Goal: Task Accomplishment & Management: Use online tool/utility

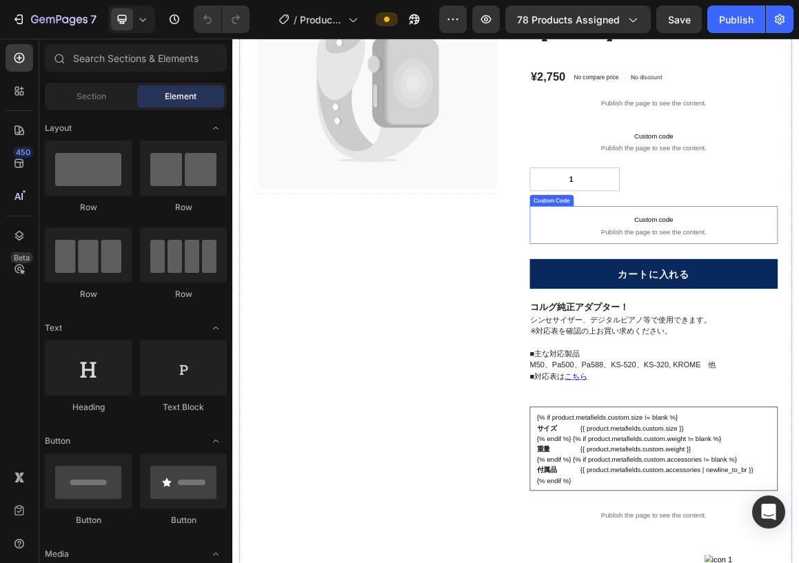
scroll to position [263, 0]
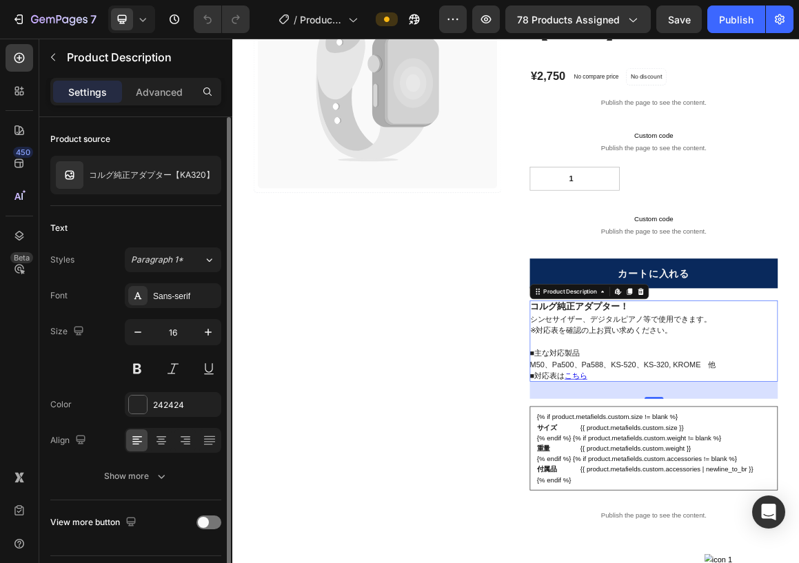
scroll to position [37, 0]
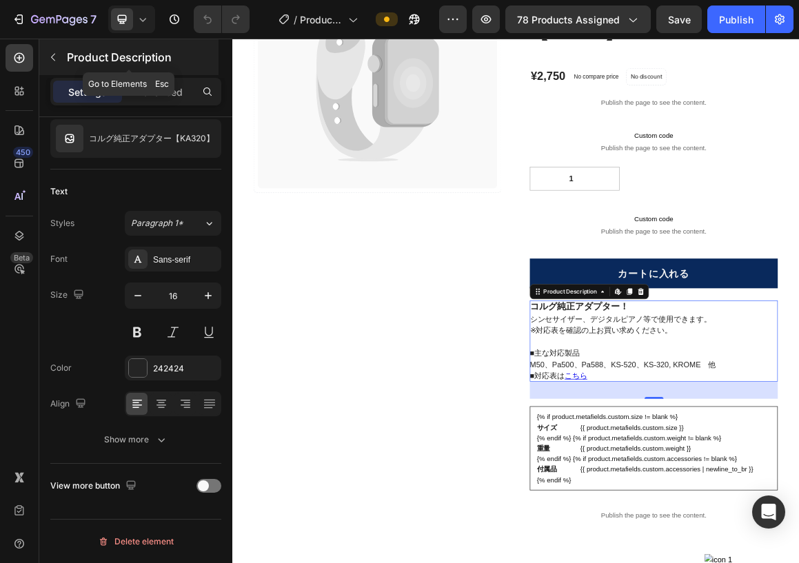
click at [50, 54] on icon "button" at bounding box center [53, 57] width 11 height 11
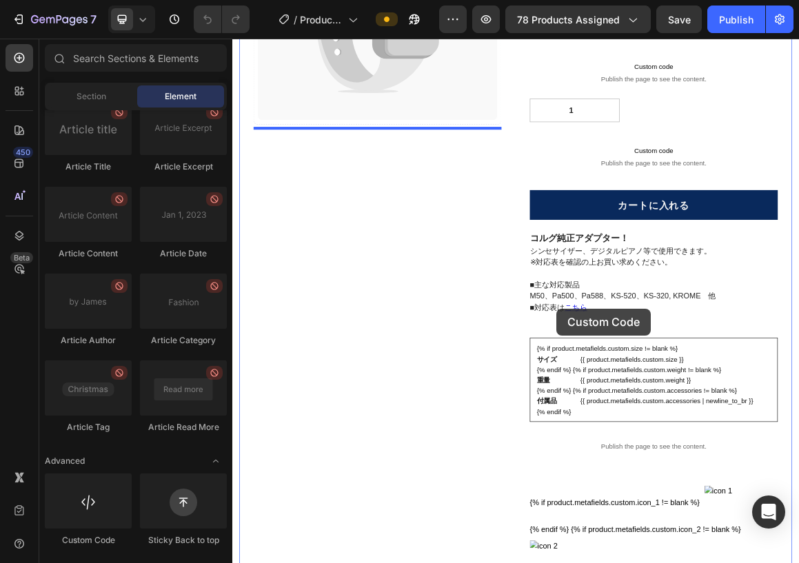
scroll to position [374, 0]
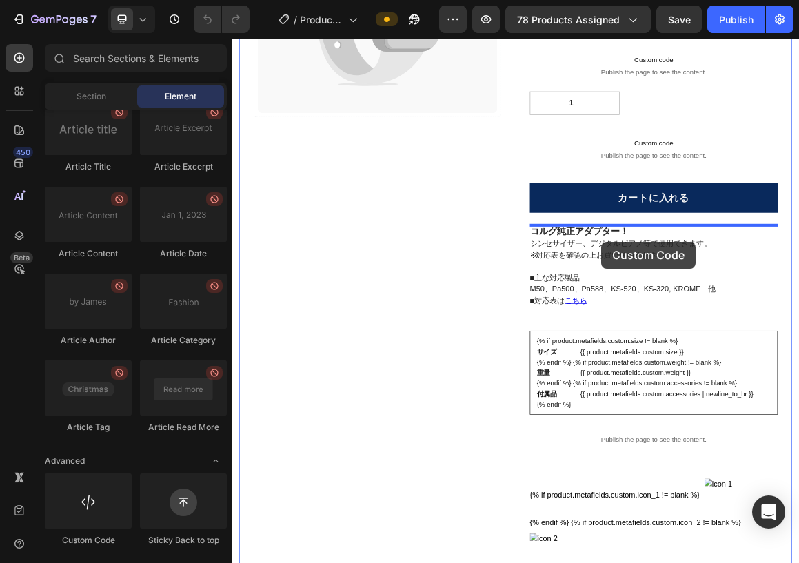
drag, startPoint x: 276, startPoint y: 602, endPoint x: 771, endPoint y: 335, distance: 562.3
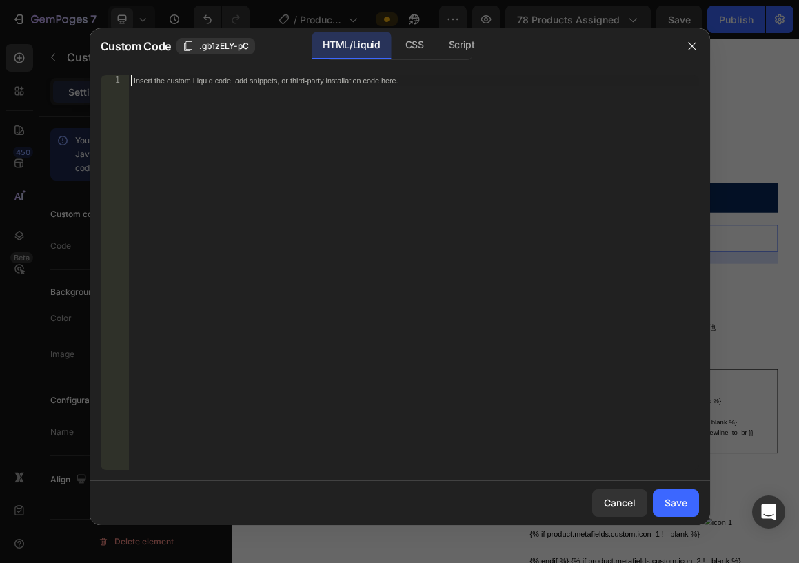
click at [328, 77] on div "Insert the custom Liquid code, add snippets, or third-party installation code h…" at bounding box center [385, 81] width 503 height 10
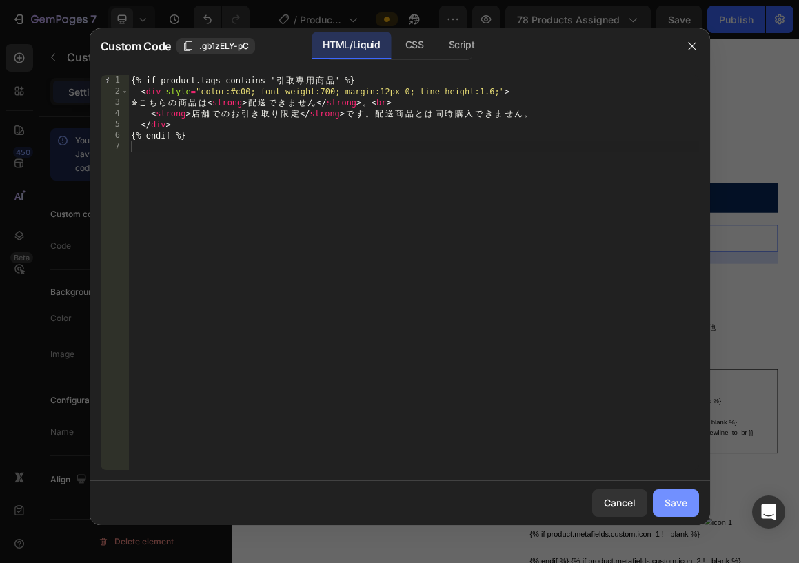
click at [671, 507] on div "Save" at bounding box center [676, 503] width 23 height 14
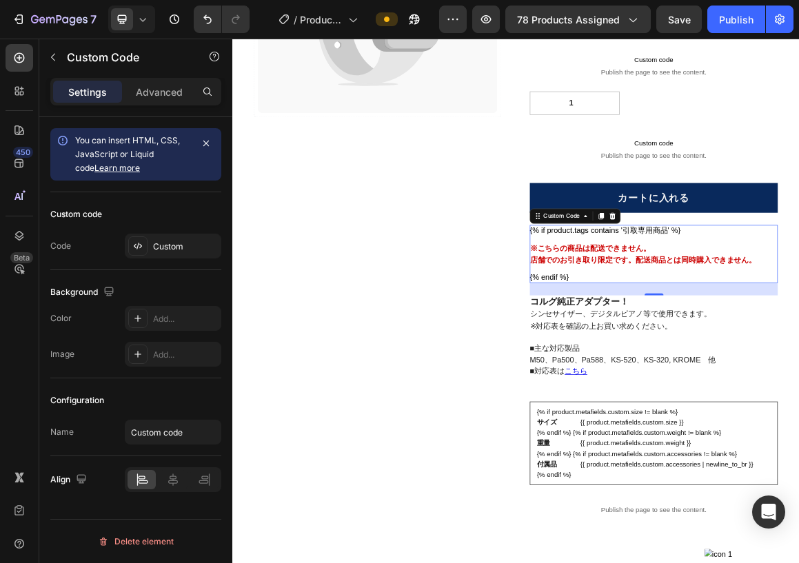
click at [760, 361] on strong "店舗でのお引き取り限定" at bounding box center [727, 362] width 121 height 12
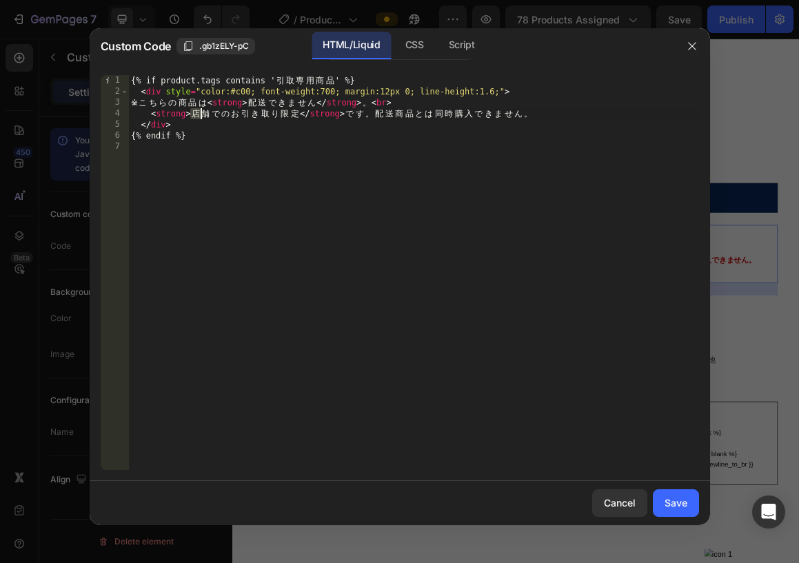
drag, startPoint x: 192, startPoint y: 116, endPoint x: 205, endPoint y: 112, distance: 13.5
click at [205, 112] on div "{% if product.tags contains ' 引 取 専 用 商 品 ' %} < div style = "color:#c00; font-…" at bounding box center [413, 283] width 571 height 417
click at [216, 114] on div "{% if product.tags contains ' 引 取 専 用 商 品 ' %} < div style = "color:#c00; font-…" at bounding box center [413, 283] width 571 height 417
type textarea "ｓ"
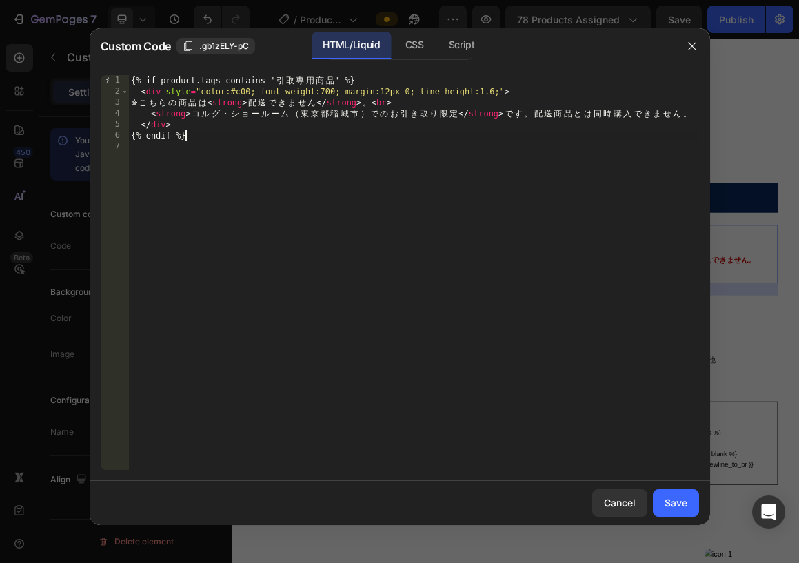
click at [485, 137] on div "{% if product.tags contains ' 引 取 専 用 商 品 ' %} < div style = "color:#c00; font-…" at bounding box center [413, 283] width 571 height 417
type textarea "{% endif %}"
click at [660, 501] on button "Save" at bounding box center [676, 503] width 46 height 28
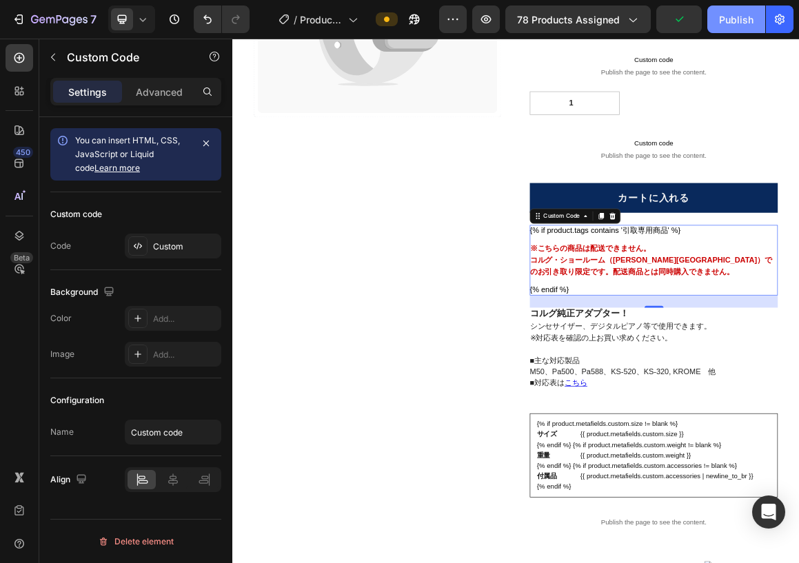
click at [727, 19] on div "Publish" at bounding box center [736, 19] width 34 height 14
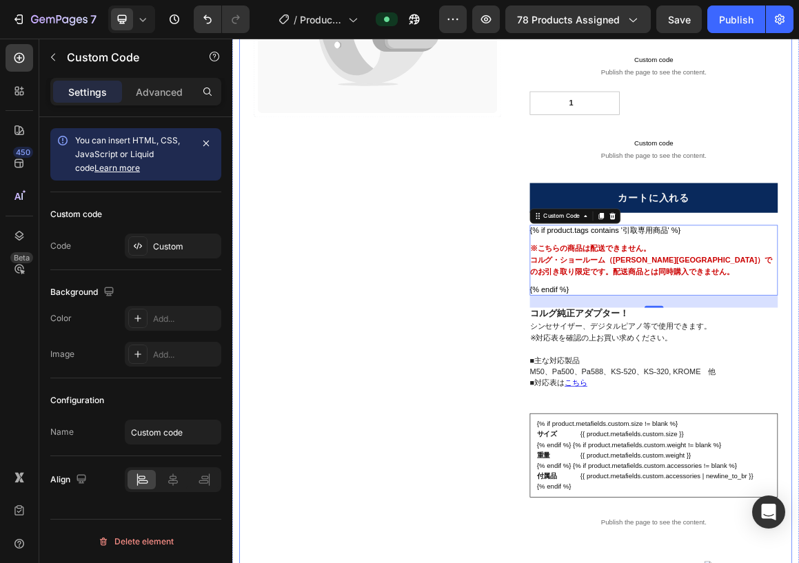
scroll to position [0, 0]
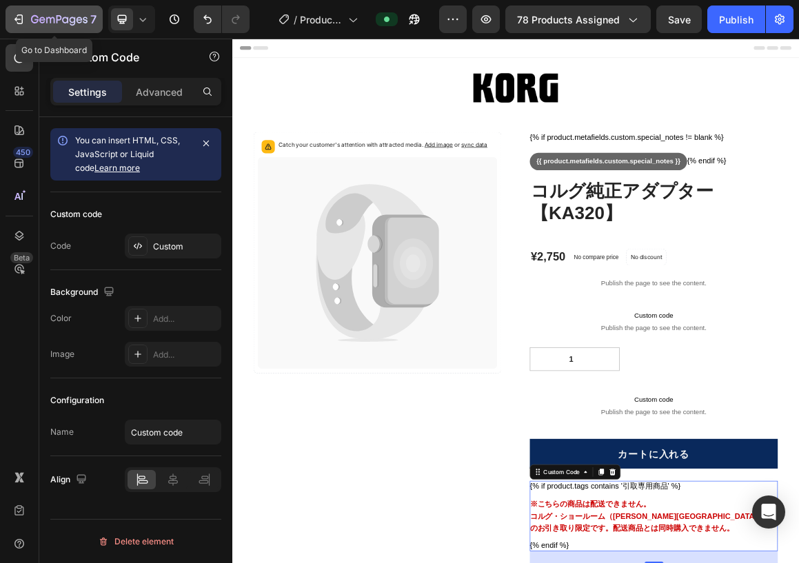
click at [29, 20] on div "7" at bounding box center [54, 19] width 85 height 17
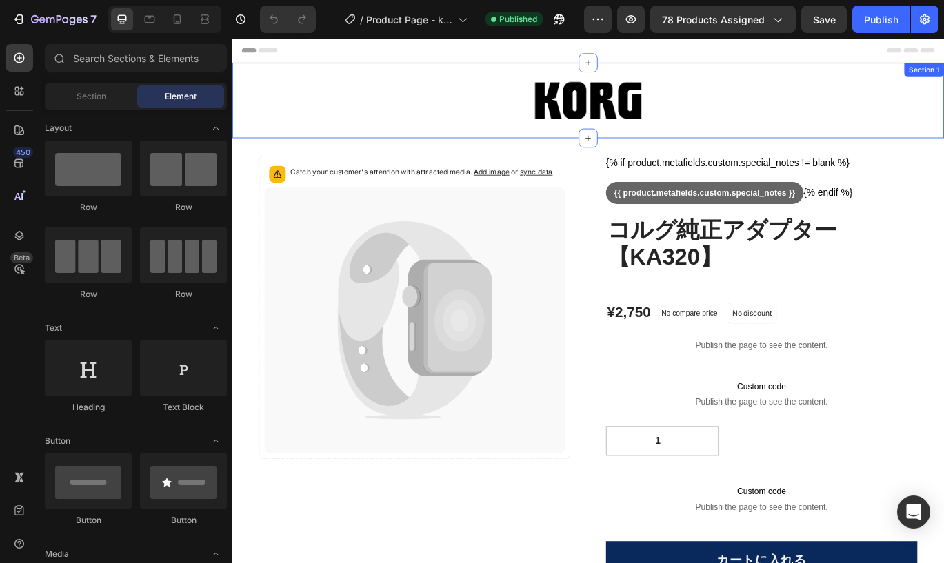
click at [514, 79] on div "Image Section 1" at bounding box center [645, 111] width 827 height 88
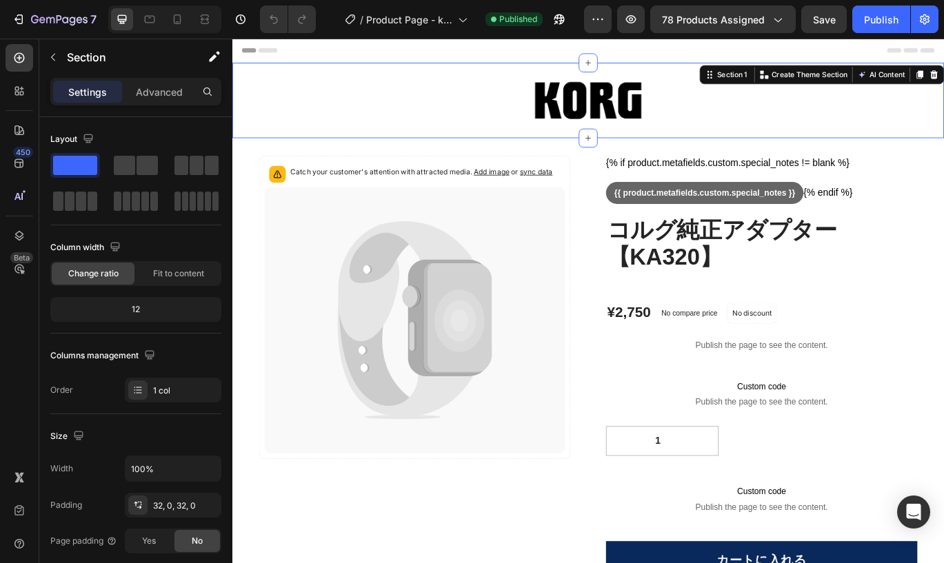
click at [595, 77] on div "Image Section 1 You can create reusable sections Create Theme Section AI Conten…" at bounding box center [645, 111] width 827 height 88
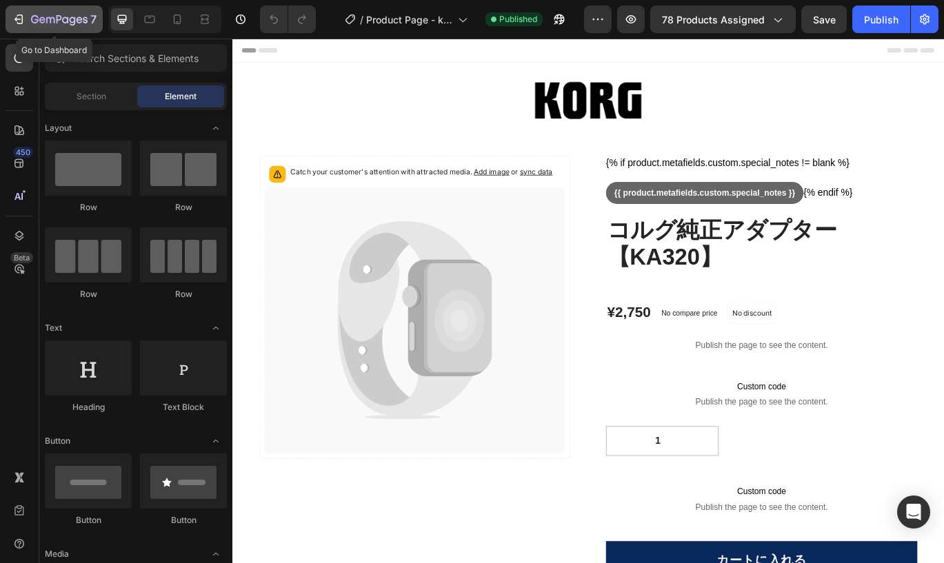
click at [20, 17] on icon "button" at bounding box center [19, 19] width 14 height 14
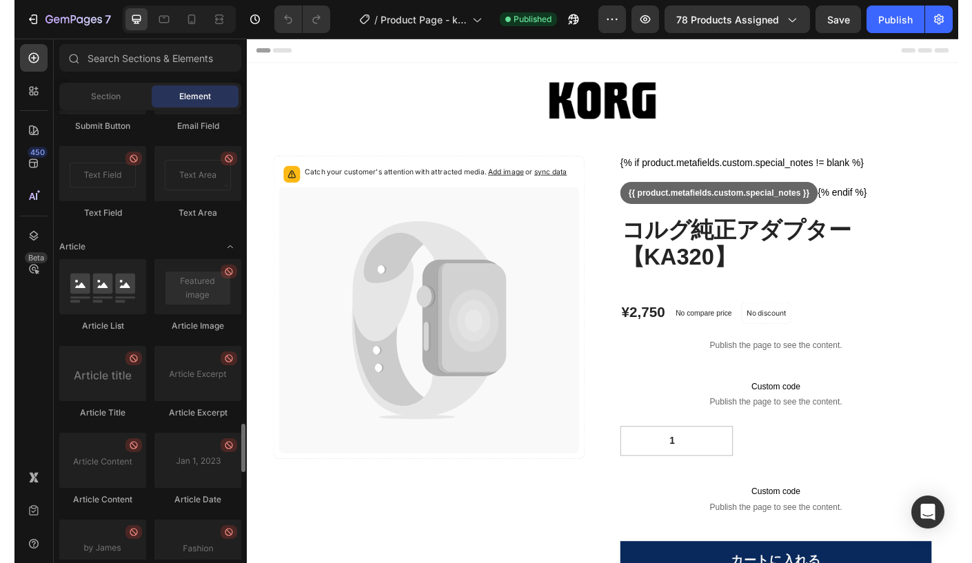
scroll to position [3728, 0]
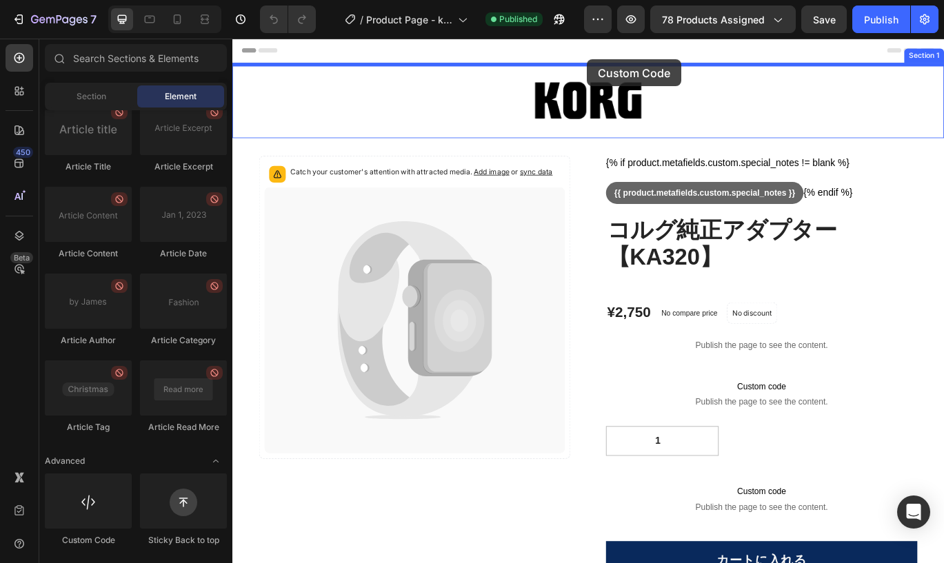
drag, startPoint x: 328, startPoint y: 550, endPoint x: 645, endPoint y: 63, distance: 581.1
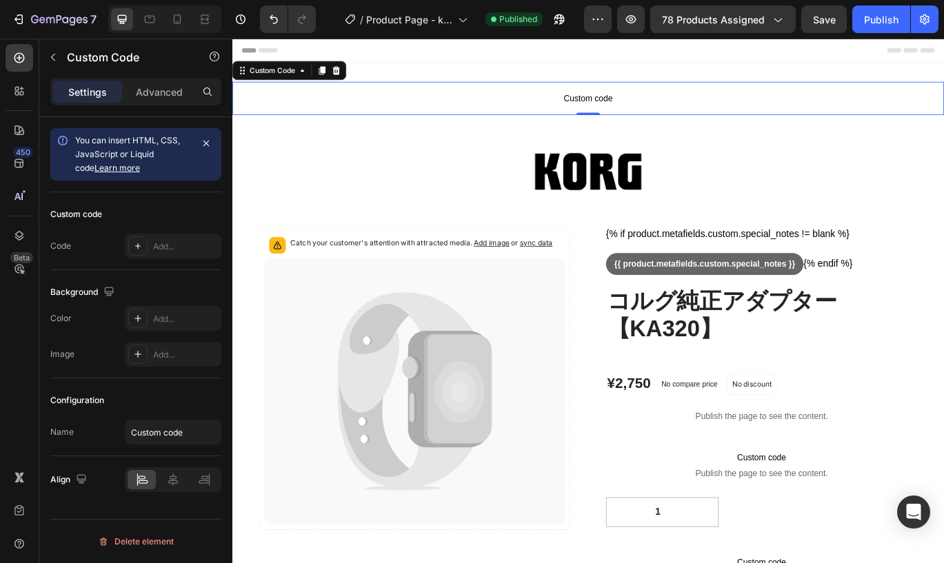
click at [636, 111] on span "Custom code" at bounding box center [645, 108] width 827 height 17
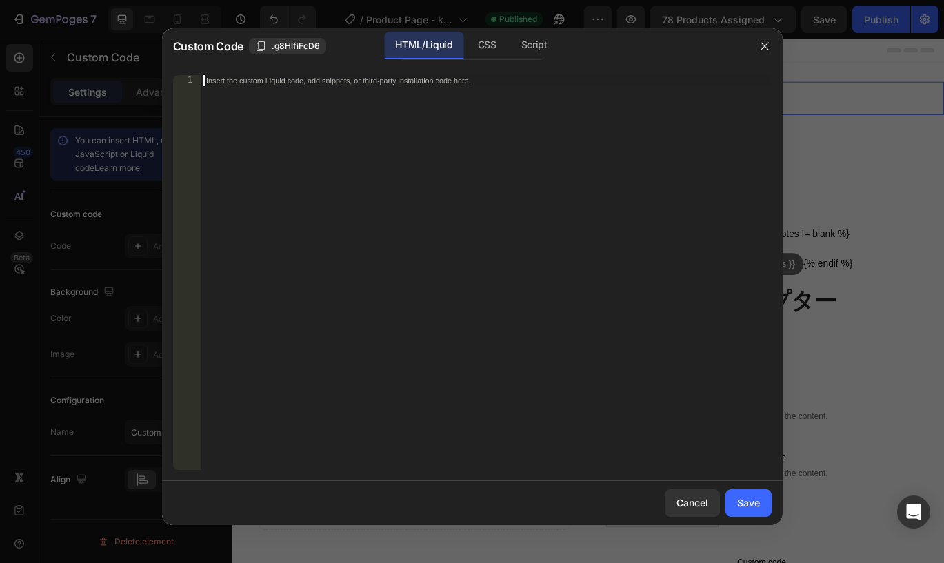
click at [527, 121] on div "Insert the custom Liquid code, add snippets, or third-party installation code h…" at bounding box center [486, 283] width 571 height 417
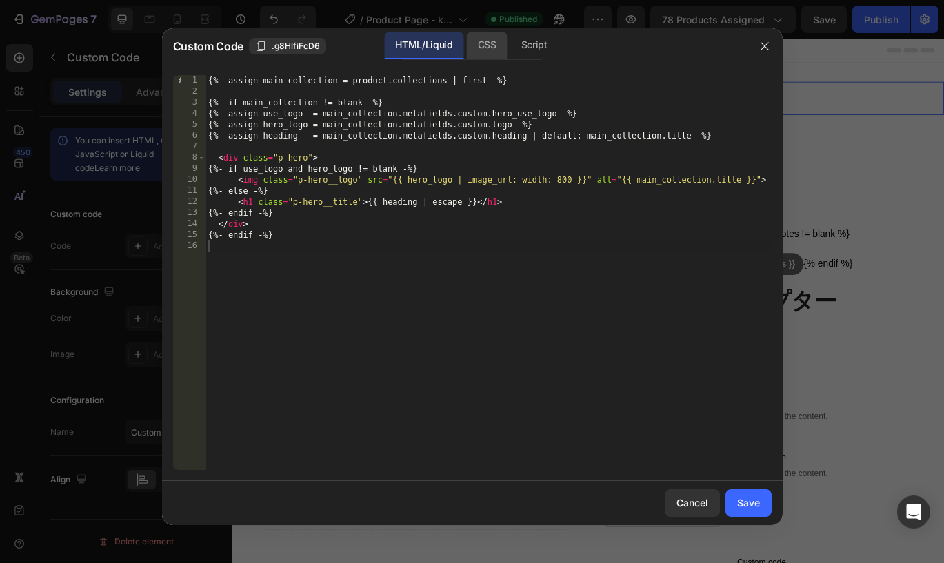
click at [494, 48] on div "CSS" at bounding box center [487, 46] width 41 height 28
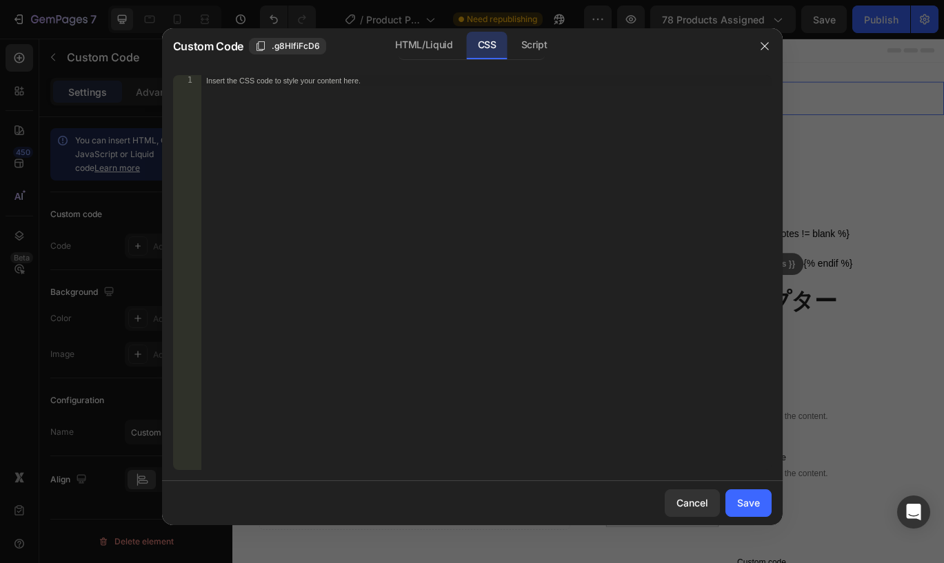
click at [402, 105] on div "Insert the CSS code to style your content here." at bounding box center [486, 283] width 571 height 417
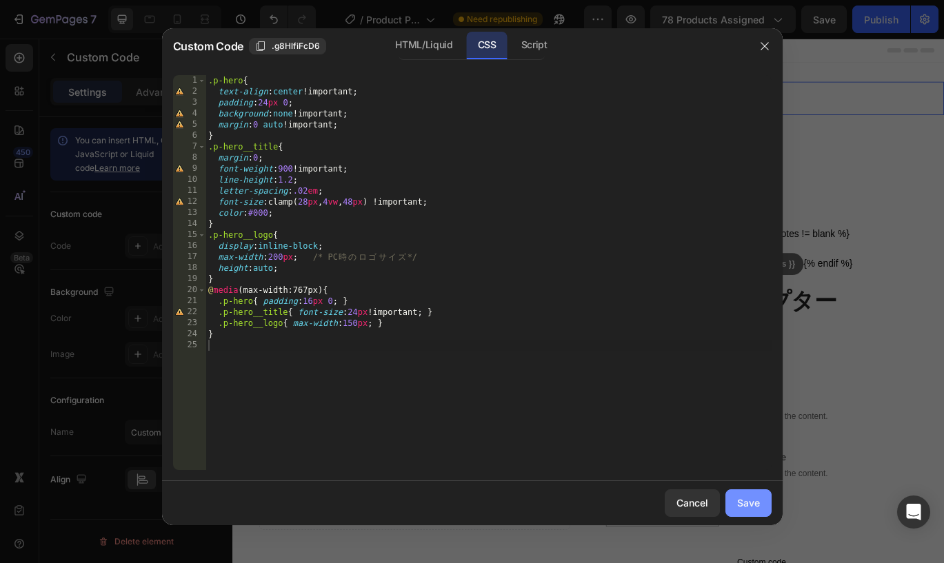
click at [742, 496] on div "Save" at bounding box center [748, 503] width 23 height 14
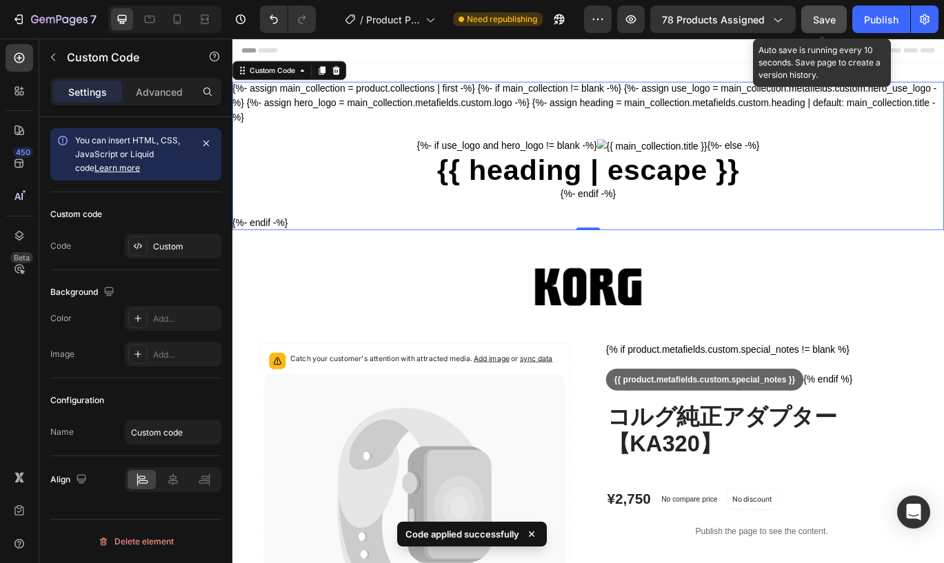
click at [814, 17] on span "Save" at bounding box center [824, 20] width 23 height 12
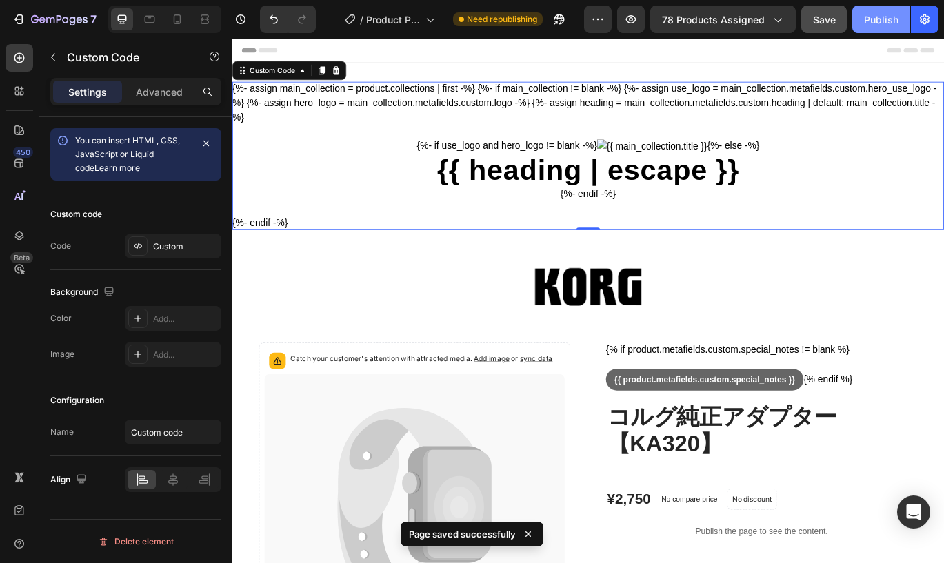
click at [871, 21] on div "Publish" at bounding box center [881, 19] width 34 height 14
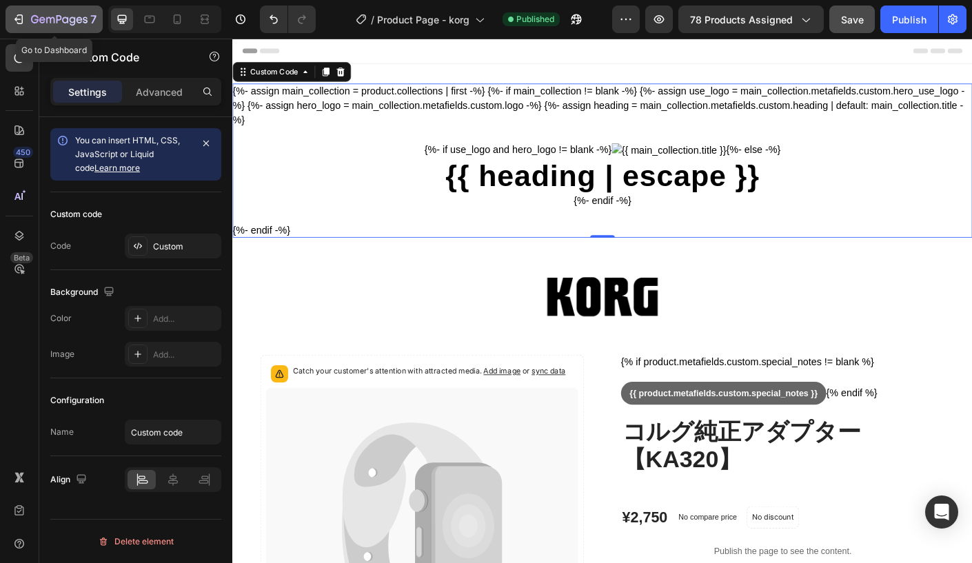
click at [21, 19] on icon "button" at bounding box center [19, 19] width 14 height 14
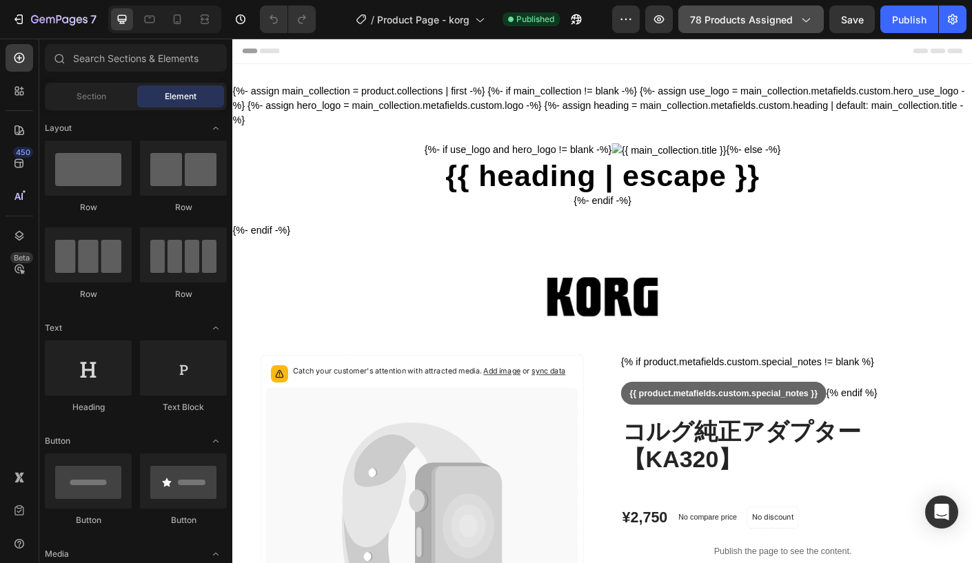
click at [760, 24] on span "78 products assigned" at bounding box center [741, 19] width 103 height 14
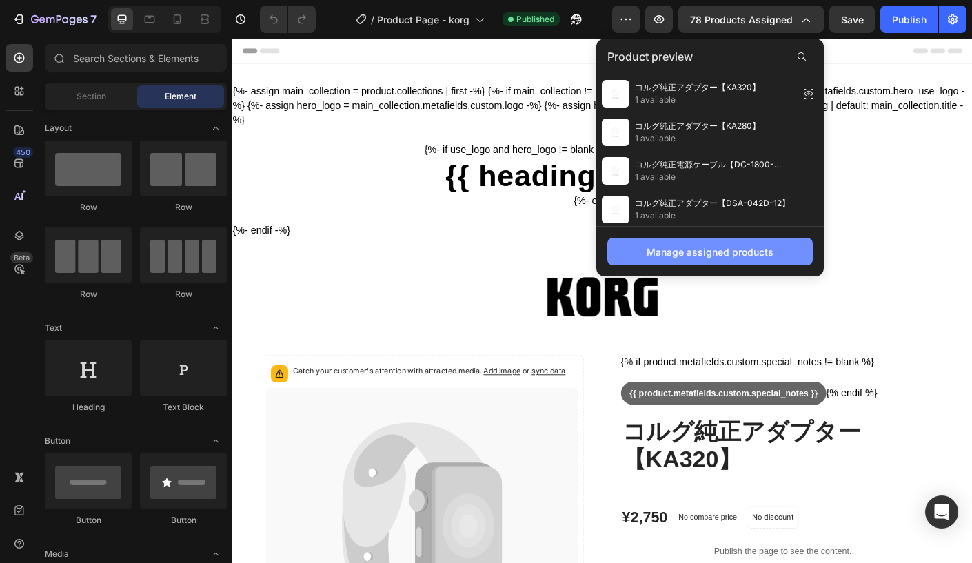
click at [747, 260] on button "Manage assigned products" at bounding box center [709, 252] width 205 height 28
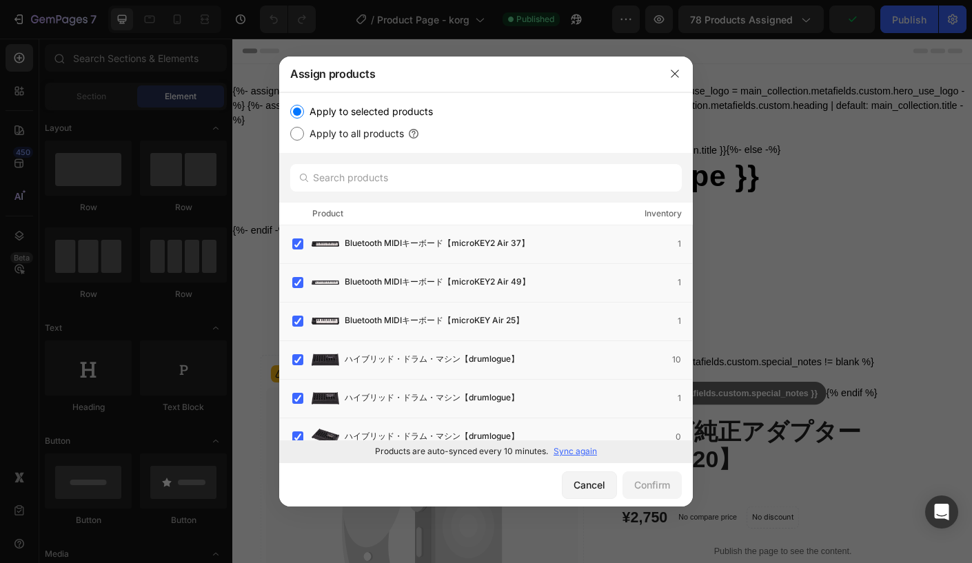
click at [374, 138] on label "Apply to all products" at bounding box center [354, 133] width 100 height 17
click at [304, 138] on input "Apply to all products" at bounding box center [297, 134] width 14 height 14
radio input "true"
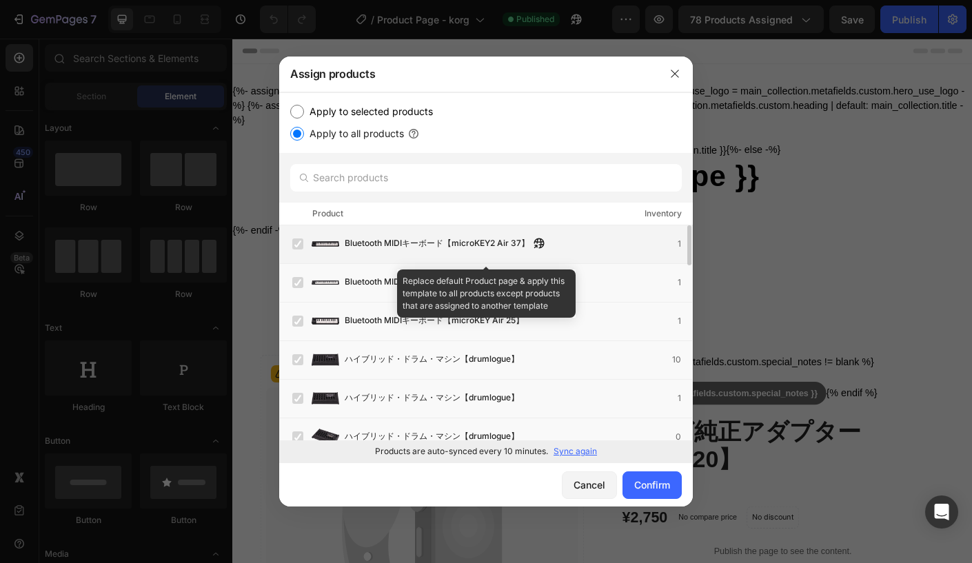
click at [296, 242] on label at bounding box center [297, 244] width 11 height 11
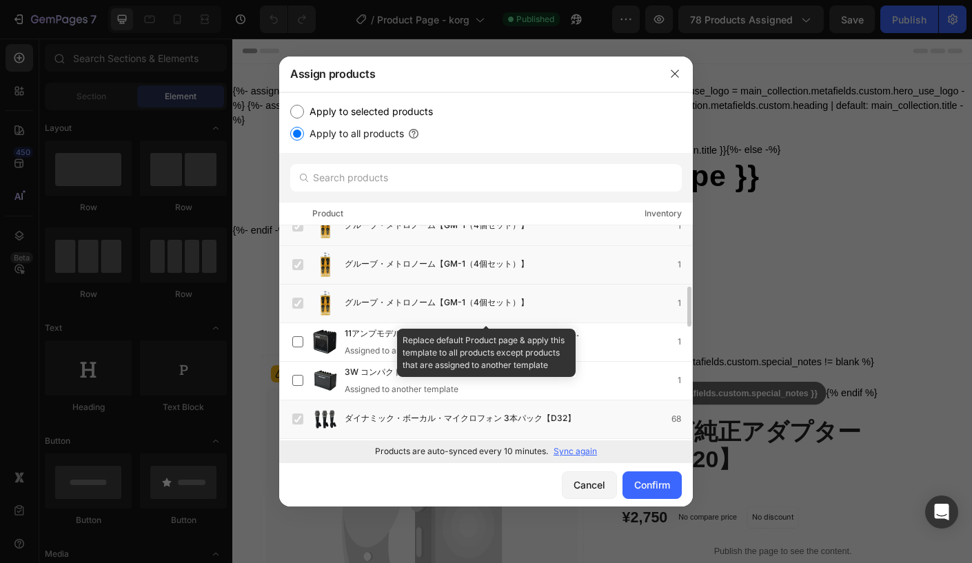
scroll to position [299, 0]
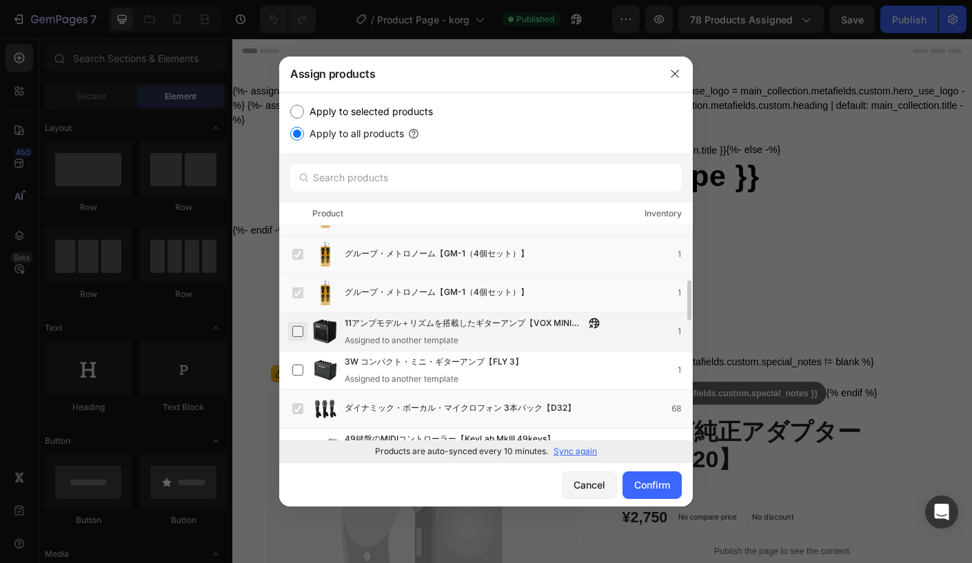
click at [297, 326] on label at bounding box center [297, 331] width 11 height 11
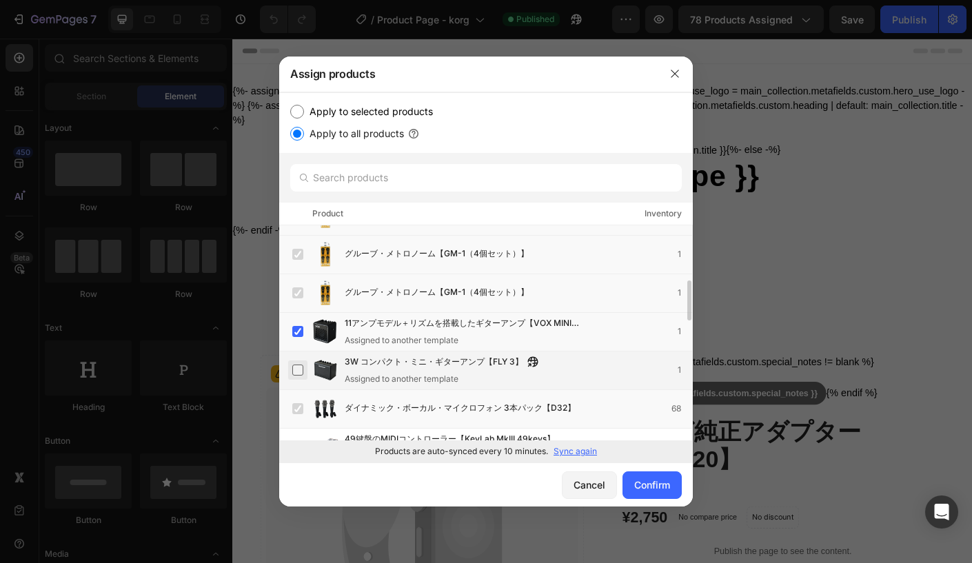
click at [297, 365] on label at bounding box center [297, 370] width 11 height 11
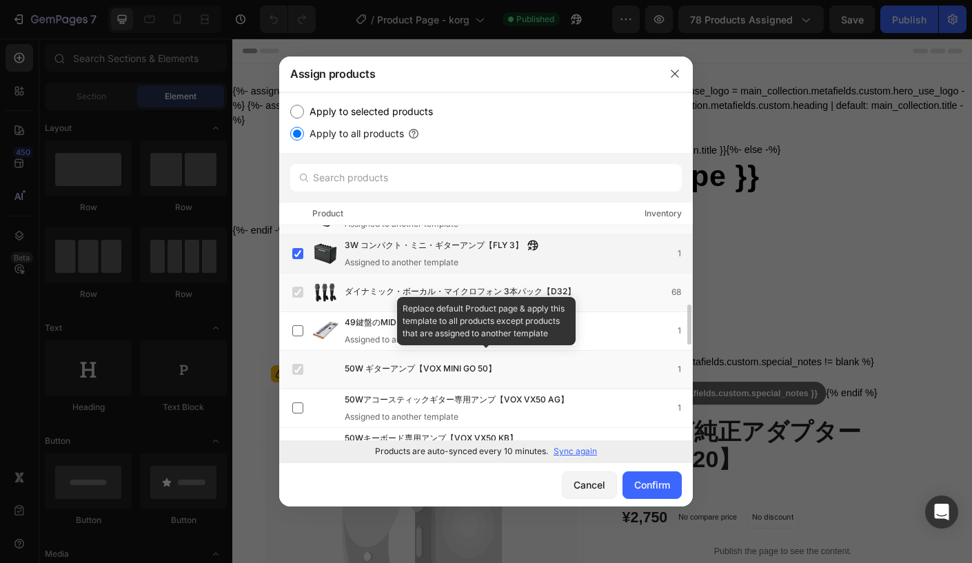
scroll to position [418, 0]
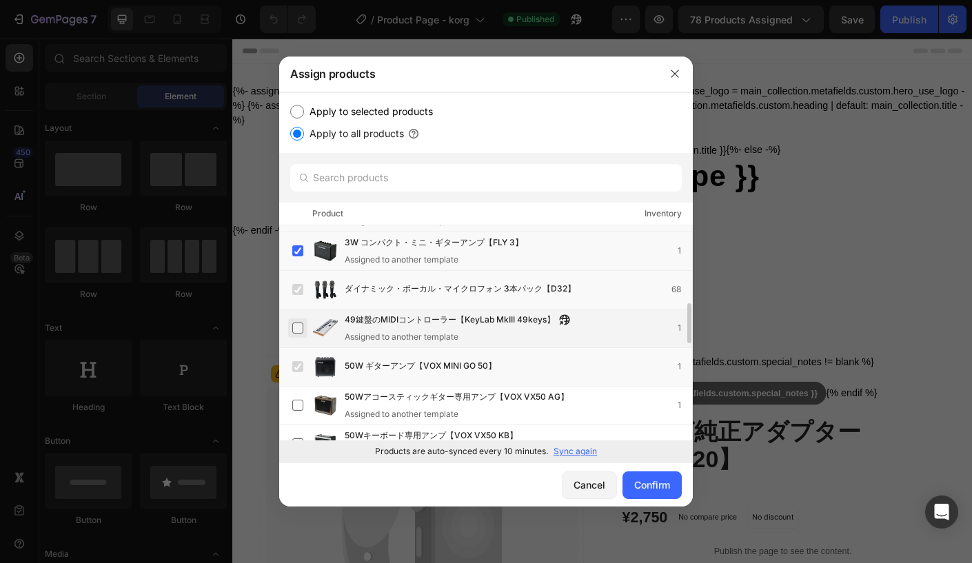
click at [299, 325] on label at bounding box center [297, 328] width 11 height 11
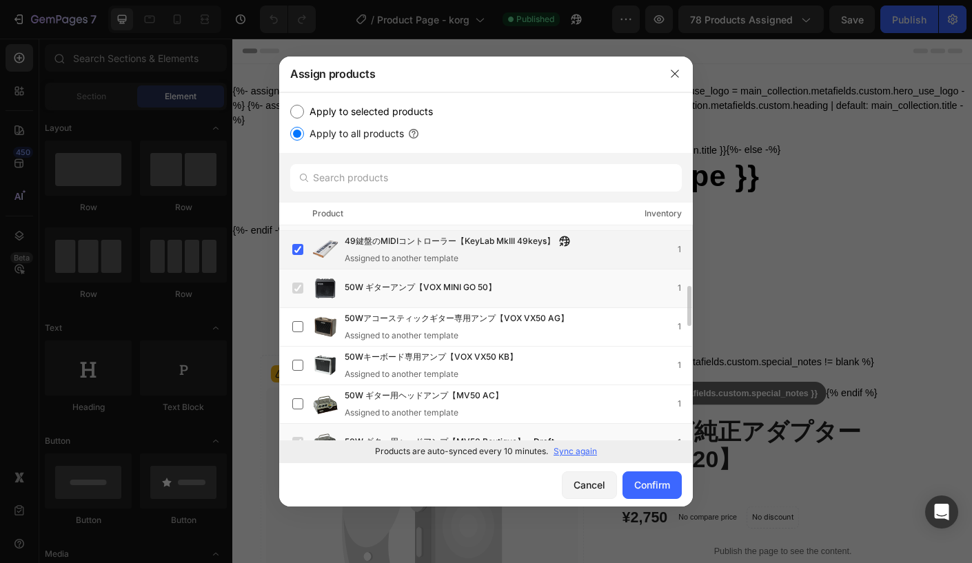
scroll to position [506, 0]
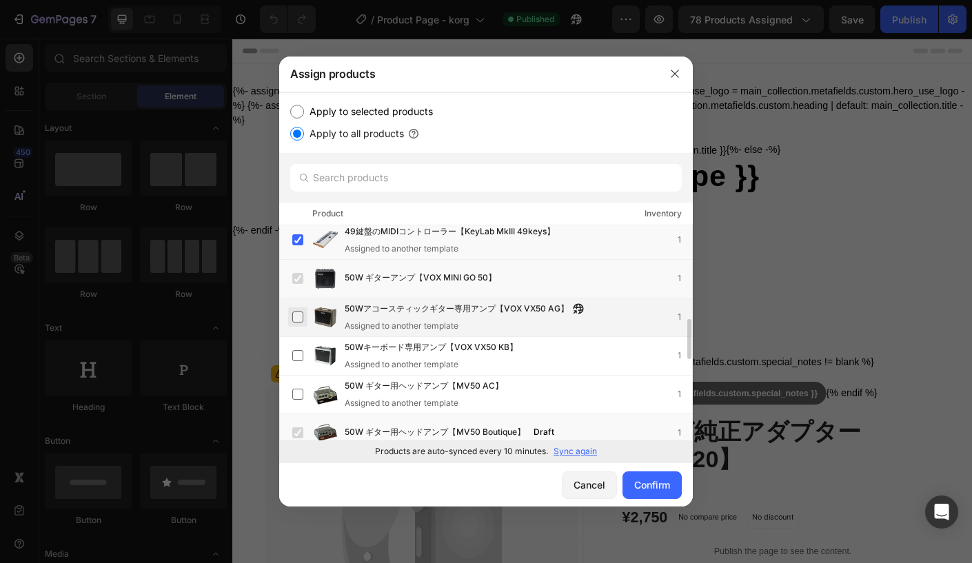
click at [301, 317] on label at bounding box center [297, 317] width 11 height 11
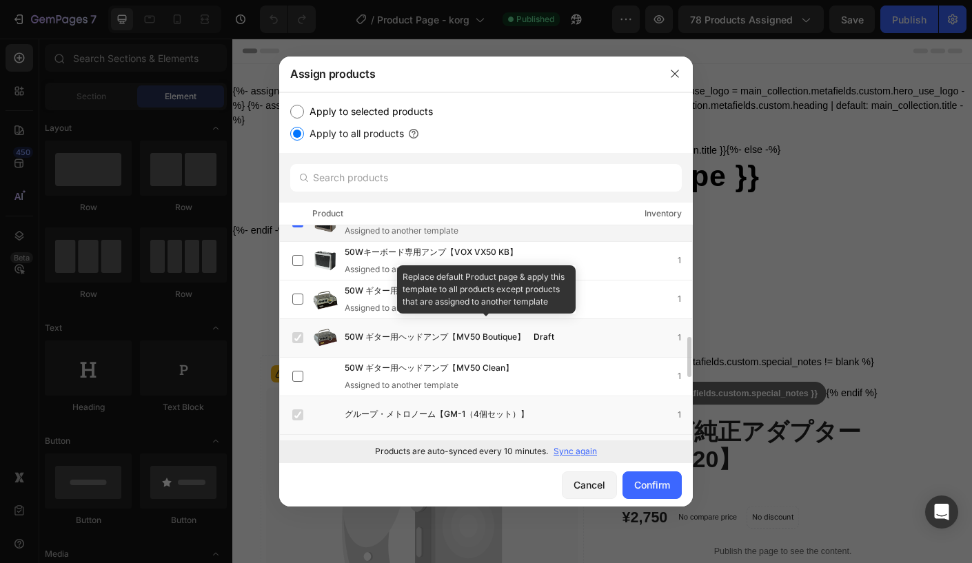
scroll to position [597, 0]
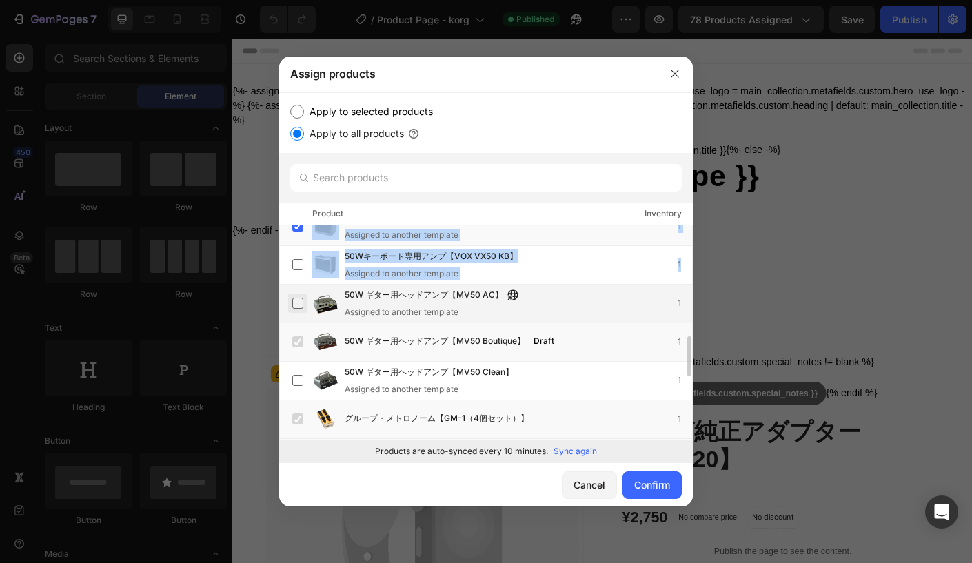
click at [297, 304] on label at bounding box center [297, 303] width 11 height 11
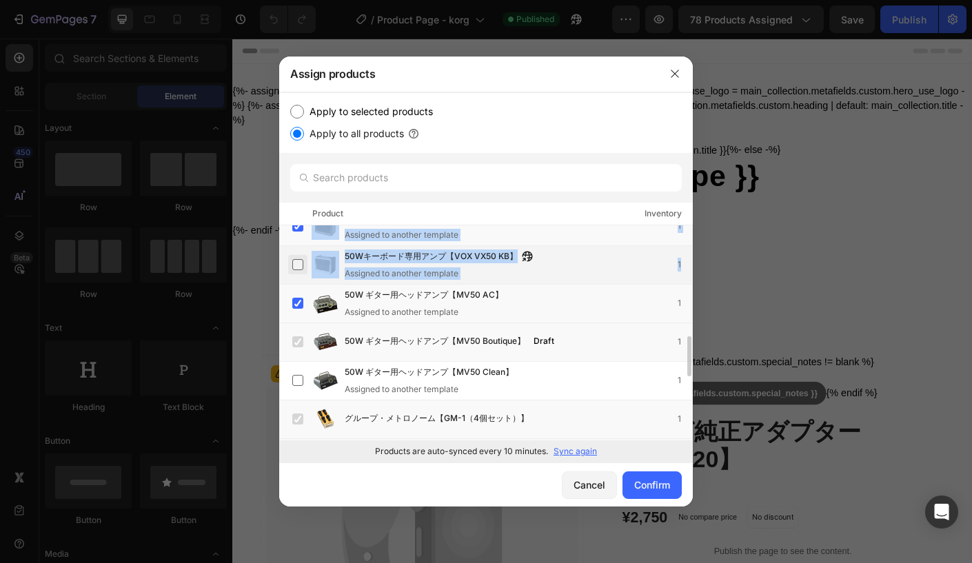
click at [299, 268] on label at bounding box center [297, 264] width 11 height 11
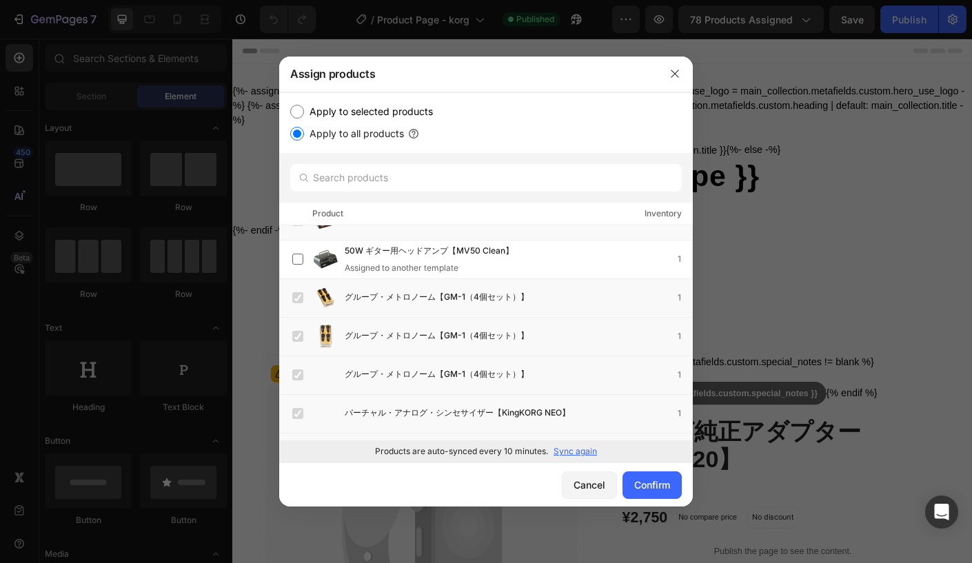
scroll to position [614, 0]
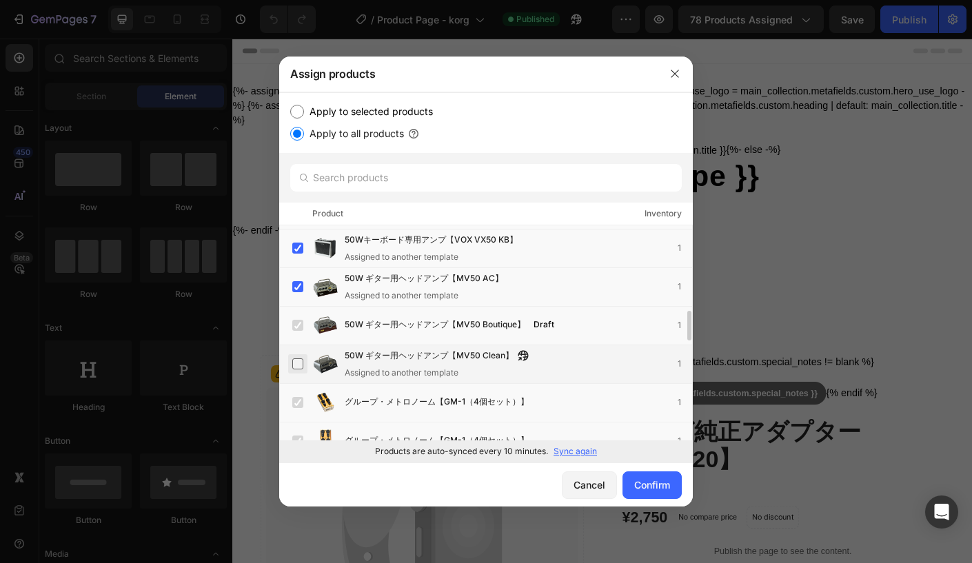
click at [301, 361] on label at bounding box center [297, 363] width 11 height 11
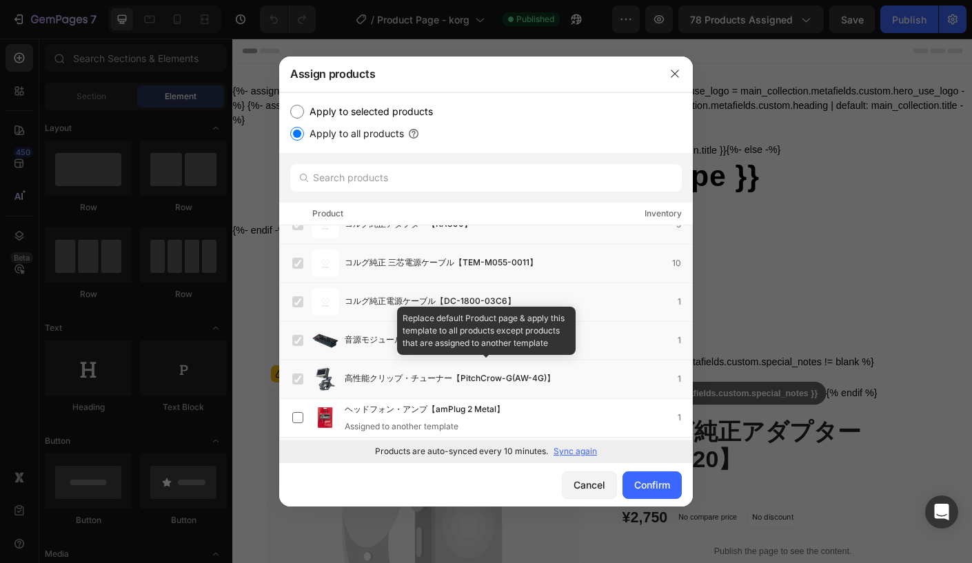
scroll to position [3273, 0]
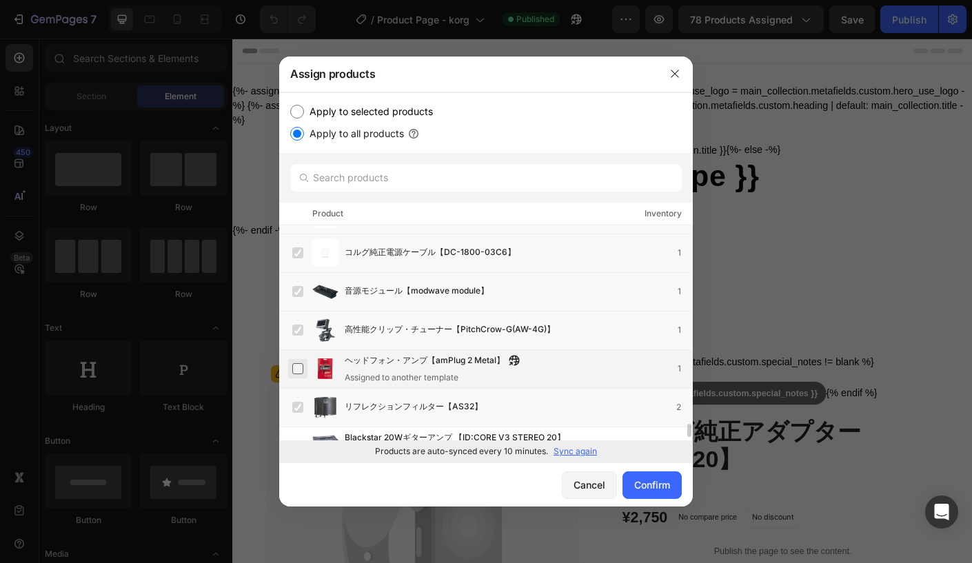
click at [303, 367] on label at bounding box center [297, 368] width 11 height 11
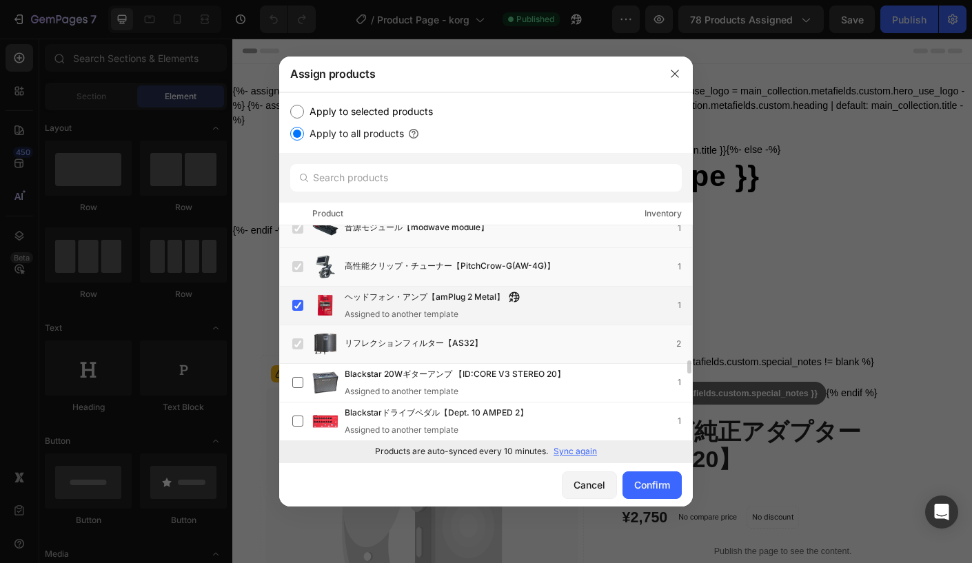
scroll to position [3375, 0]
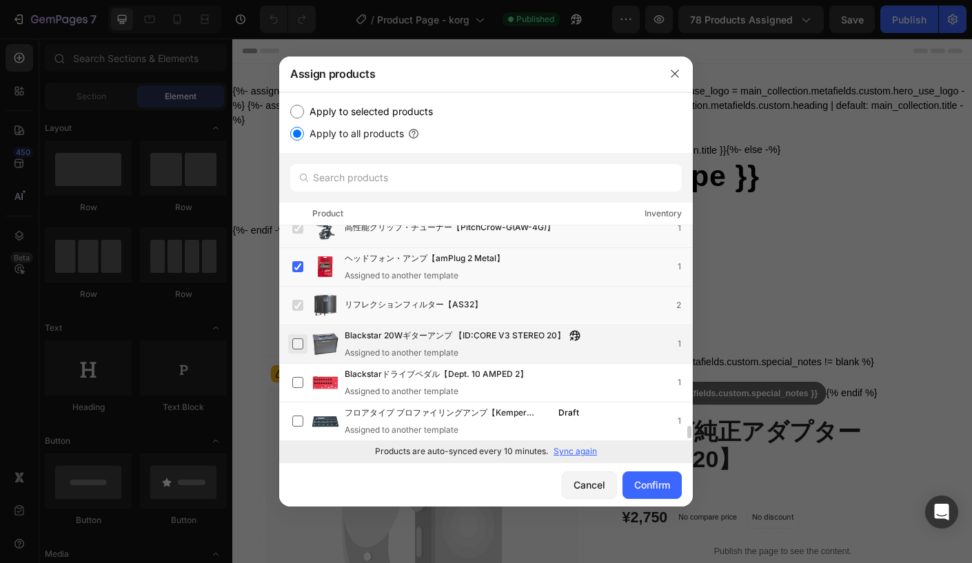
click at [292, 345] on label at bounding box center [297, 344] width 11 height 11
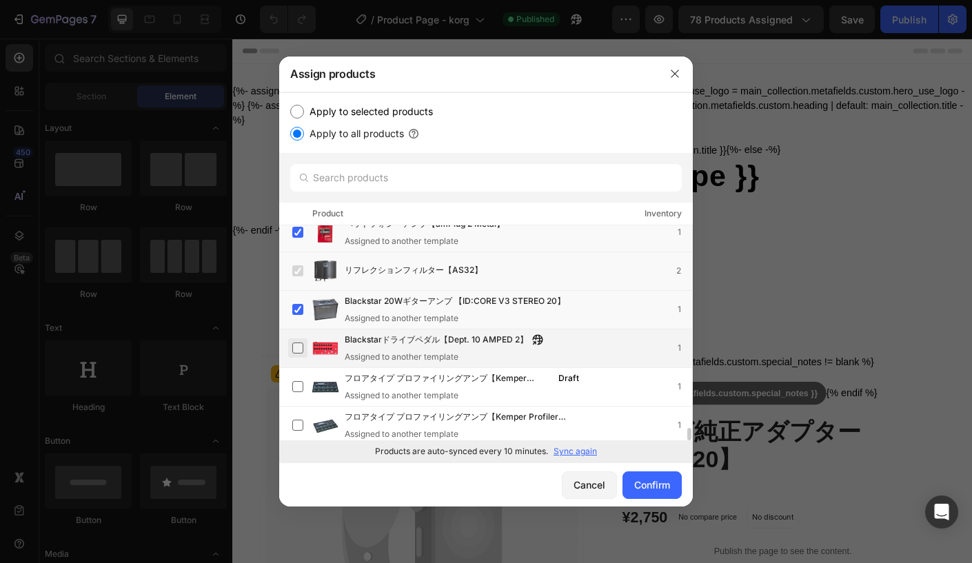
click at [299, 348] on label at bounding box center [297, 348] width 11 height 11
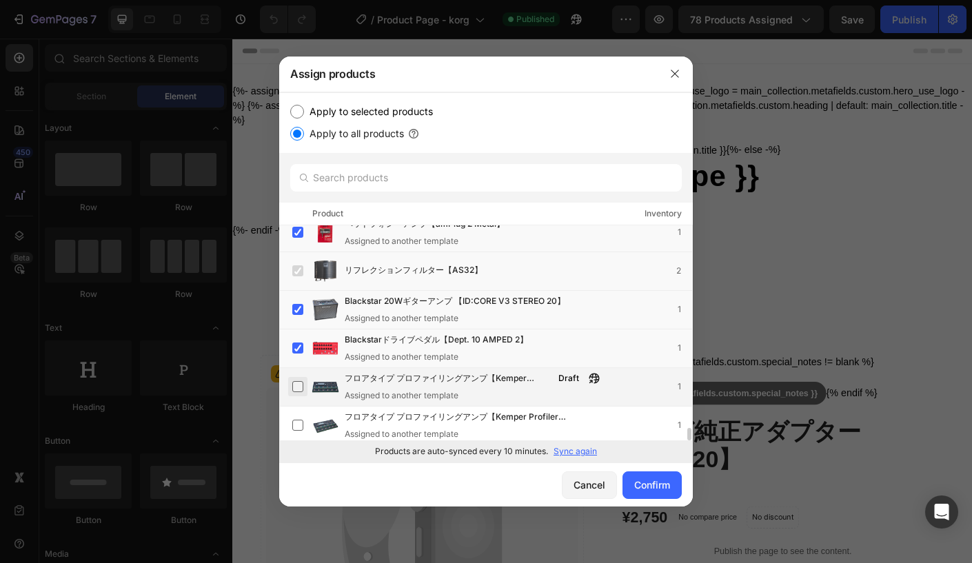
click at [300, 390] on label at bounding box center [297, 386] width 11 height 11
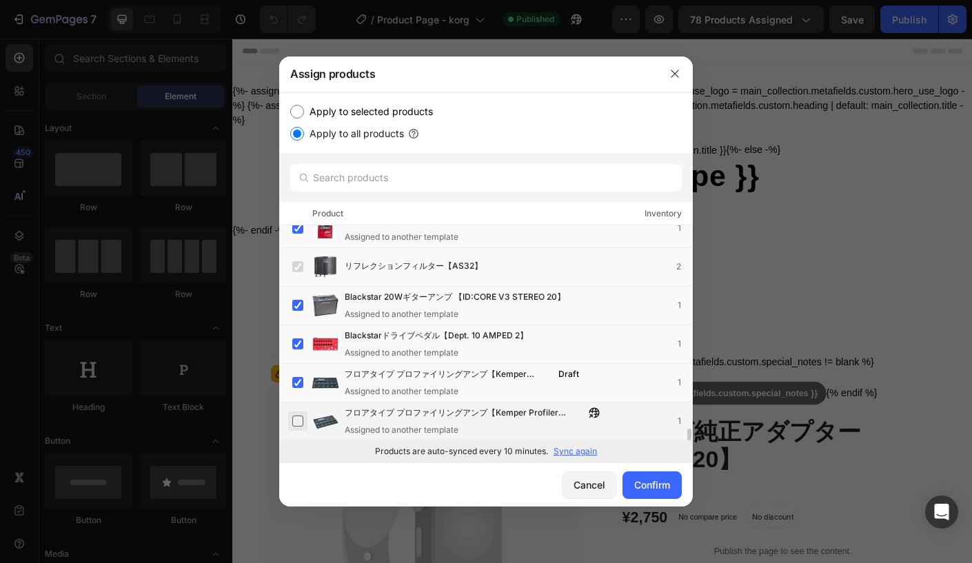
click at [302, 421] on label at bounding box center [297, 421] width 11 height 11
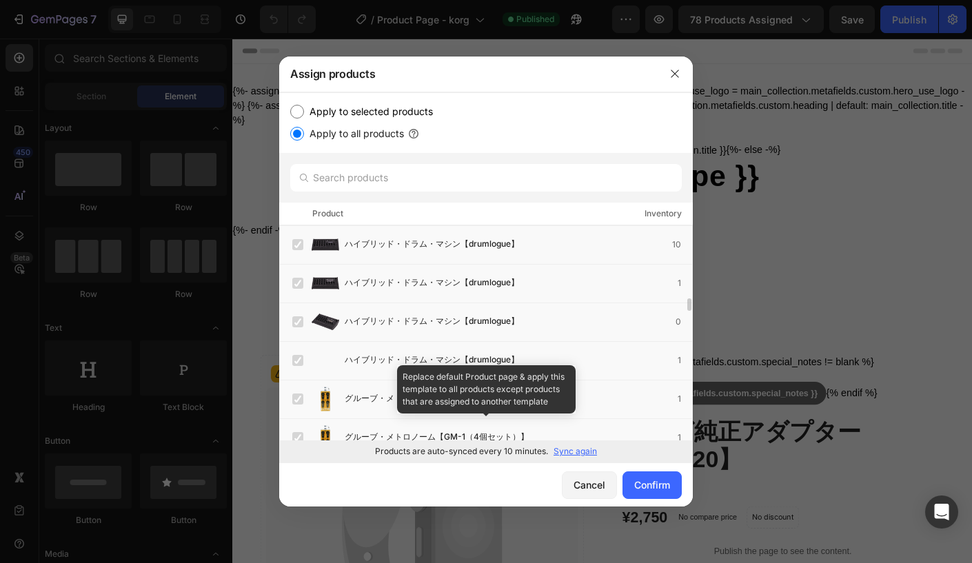
scroll to position [0, 0]
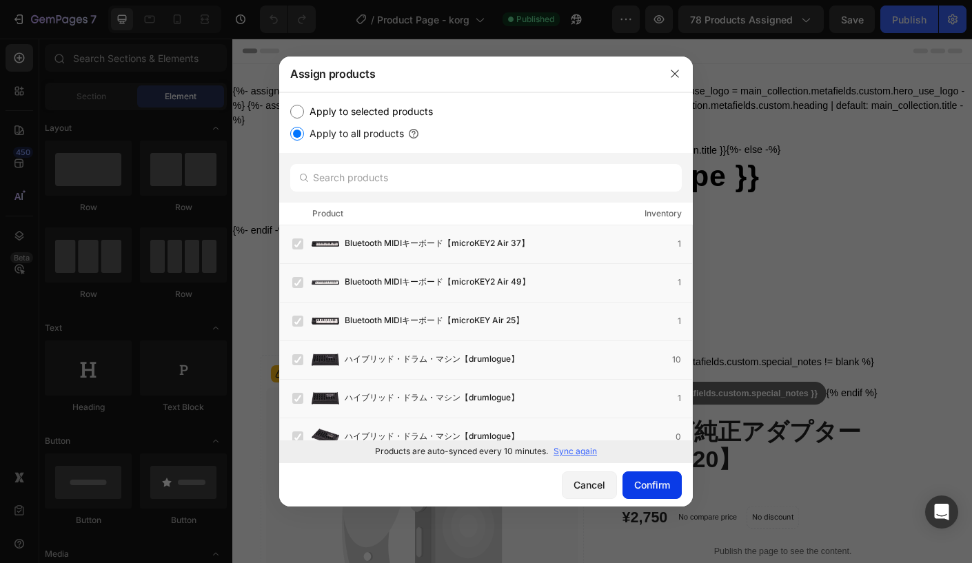
click at [643, 484] on div "Confirm" at bounding box center [652, 485] width 36 height 14
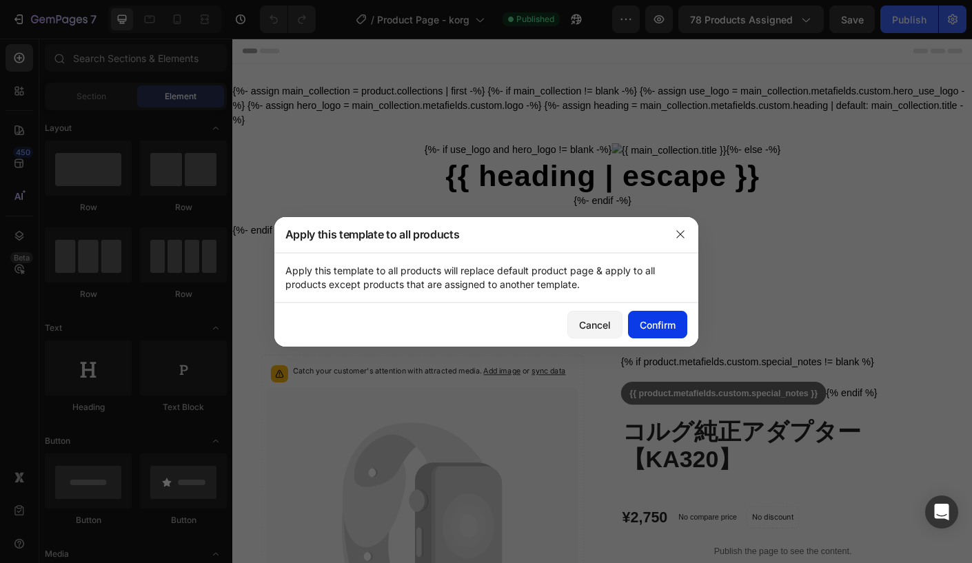
click at [647, 319] on div "Confirm" at bounding box center [658, 325] width 36 height 14
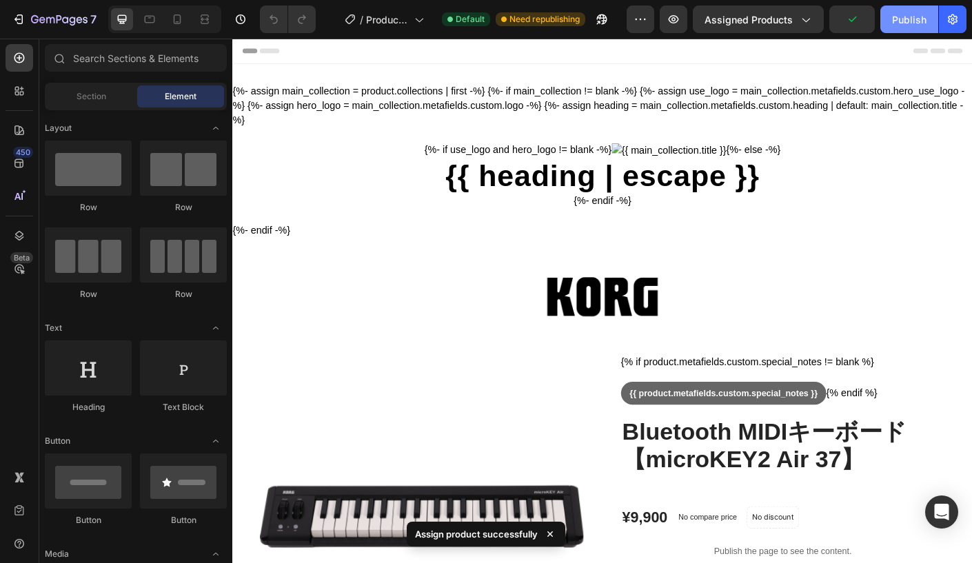
click at [900, 24] on div "Publish" at bounding box center [909, 19] width 34 height 14
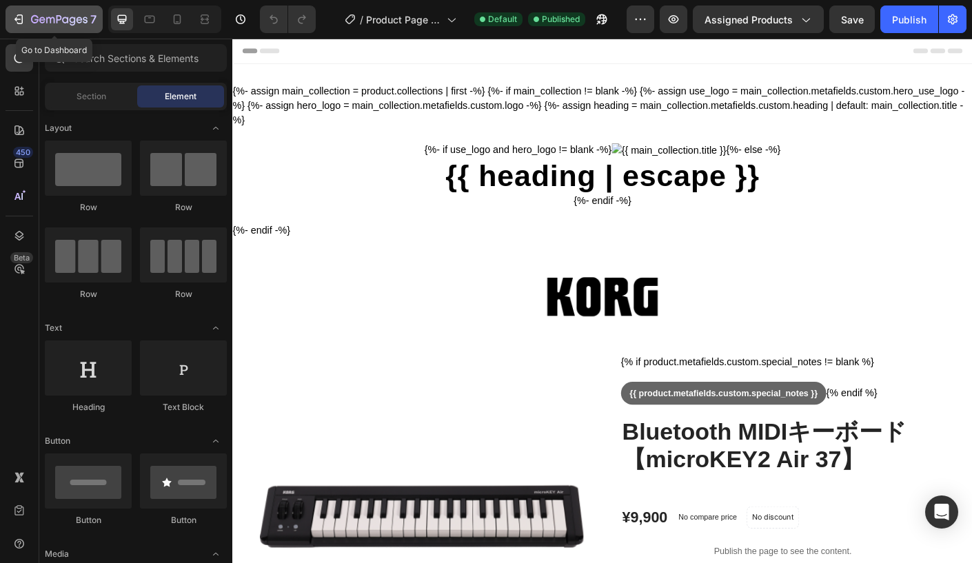
click at [20, 16] on icon "button" at bounding box center [19, 19] width 14 height 14
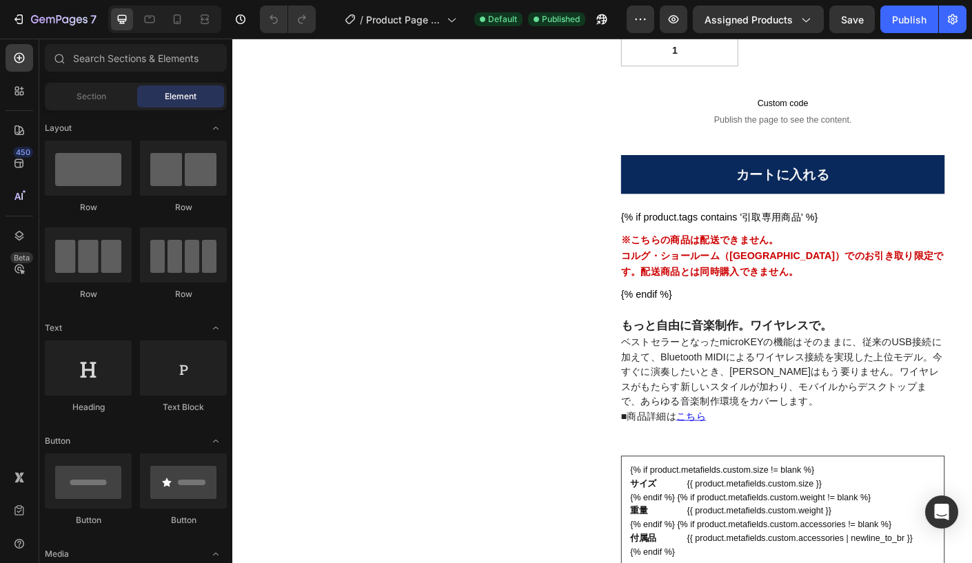
scroll to position [673, 0]
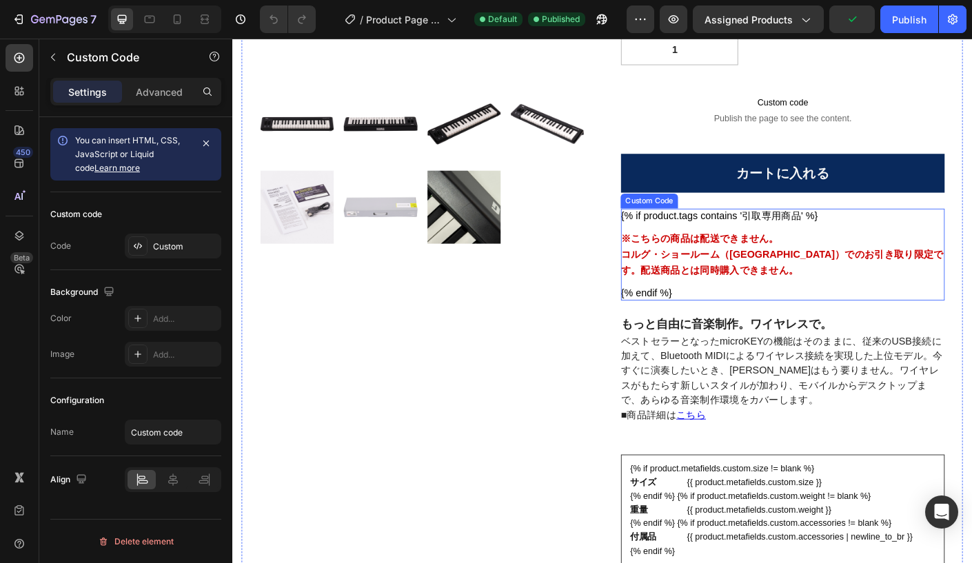
click at [729, 296] on div "※こちらの商品は 配送できません 。 コルグ・ショールーム（東京都稲城市）でのお引き取り限定 です。配送商品とは同時購入できません。" at bounding box center [848, 280] width 362 height 53
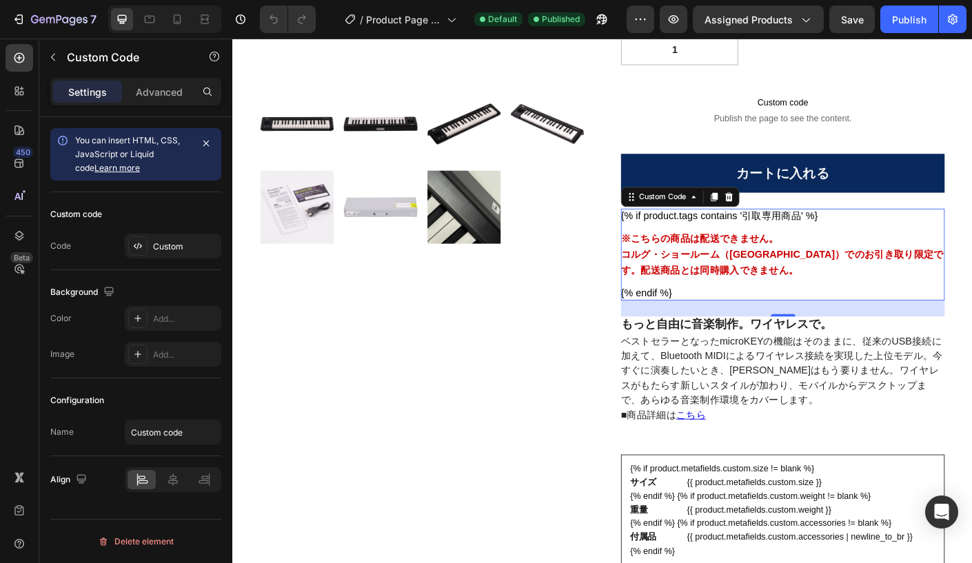
click at [742, 283] on strong "コルグ・ショールーム（[PERSON_NAME][GEOGRAPHIC_DATA]）でのお引き取り限定" at bounding box center [842, 280] width 350 height 12
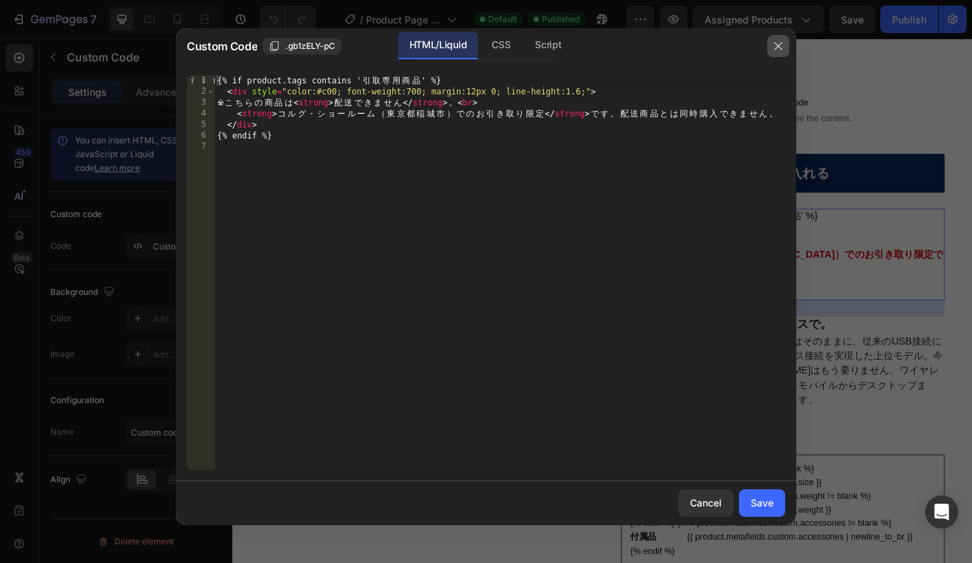
click at [773, 48] on icon "button" at bounding box center [778, 46] width 11 height 11
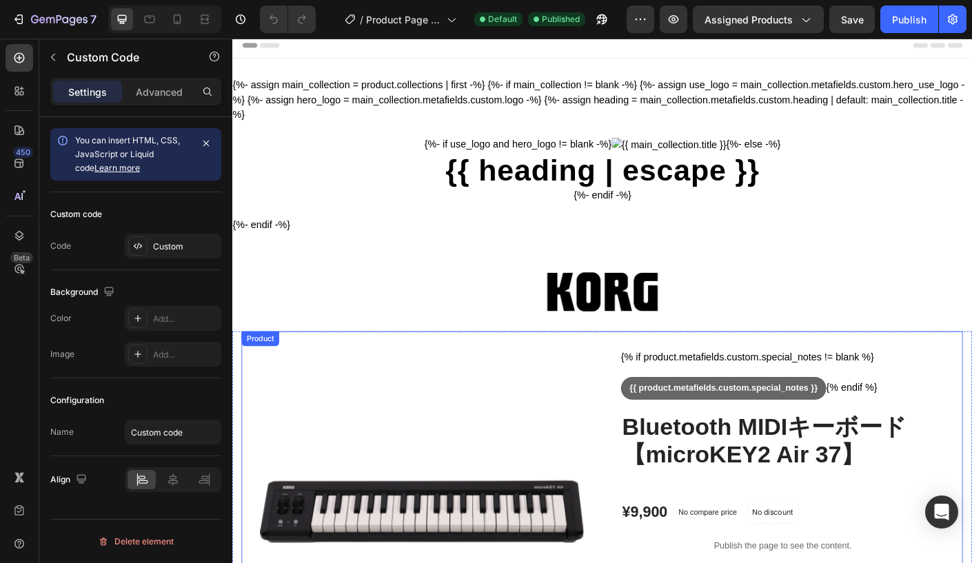
scroll to position [0, 0]
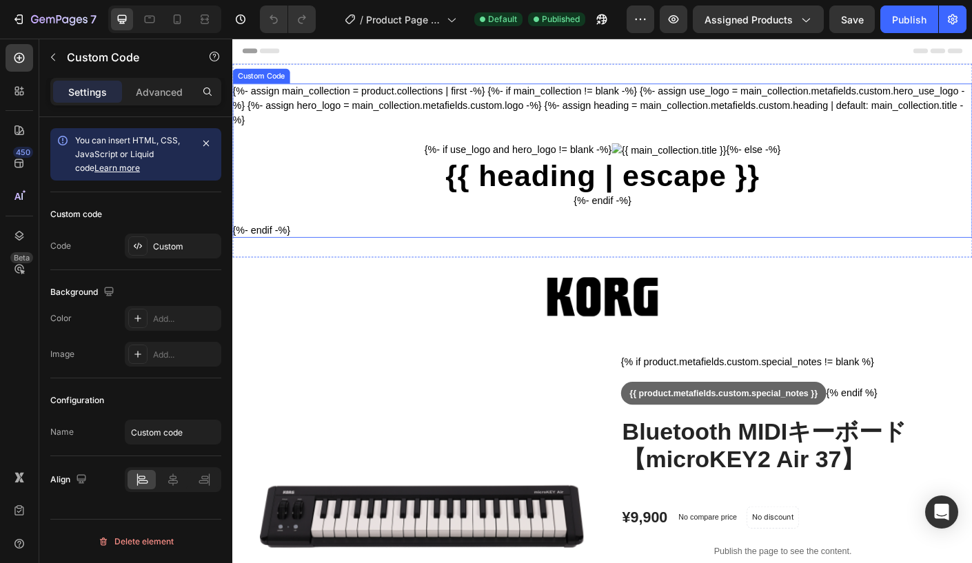
click at [544, 139] on div "{%- if use_logo and hero_logo != blank -%} {%- else -%} {{ heading | escape }} …" at bounding box center [645, 192] width 827 height 106
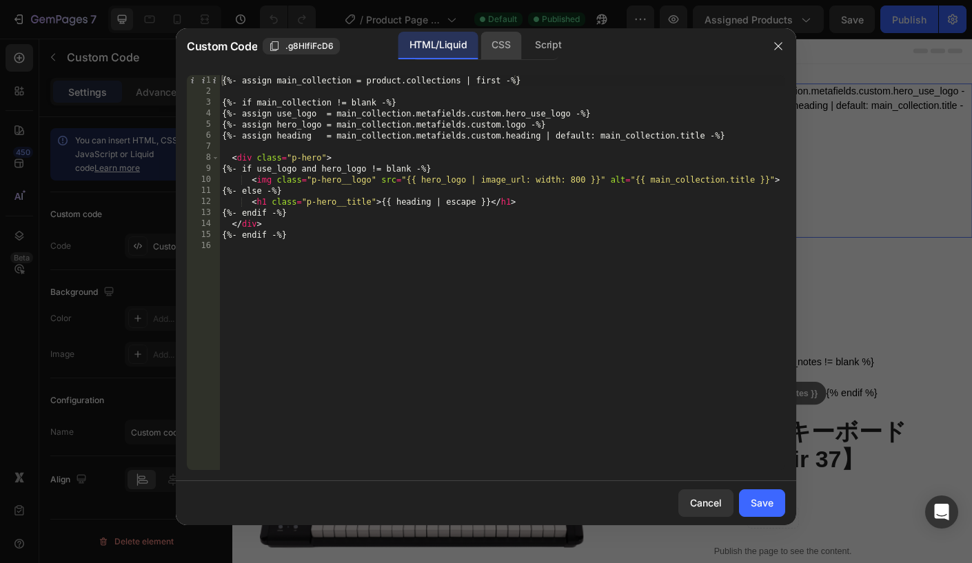
click at [489, 49] on div "CSS" at bounding box center [501, 46] width 41 height 28
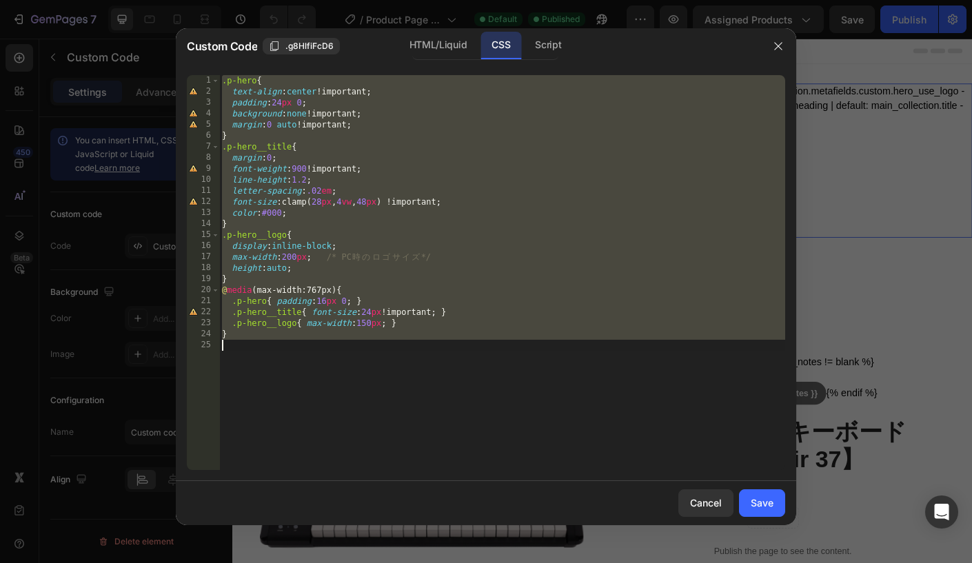
click at [427, 116] on div ".p-hero { text-align : center !important ; padding : 24 px 0 ; background : non…" at bounding box center [502, 283] width 566 height 417
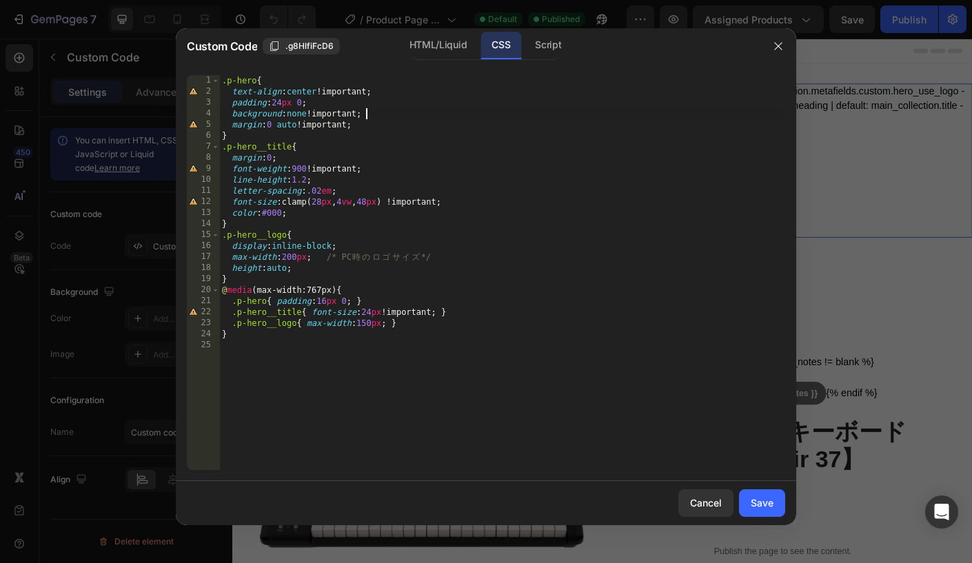
type textarea "}"
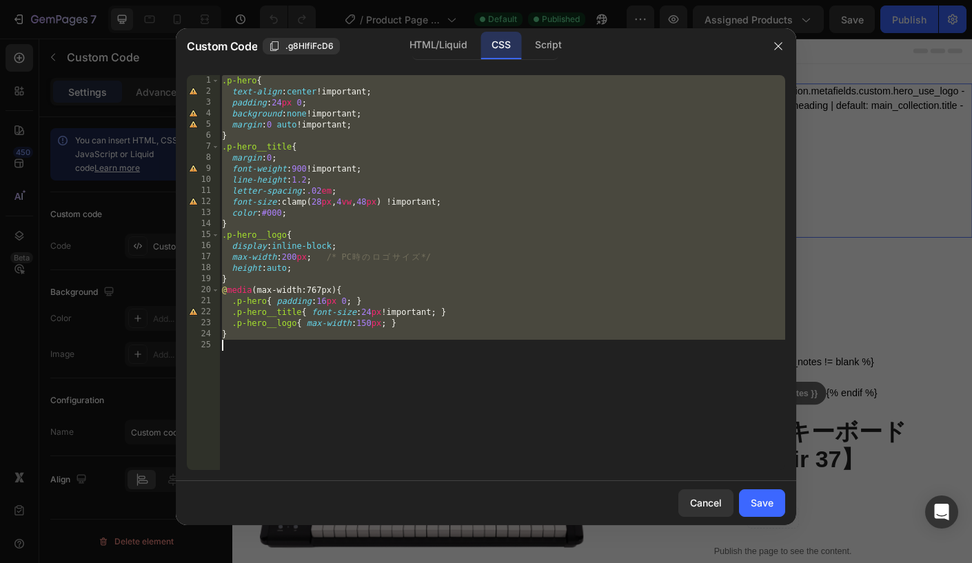
paste textarea
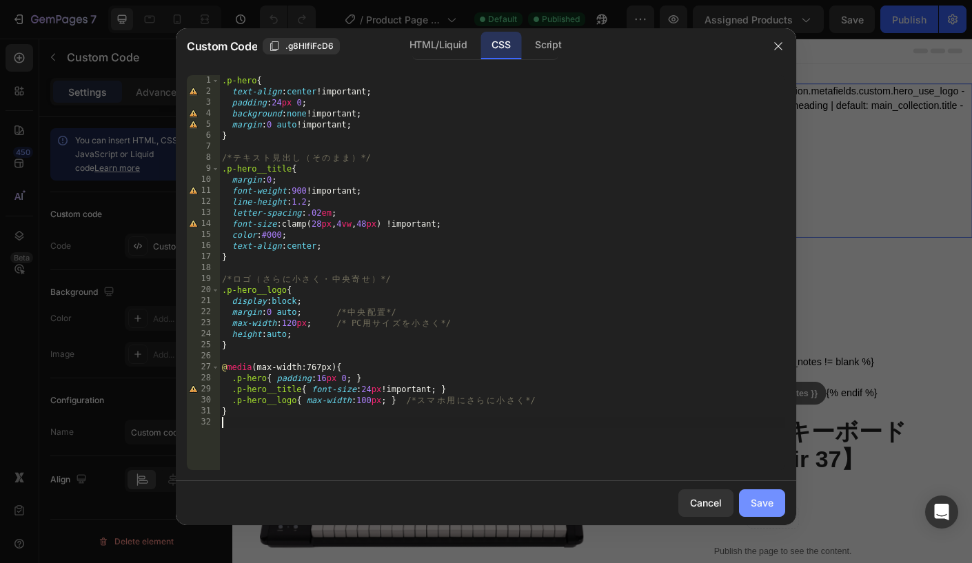
click at [758, 496] on div "Save" at bounding box center [762, 503] width 23 height 14
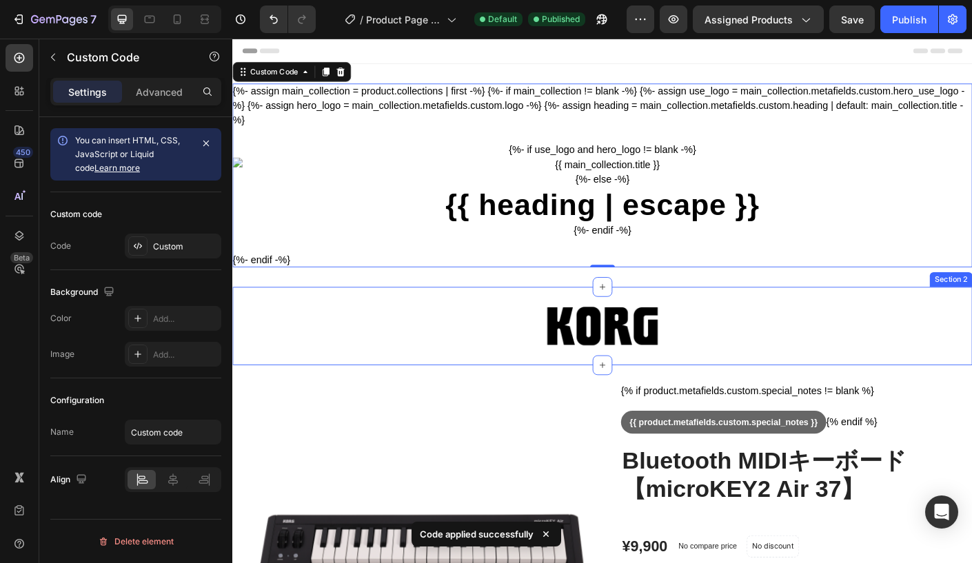
click at [716, 325] on div "Image Section 2" at bounding box center [645, 360] width 827 height 88
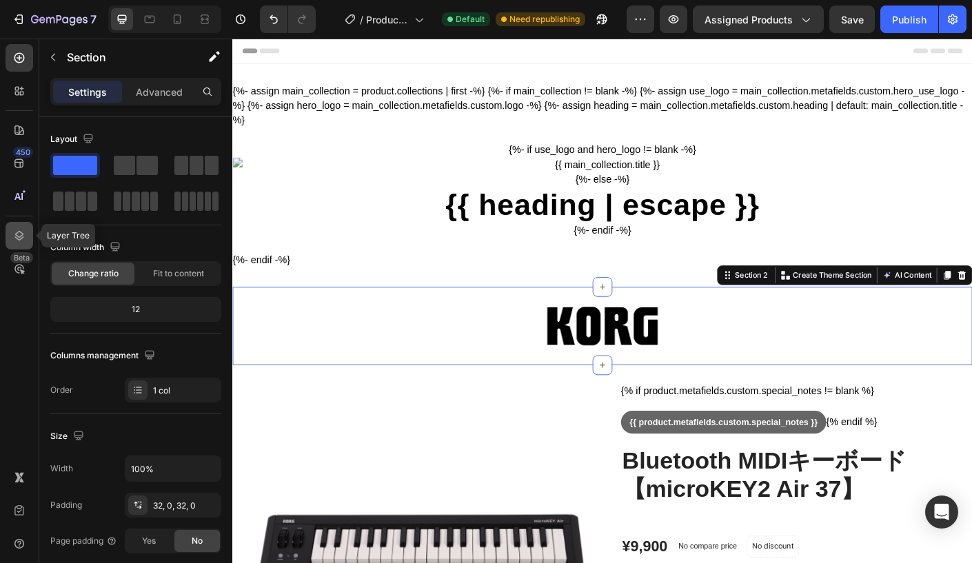
click at [20, 239] on icon at bounding box center [19, 236] width 14 height 14
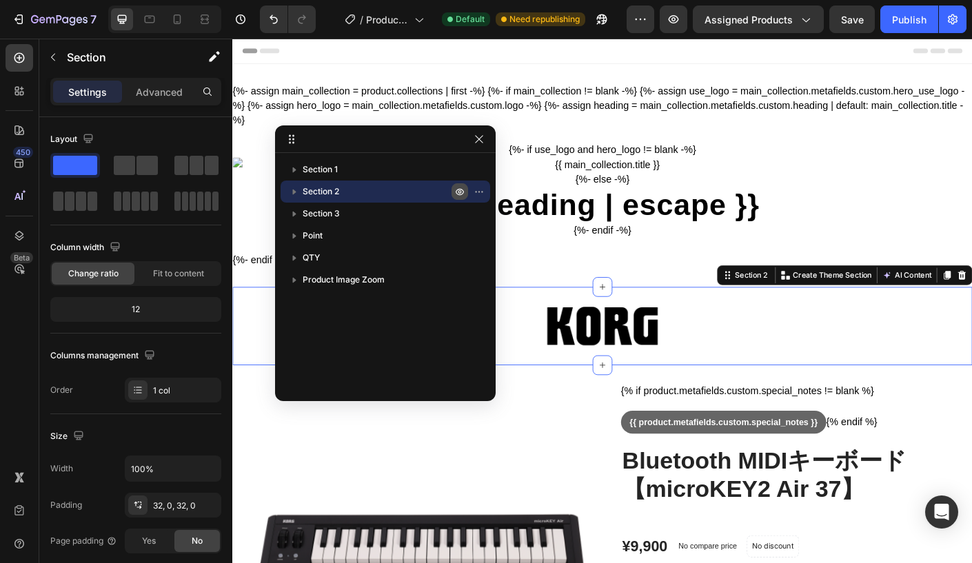
click at [461, 188] on icon "button" at bounding box center [459, 191] width 11 height 11
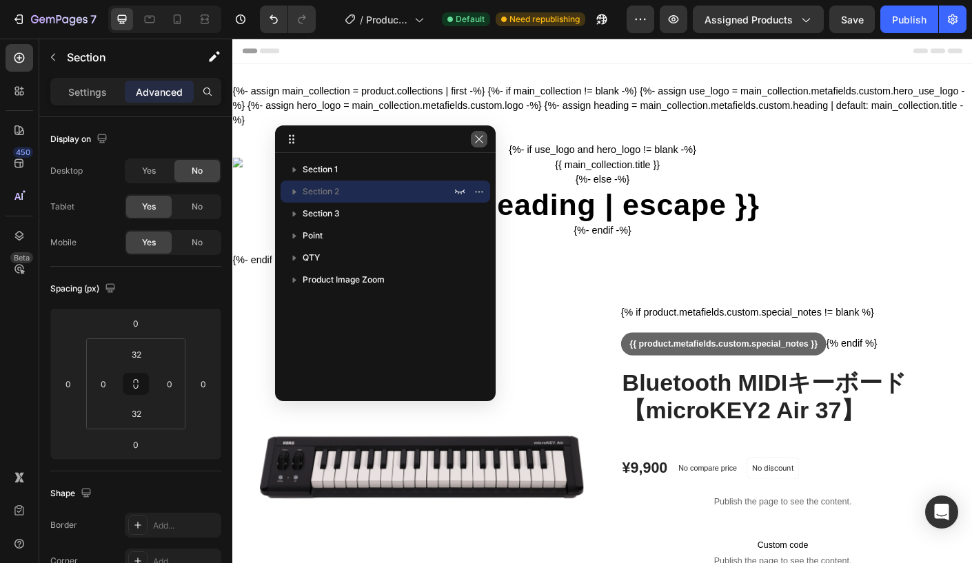
click at [478, 141] on icon "button" at bounding box center [479, 139] width 11 height 11
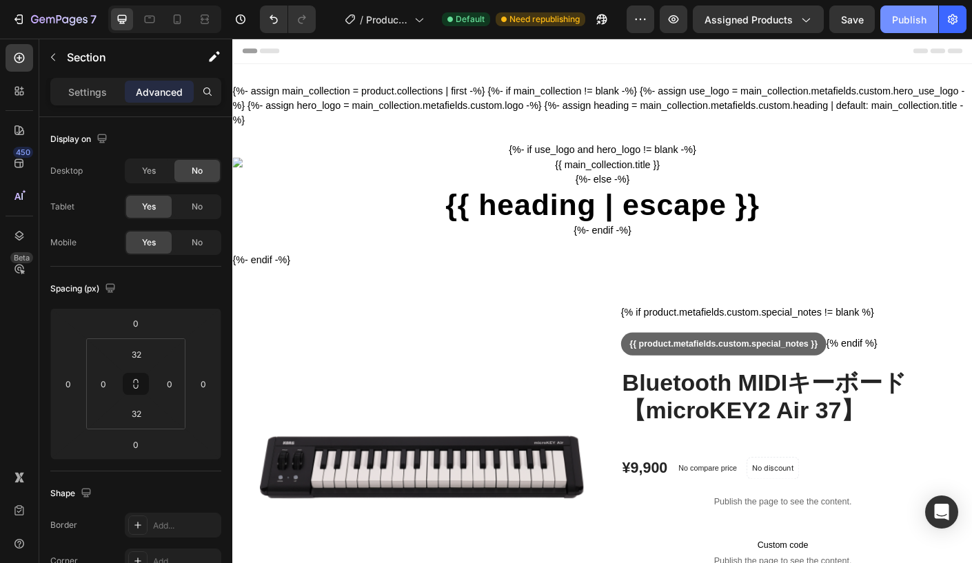
click at [898, 19] on div "Publish" at bounding box center [909, 19] width 34 height 14
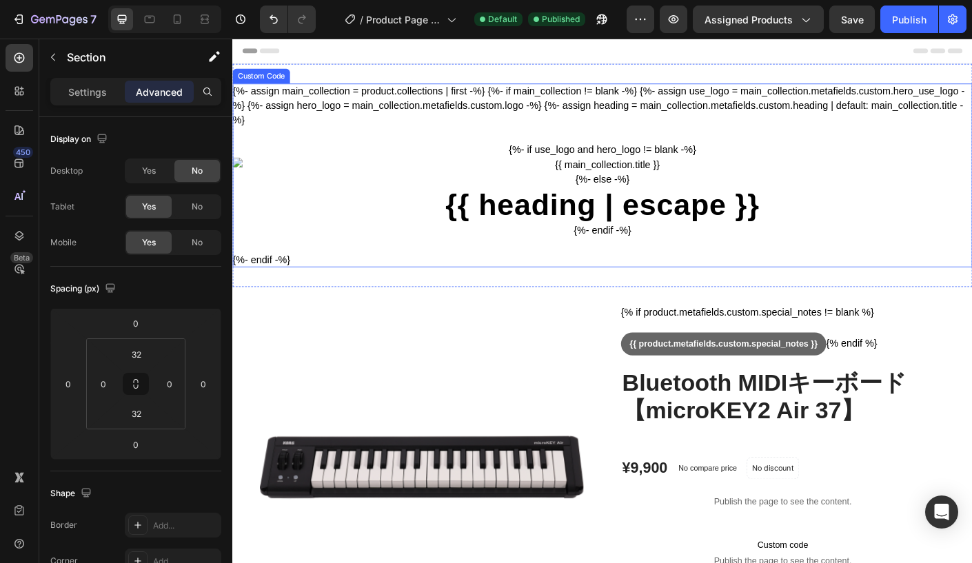
click at [398, 111] on div "{%- assign main_collection = product.collections | first -%} {%- if main_collec…" at bounding box center [645, 191] width 827 height 205
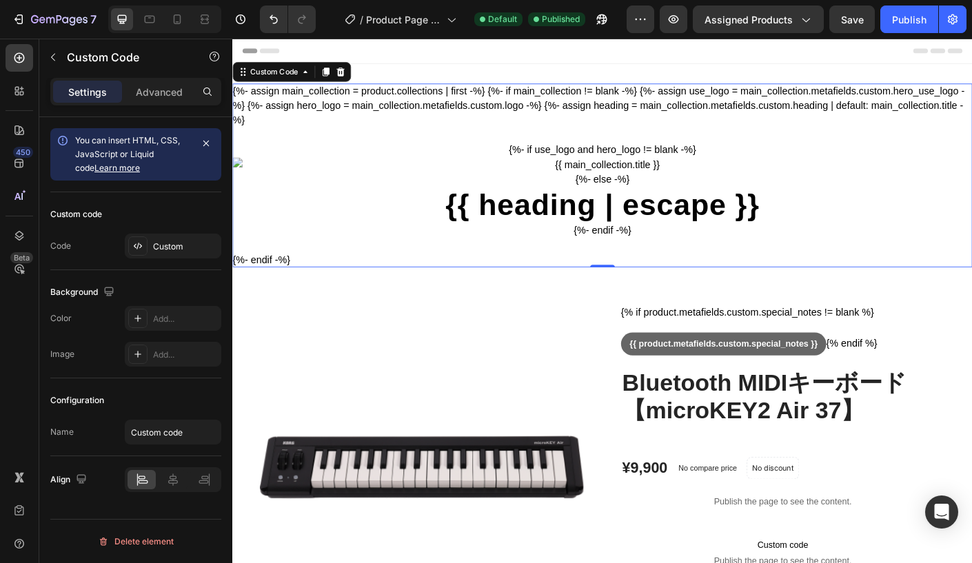
click at [398, 111] on div "{%- assign main_collection = product.collections | first -%} {%- if main_collec…" at bounding box center [645, 191] width 827 height 205
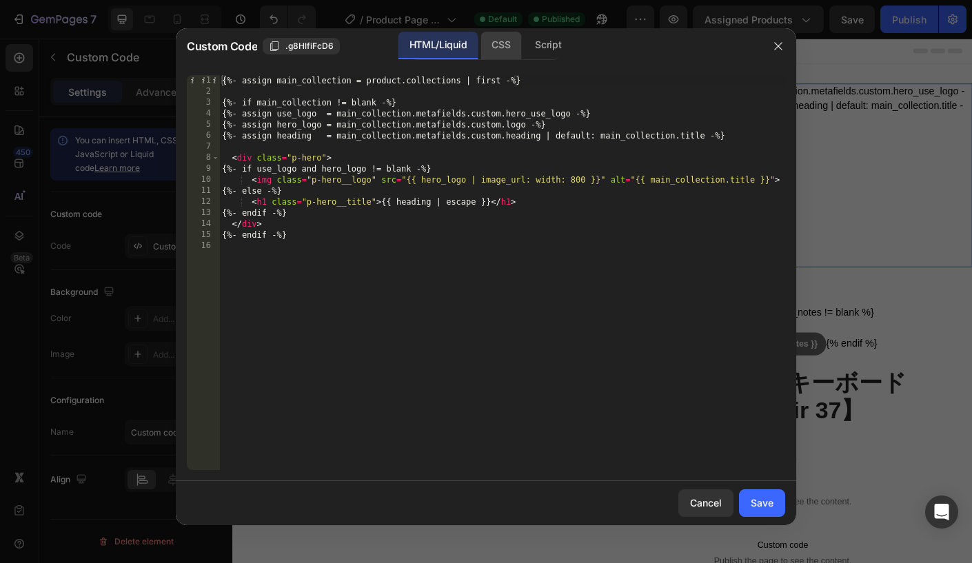
click at [496, 43] on div "CSS" at bounding box center [501, 46] width 41 height 28
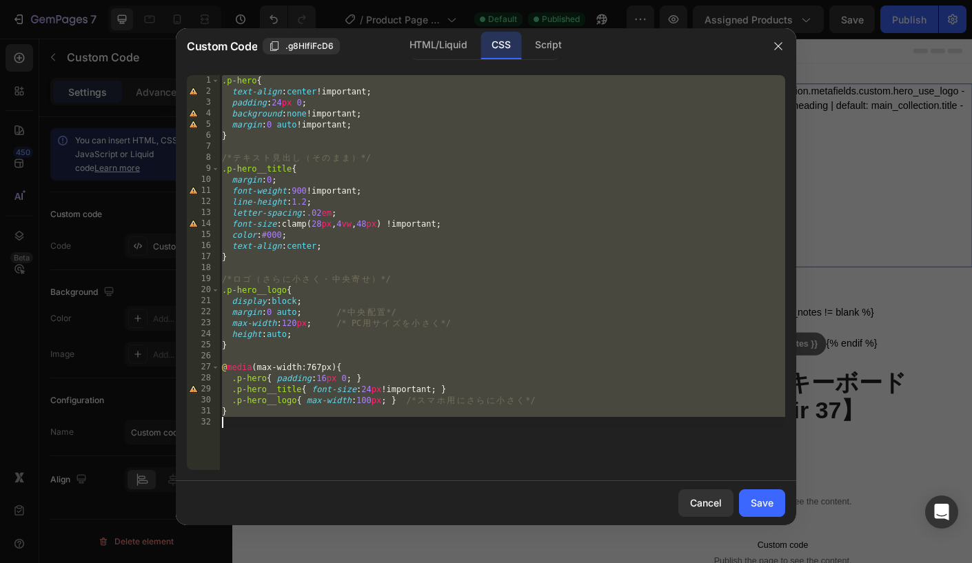
click at [394, 132] on div ".p-hero { text-align : center !important ; padding : 24 px 0 ; background : non…" at bounding box center [502, 283] width 566 height 417
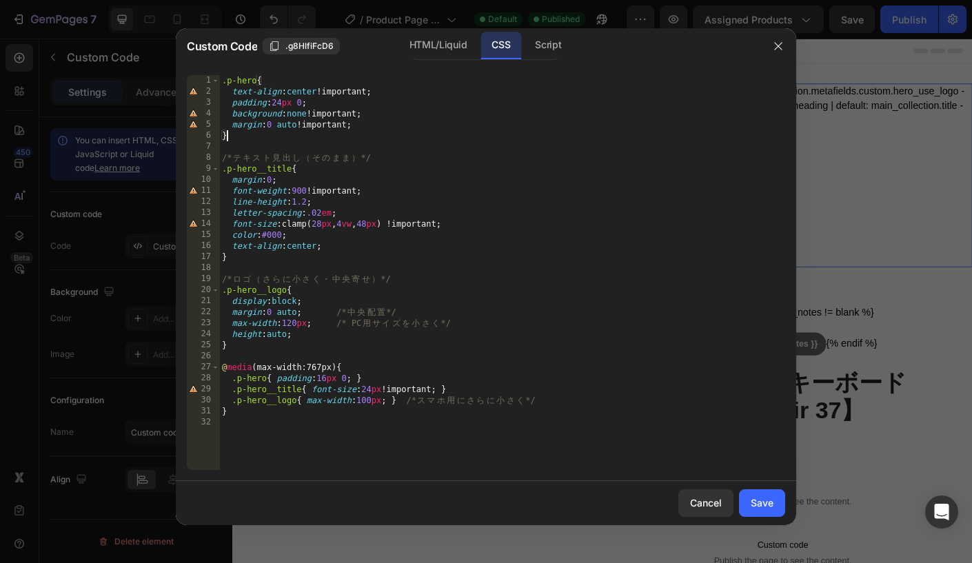
type textarea "}"
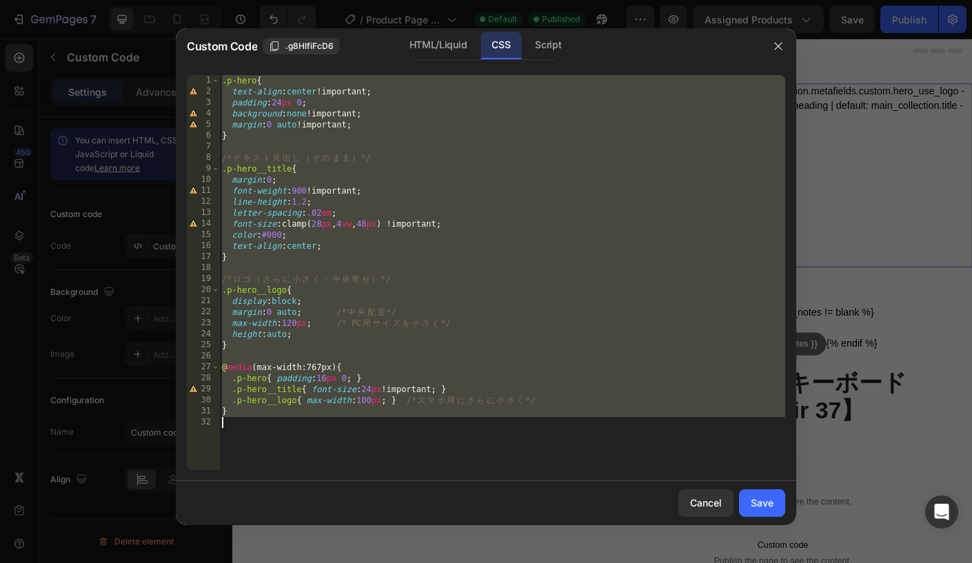
paste textarea
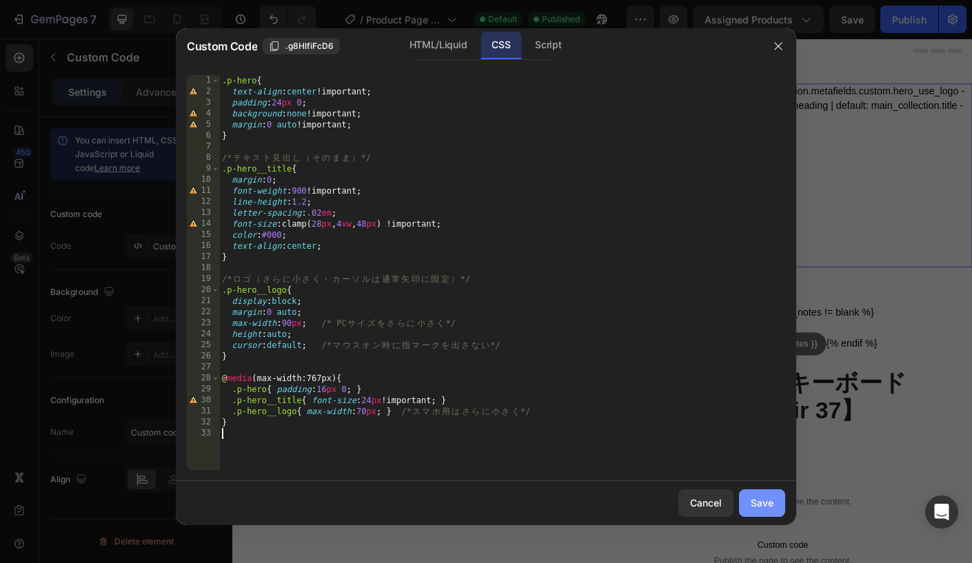
click at [751, 505] on div "Save" at bounding box center [762, 503] width 23 height 14
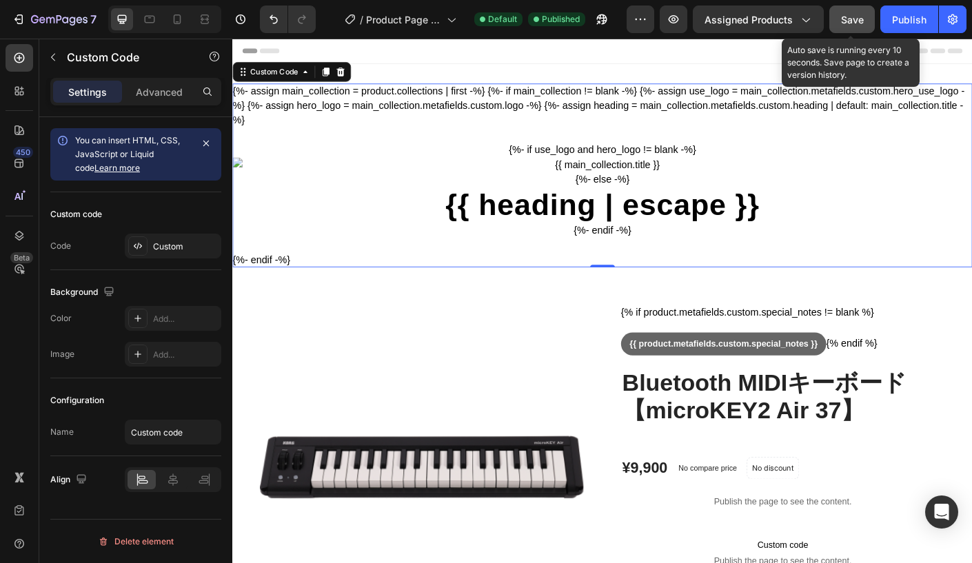
click at [858, 21] on span "Save" at bounding box center [852, 20] width 23 height 12
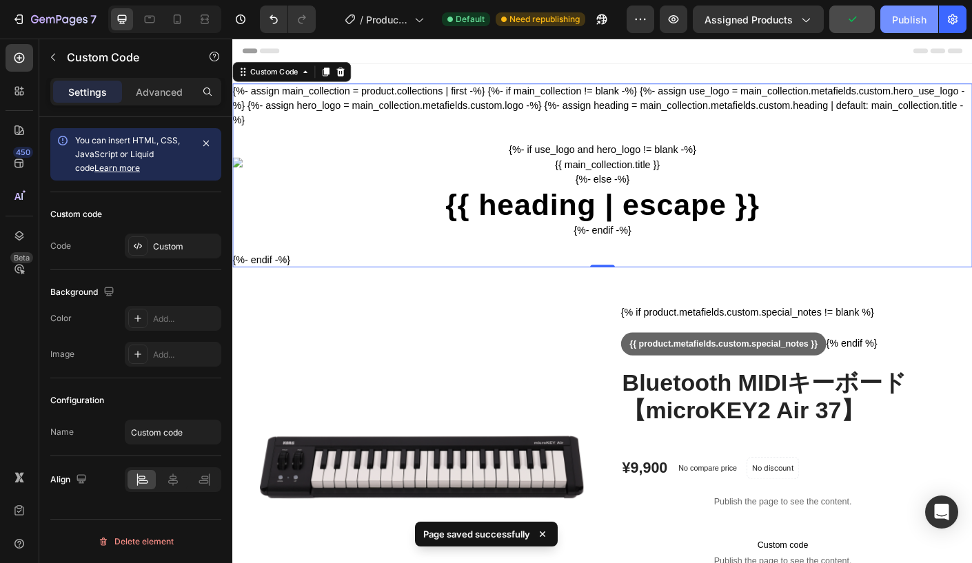
click at [902, 21] on div "Publish" at bounding box center [909, 19] width 34 height 14
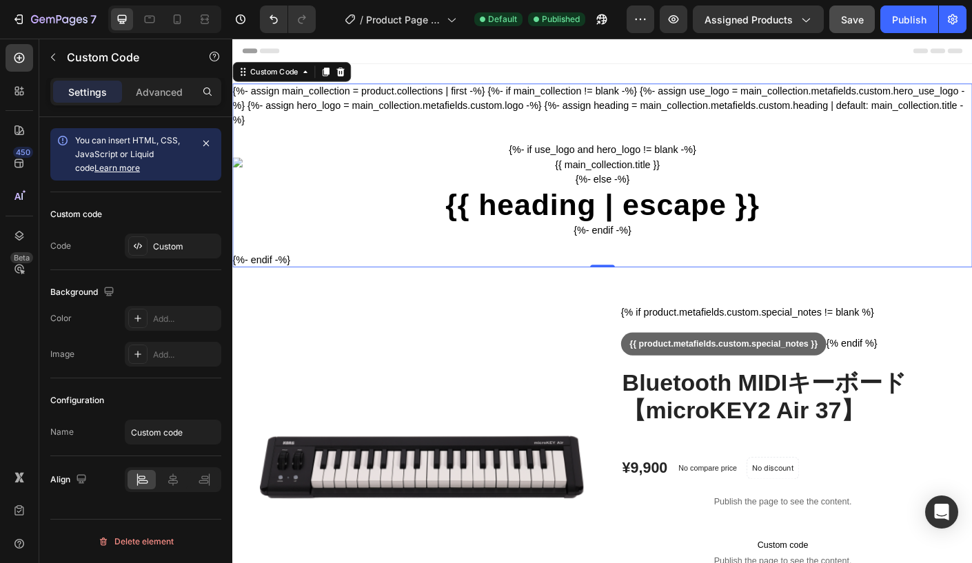
click at [442, 130] on div "{%- assign main_collection = product.collections | first -%} {%- if main_collec…" at bounding box center [645, 191] width 827 height 205
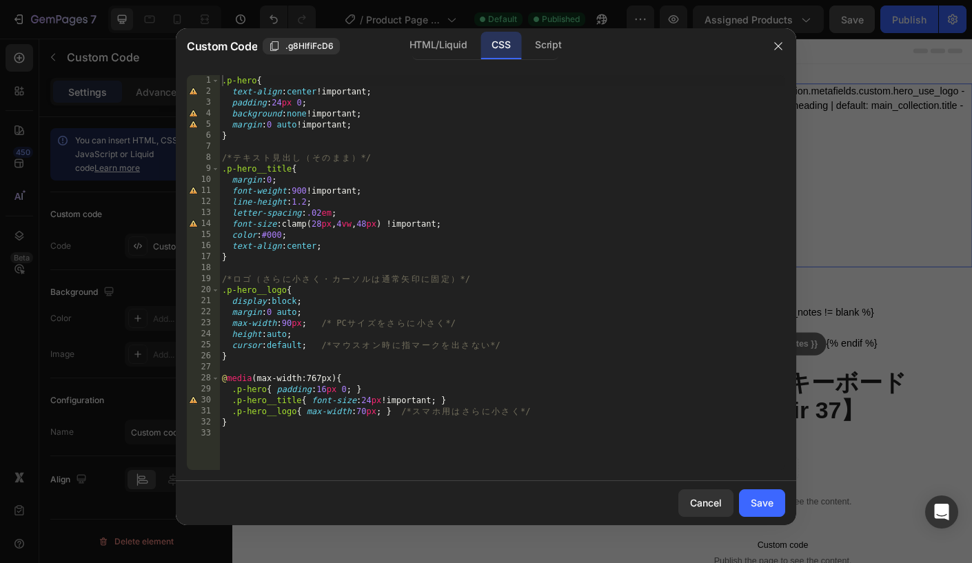
click at [372, 175] on div ".p-hero { text-align : center !important ; padding : 24 px 0 ; background : non…" at bounding box center [502, 283] width 566 height 417
type textarea "}"
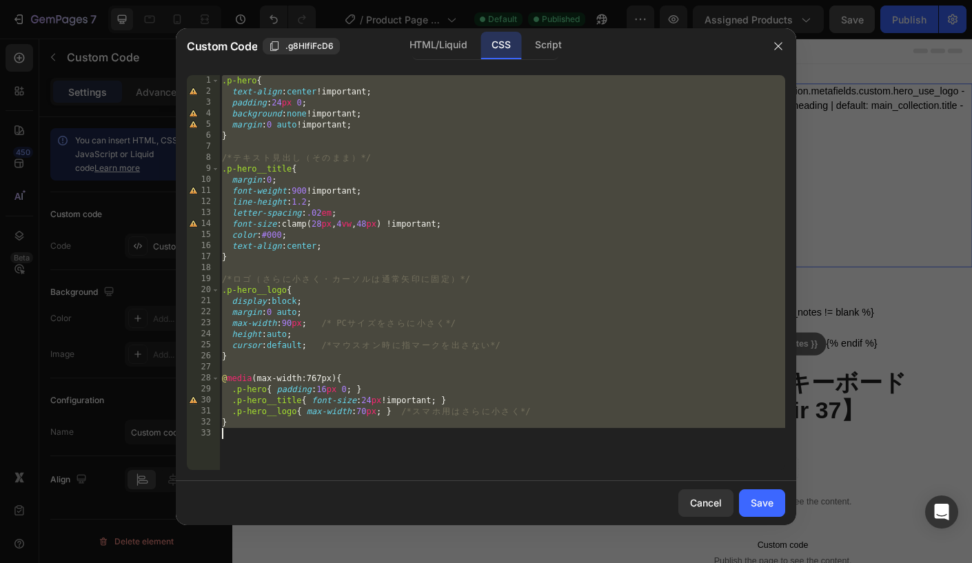
paste textarea
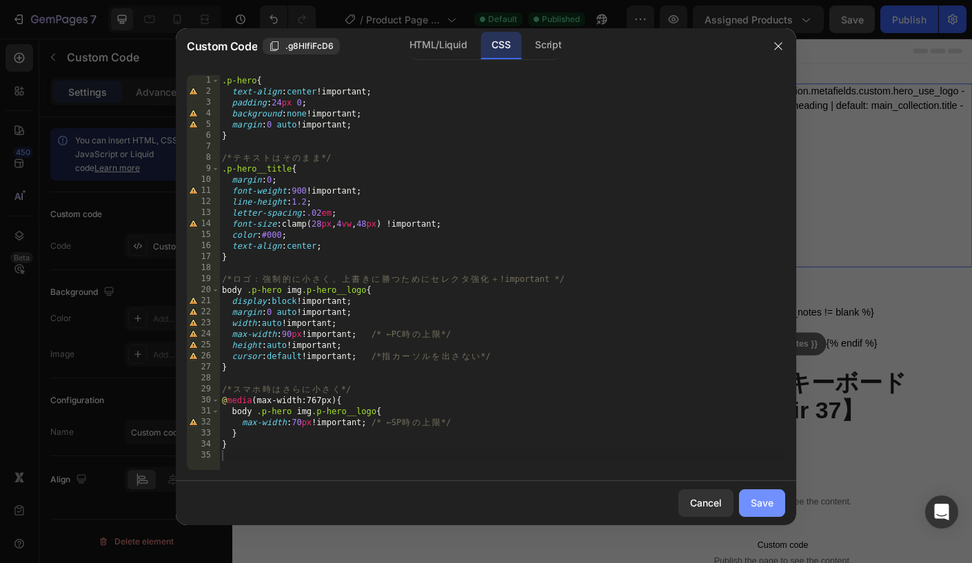
click at [769, 504] on div "Save" at bounding box center [762, 503] width 23 height 14
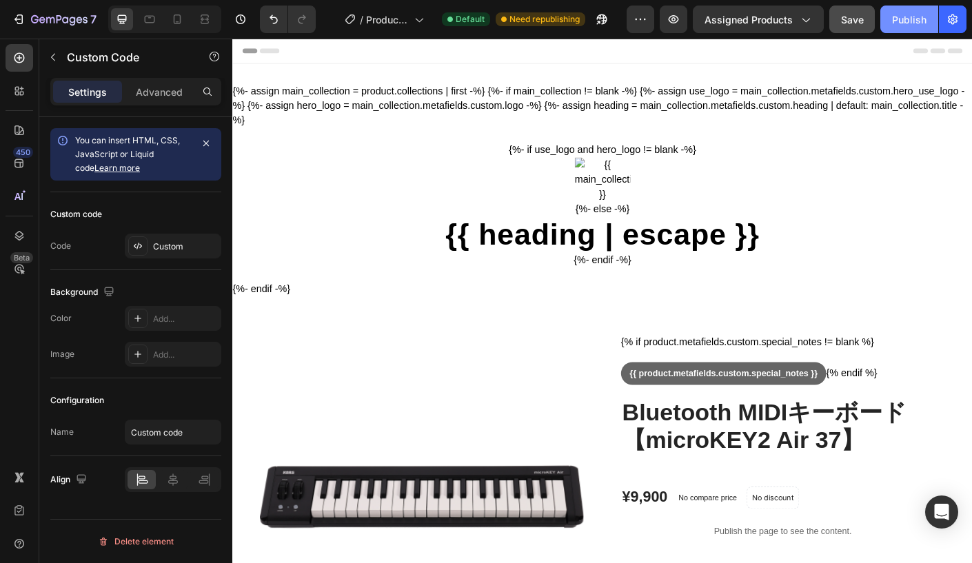
click at [898, 18] on div "Publish" at bounding box center [909, 19] width 34 height 14
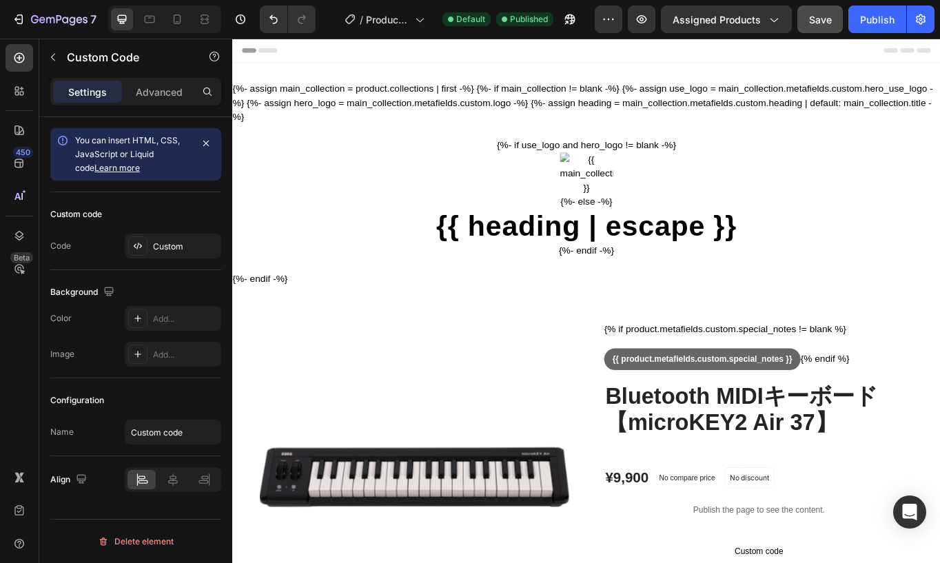
click at [531, 243] on h1 "{{ heading | escape }}" at bounding box center [645, 258] width 827 height 40
click at [464, 125] on div "{%- assign main_collection = product.collections | first -%} {%- if main_collec…" at bounding box center [645, 208] width 827 height 239
click at [411, 222] on div "{%- if use_logo and hero_logo != blank -%} {%- else -%} {{ heading | escape }} …" at bounding box center [645, 225] width 827 height 172
click at [54, 58] on icon "button" at bounding box center [53, 57] width 11 height 11
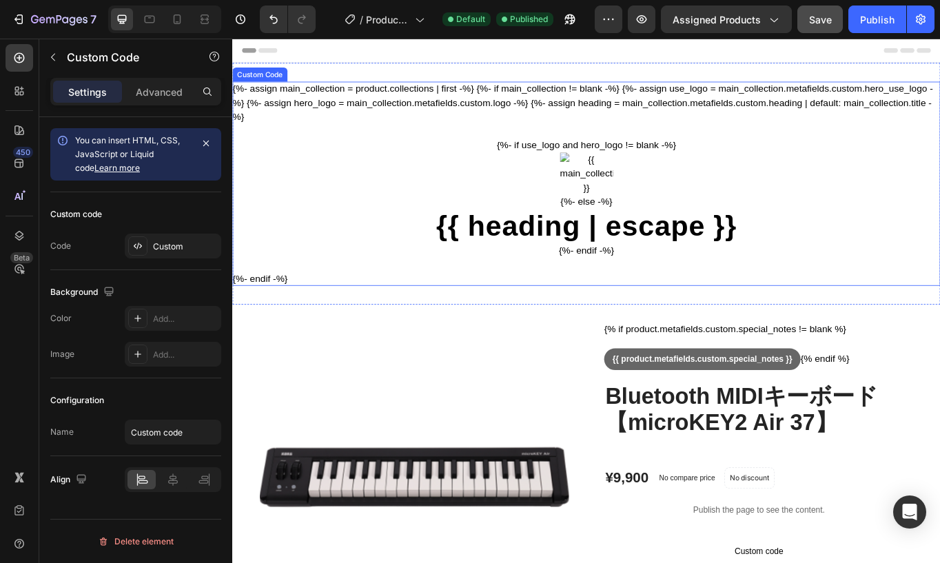
click at [367, 148] on div "{%- if use_logo and hero_logo != blank -%} {%- else -%} {{ heading | escape }} …" at bounding box center [645, 225] width 827 height 172
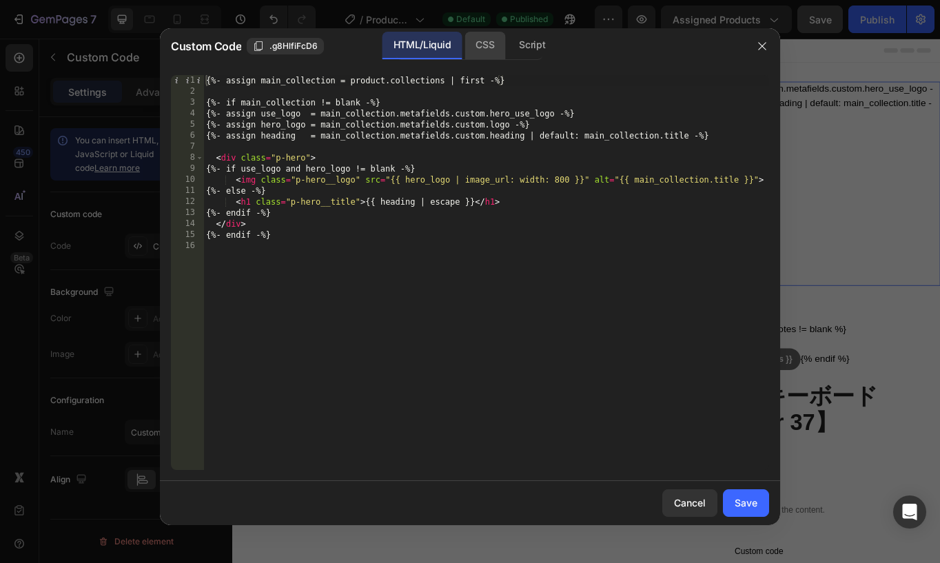
click at [484, 54] on div "CSS" at bounding box center [485, 46] width 41 height 28
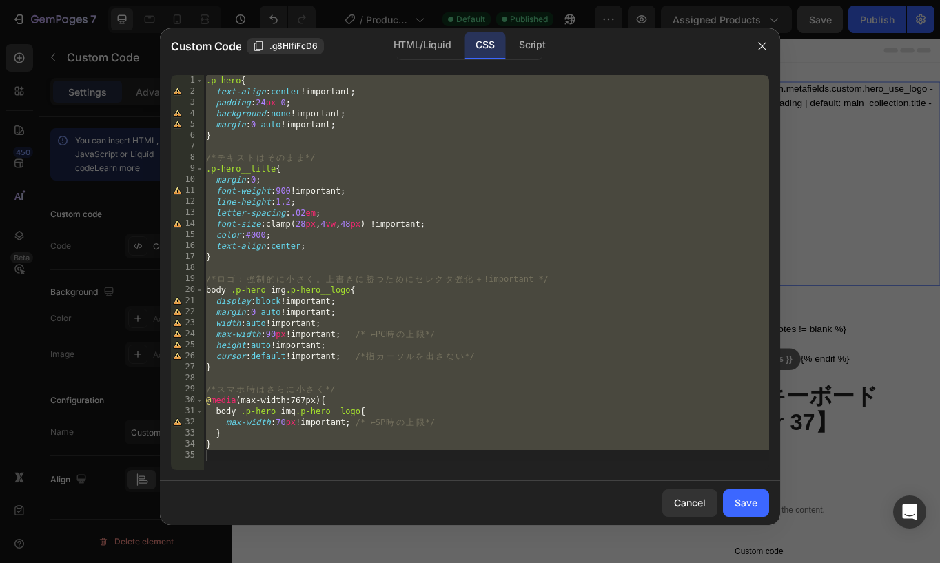
click at [414, 204] on div ".p-hero { text-align : center !important ; padding : 24 px 0 ; background : non…" at bounding box center [486, 283] width 566 height 417
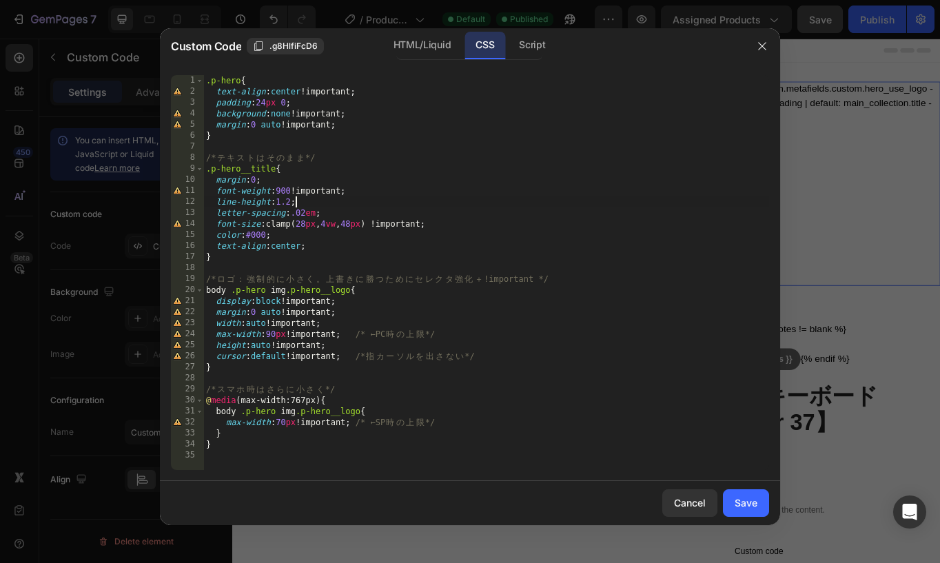
type textarea "}"
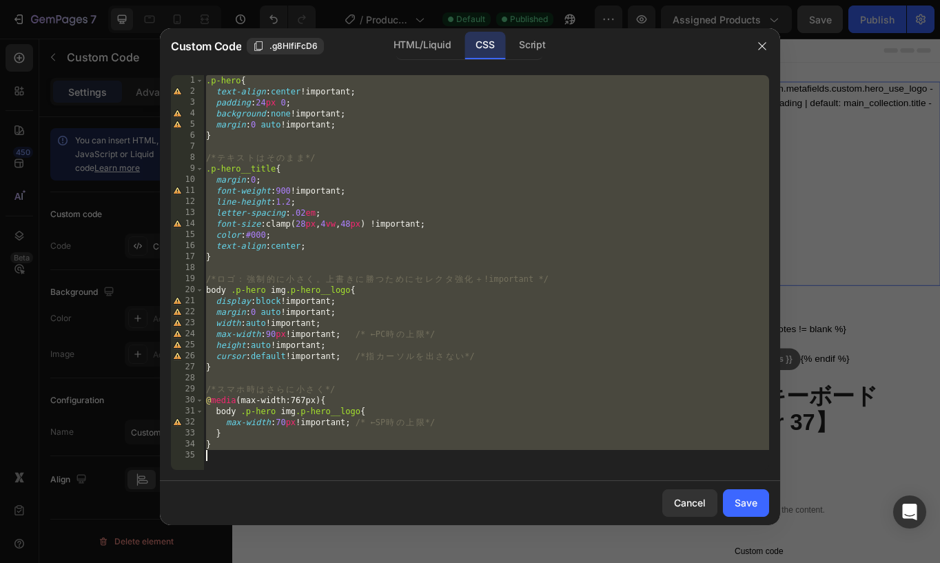
paste textarea
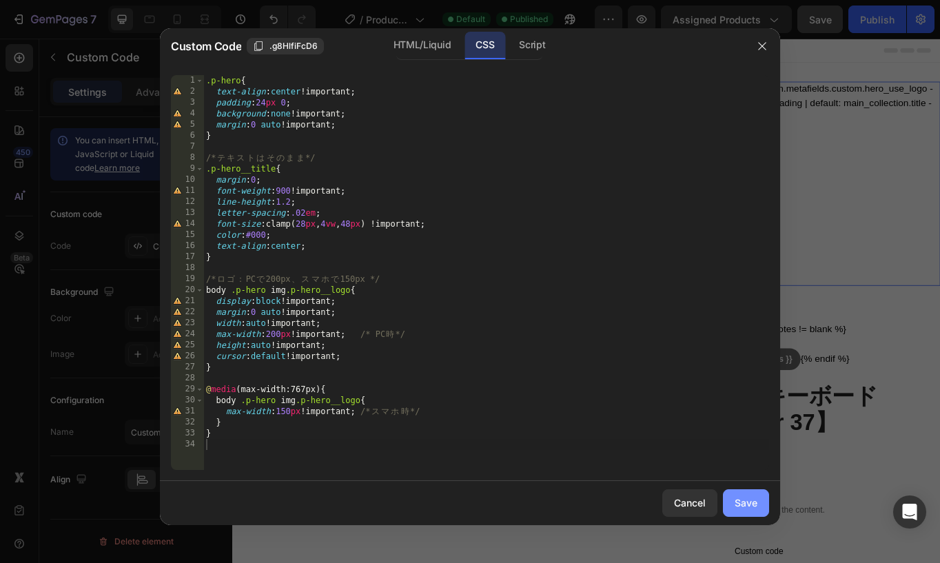
click at [748, 496] on div "Save" at bounding box center [746, 503] width 23 height 14
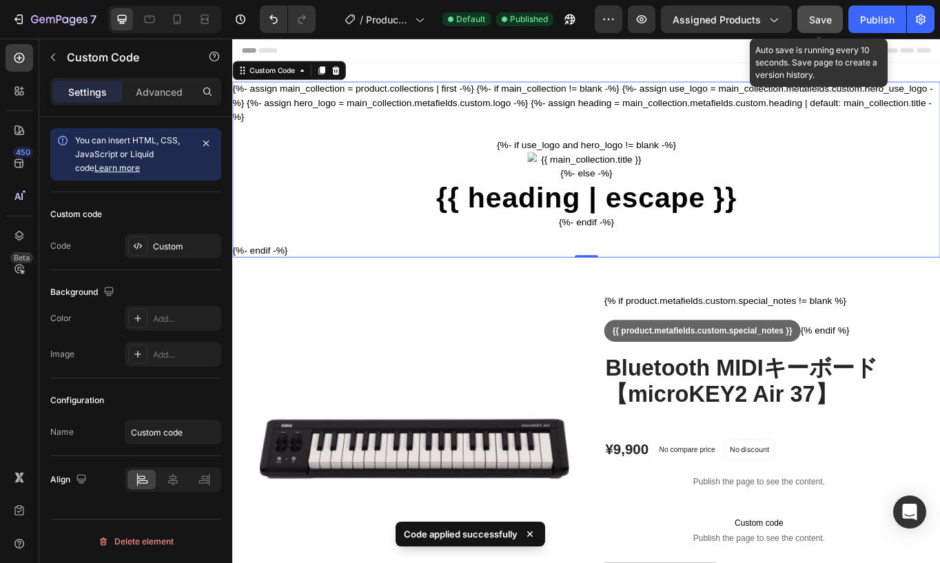
click at [821, 20] on span "Save" at bounding box center [820, 20] width 23 height 12
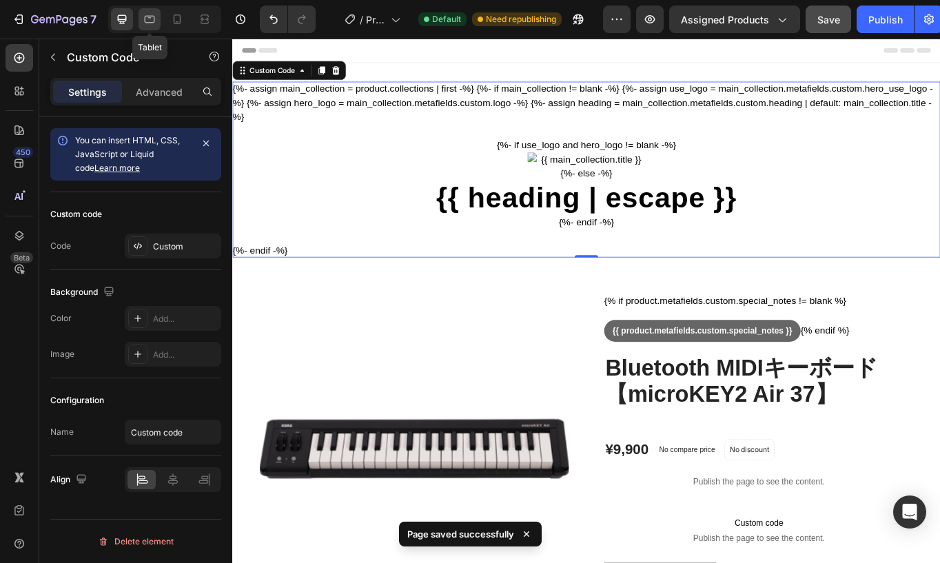
click at [150, 19] on icon at bounding box center [150, 19] width 14 height 14
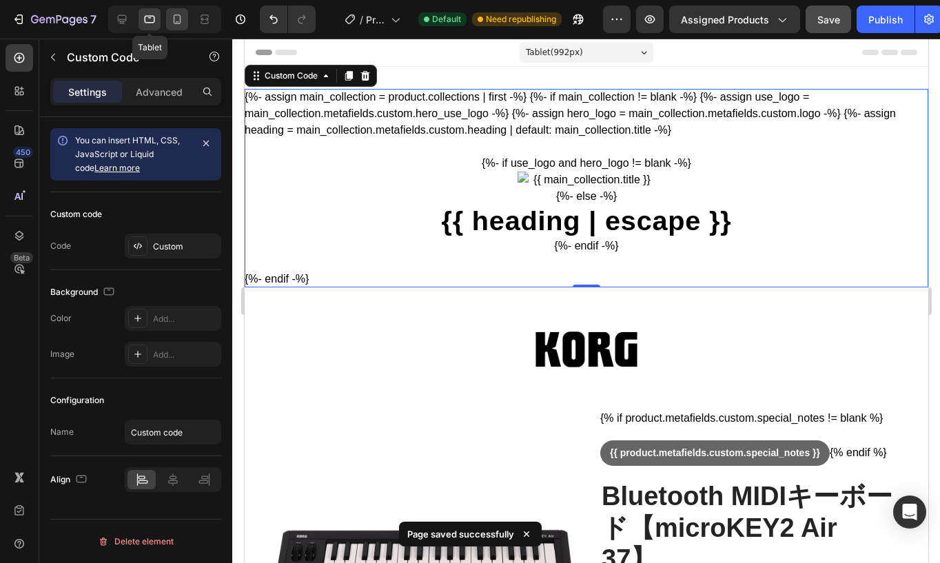
scroll to position [2, 0]
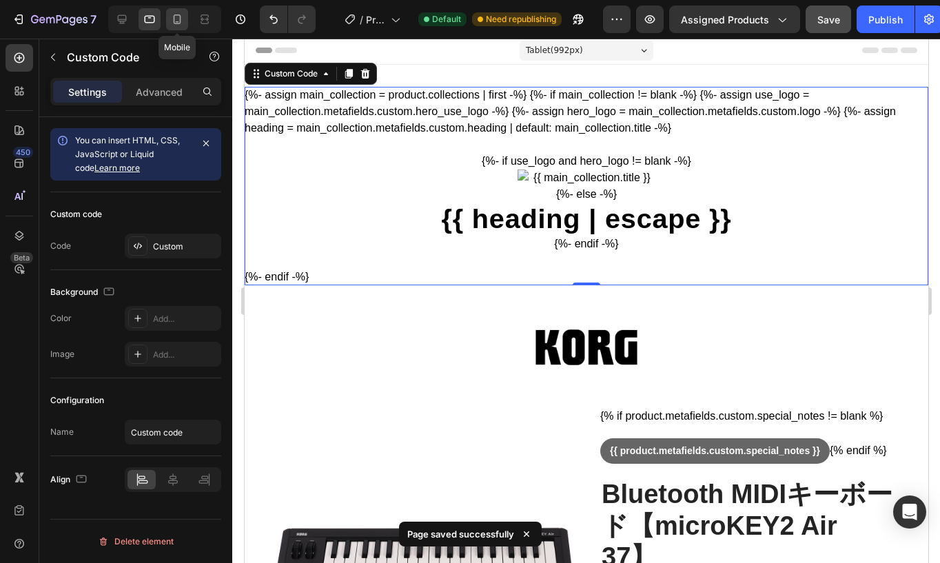
click at [174, 19] on icon at bounding box center [178, 19] width 8 height 10
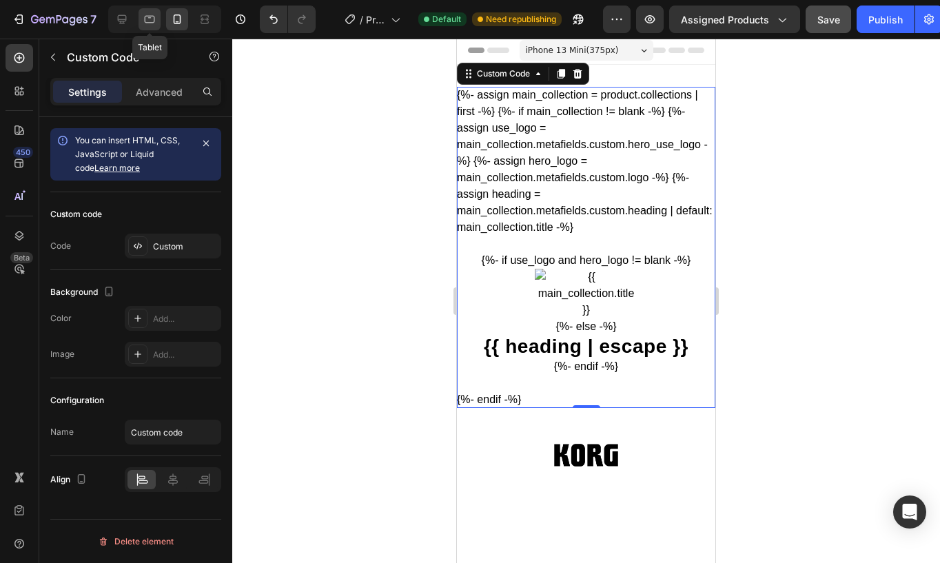
click at [145, 20] on icon at bounding box center [150, 20] width 10 height 8
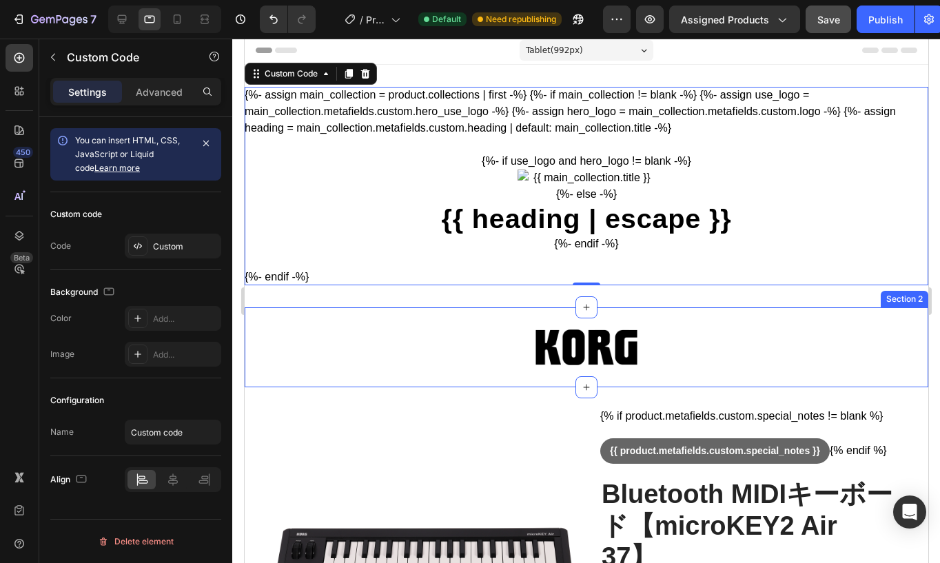
click at [465, 332] on div "Image Section 2" at bounding box center [586, 347] width 684 height 80
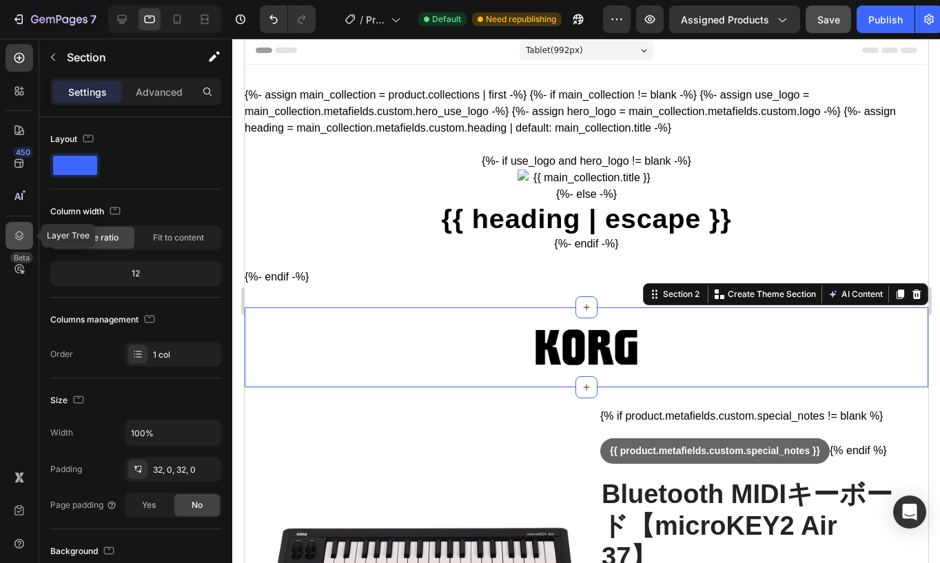
click at [19, 235] on icon at bounding box center [19, 236] width 14 height 14
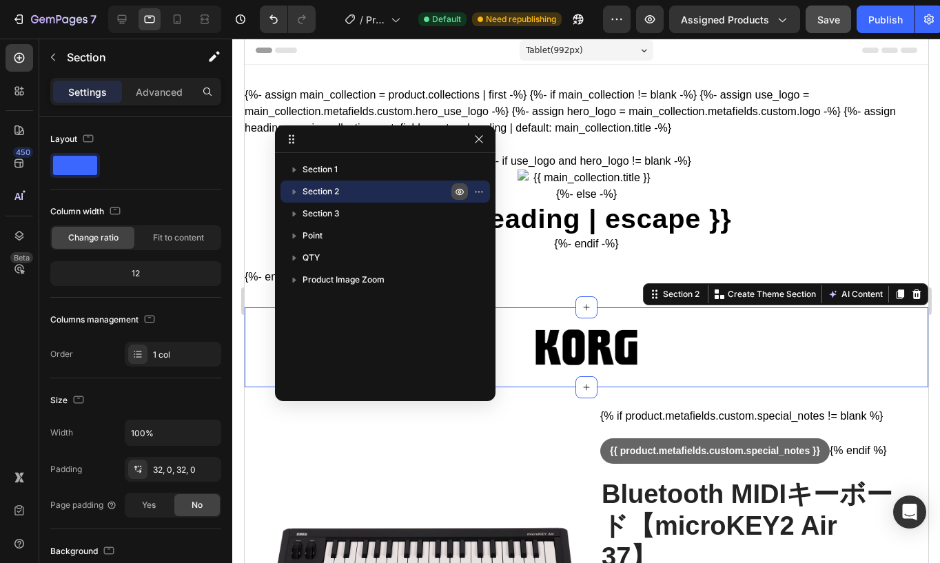
click at [458, 192] on icon "button" at bounding box center [459, 191] width 3 height 3
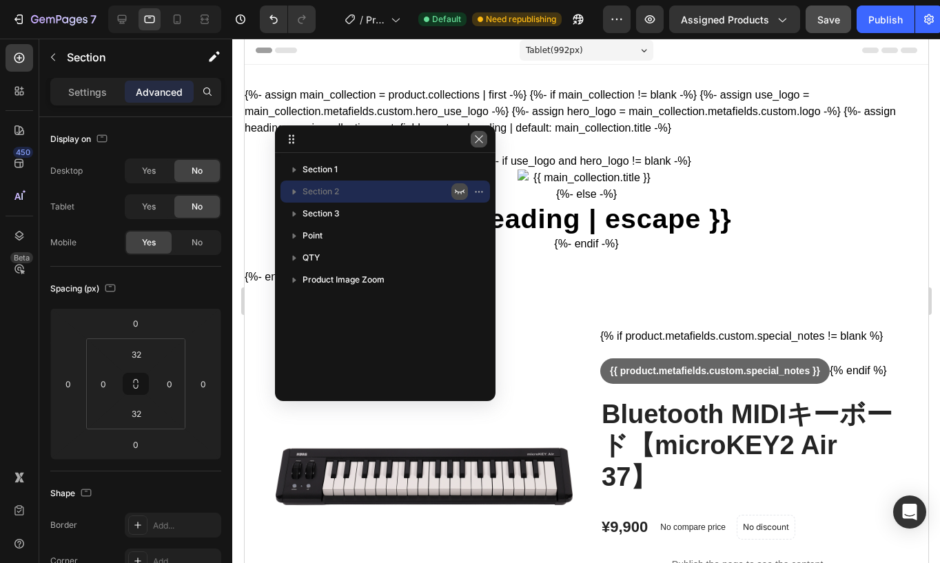
click at [478, 141] on icon "button" at bounding box center [479, 139] width 11 height 11
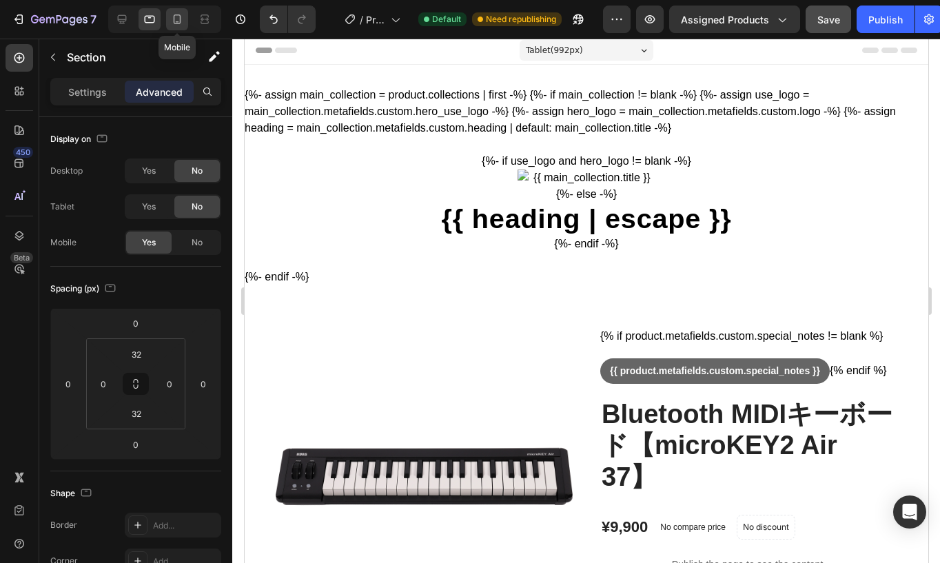
click at [181, 20] on icon at bounding box center [177, 19] width 14 height 14
type input "10"
type input "0"
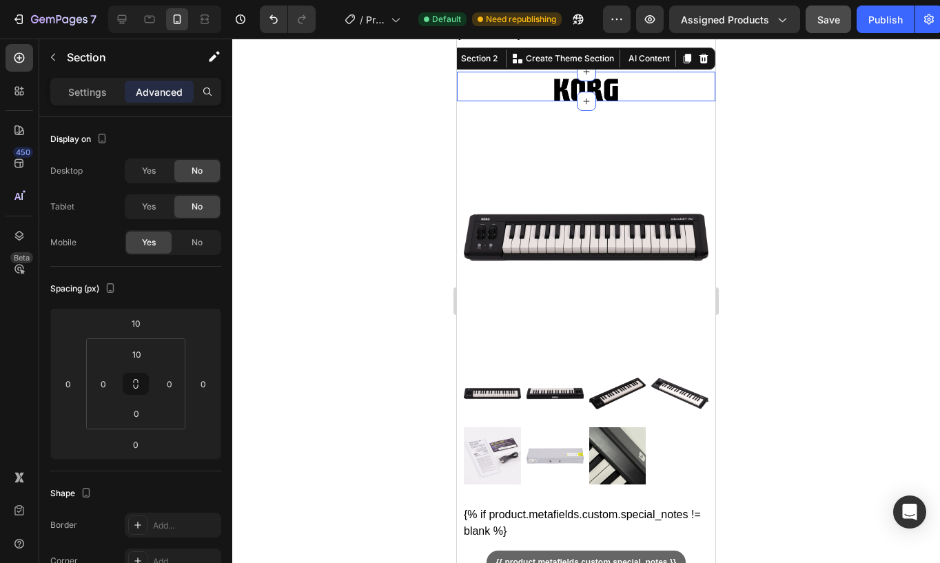
scroll to position [368, 0]
click at [525, 92] on div "Image Section 2 You can create reusable sections Create Theme Section AI Conten…" at bounding box center [586, 86] width 259 height 30
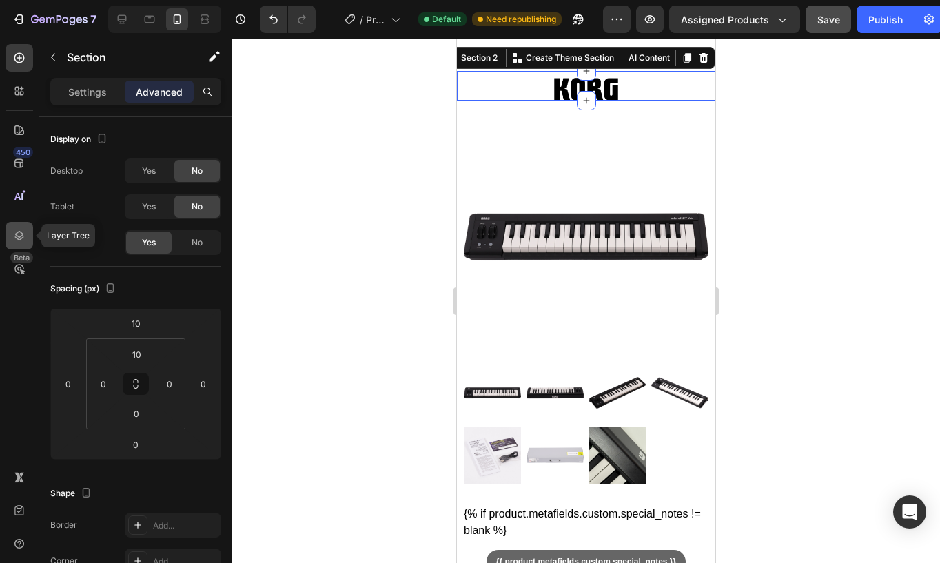
click at [17, 228] on div at bounding box center [20, 236] width 28 height 28
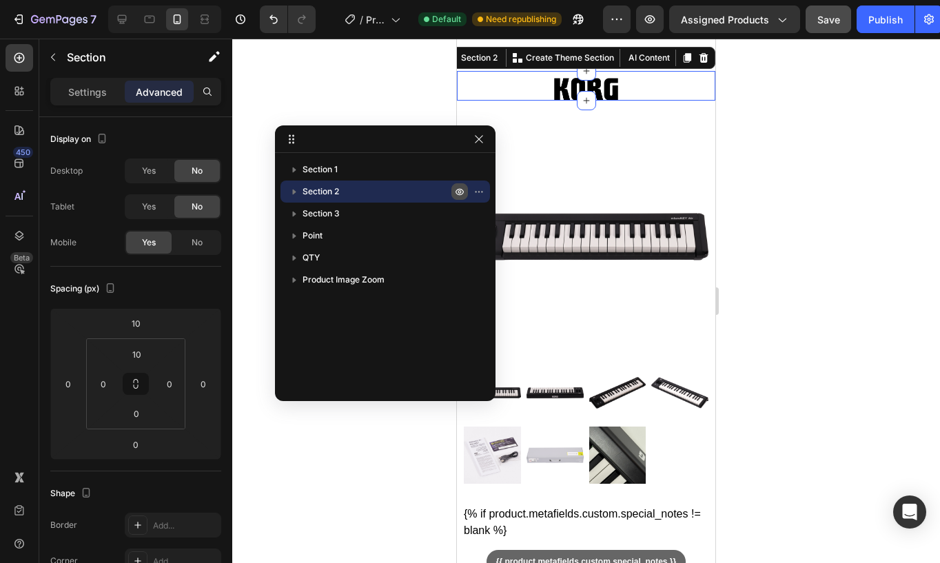
click at [458, 192] on icon "button" at bounding box center [459, 191] width 11 height 11
click at [459, 191] on icon "button" at bounding box center [459, 191] width 11 height 11
click at [483, 190] on icon "button" at bounding box center [479, 191] width 11 height 11
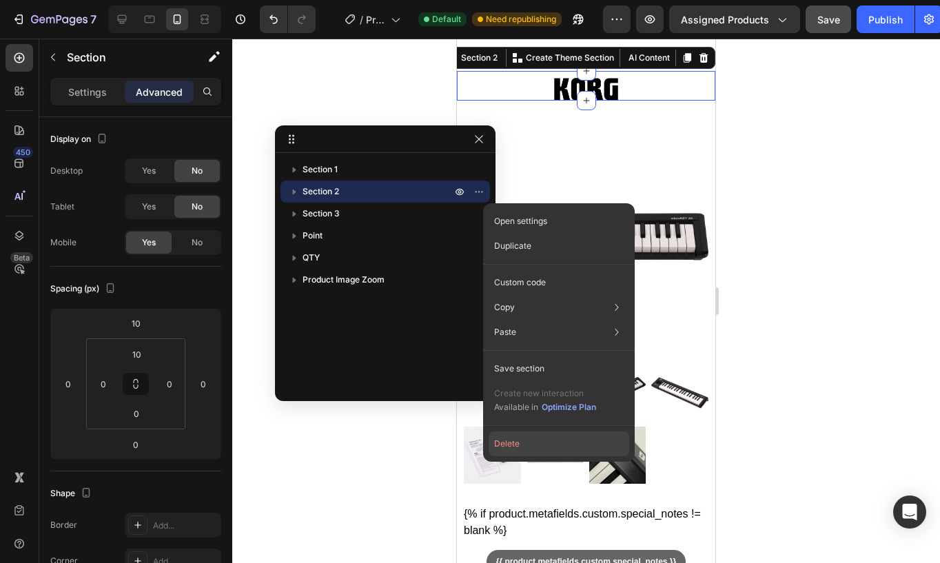
click at [576, 438] on button "Delete" at bounding box center [559, 444] width 141 height 25
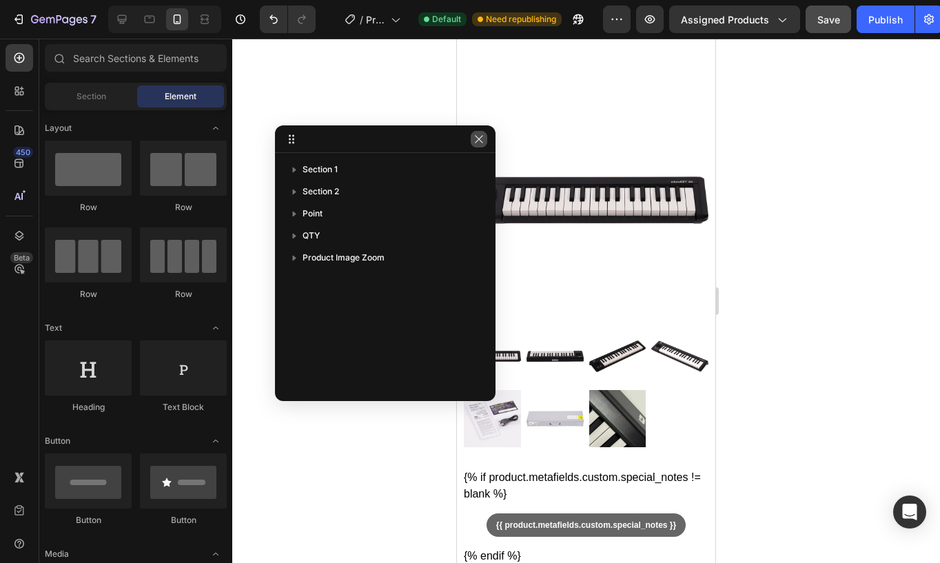
click at [483, 137] on icon "button" at bounding box center [479, 139] width 11 height 11
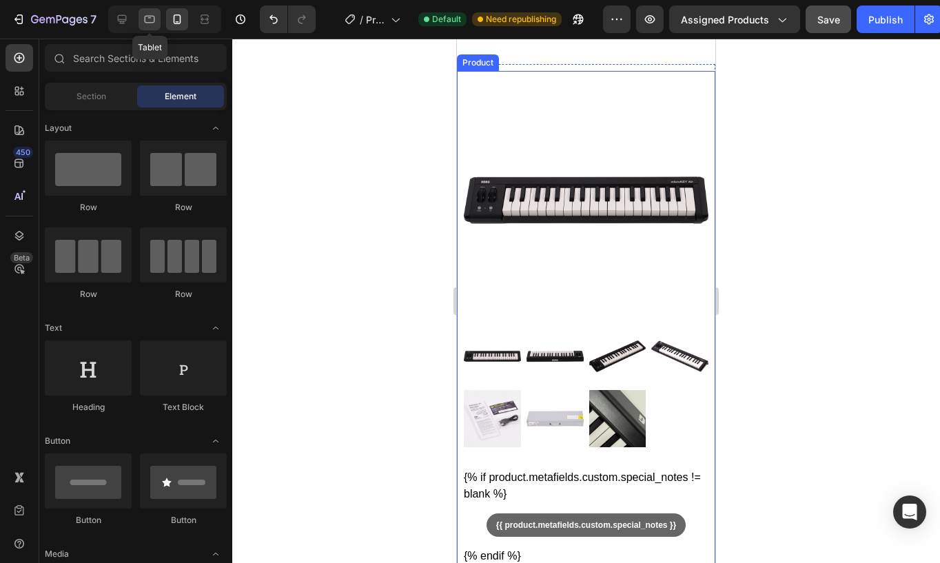
click at [152, 28] on div at bounding box center [150, 19] width 22 height 22
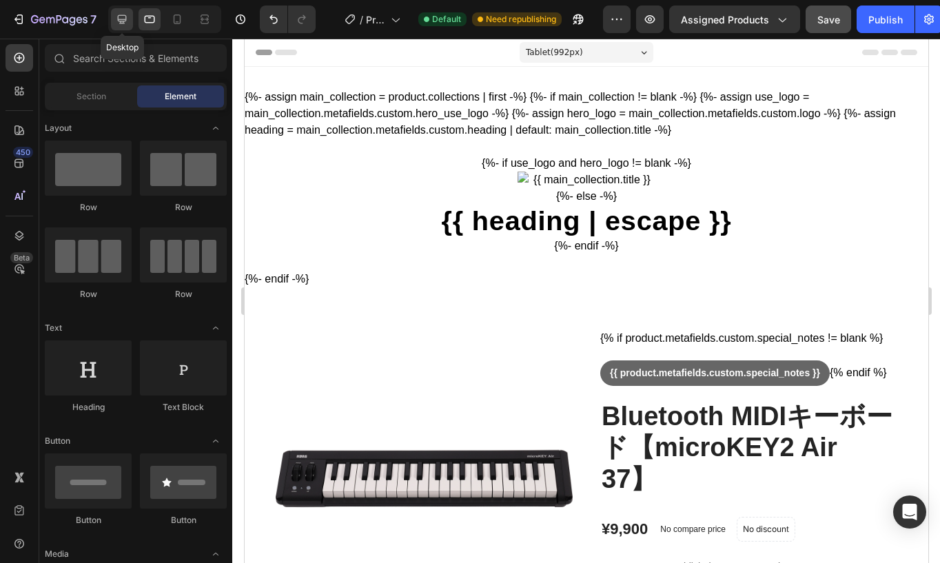
click at [118, 23] on icon at bounding box center [122, 19] width 14 height 14
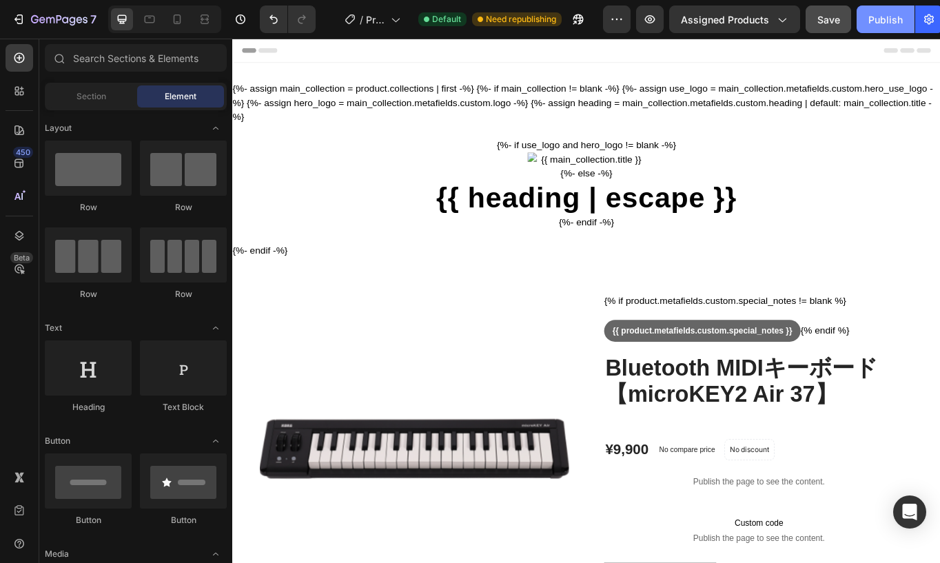
click at [879, 23] on div "Publish" at bounding box center [886, 19] width 34 height 14
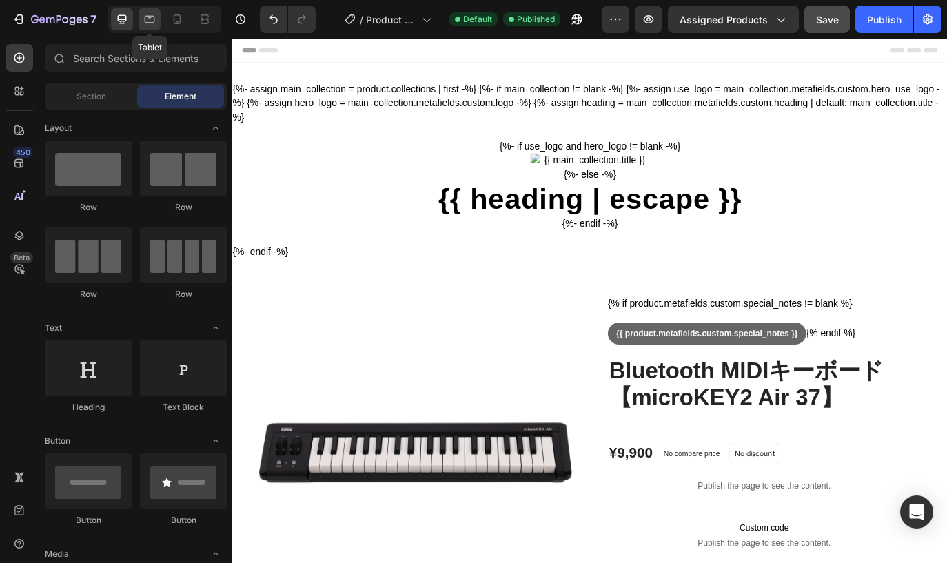
click at [144, 14] on icon at bounding box center [150, 19] width 14 height 14
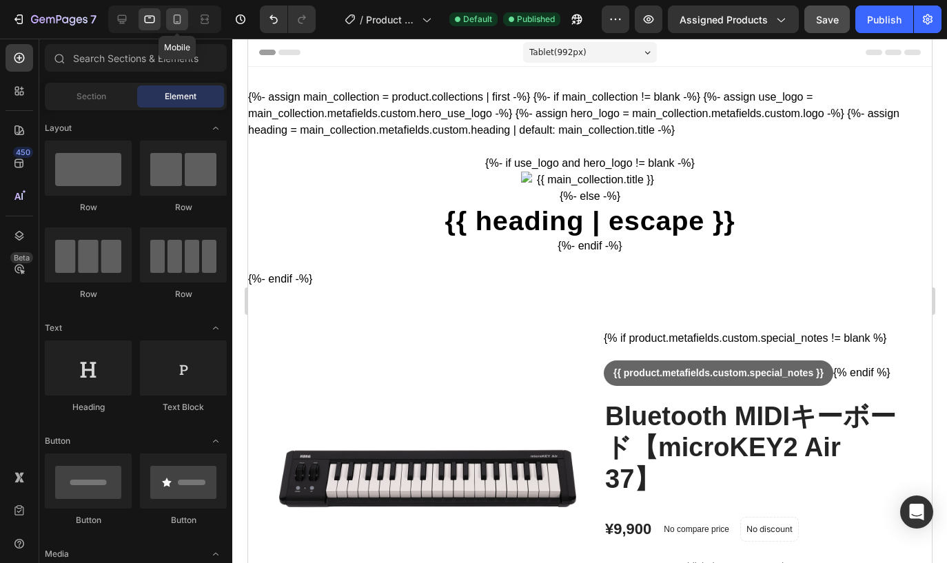
click at [179, 22] on icon at bounding box center [177, 19] width 14 height 14
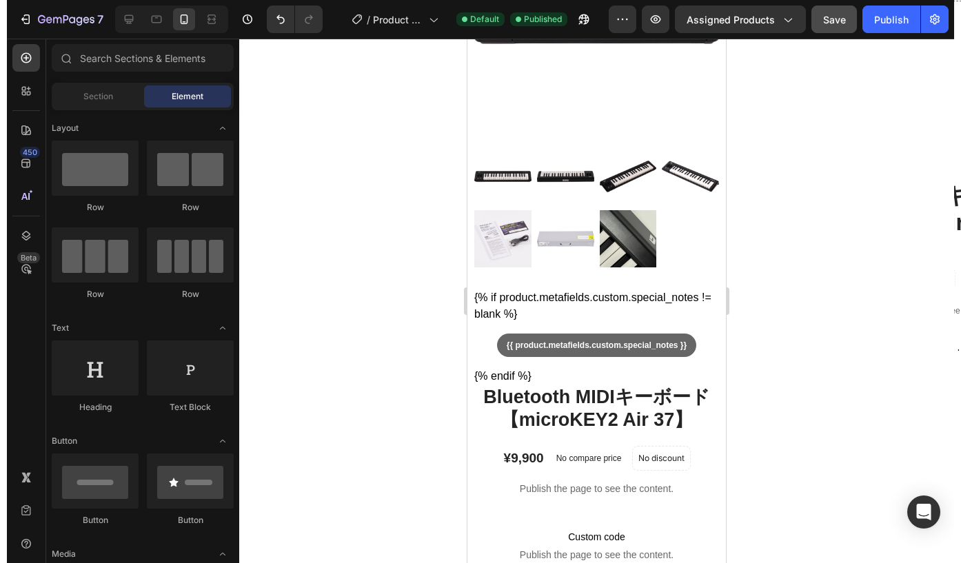
scroll to position [714, 0]
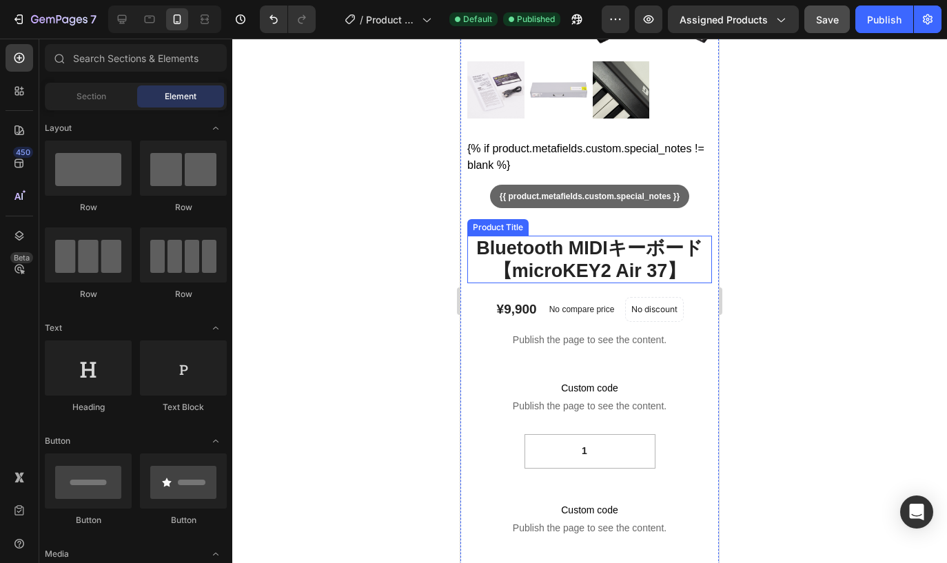
click at [525, 283] on h2 "Bluetooth MIDIキーボード【microKEY2 Air 37】" at bounding box center [589, 260] width 245 height 48
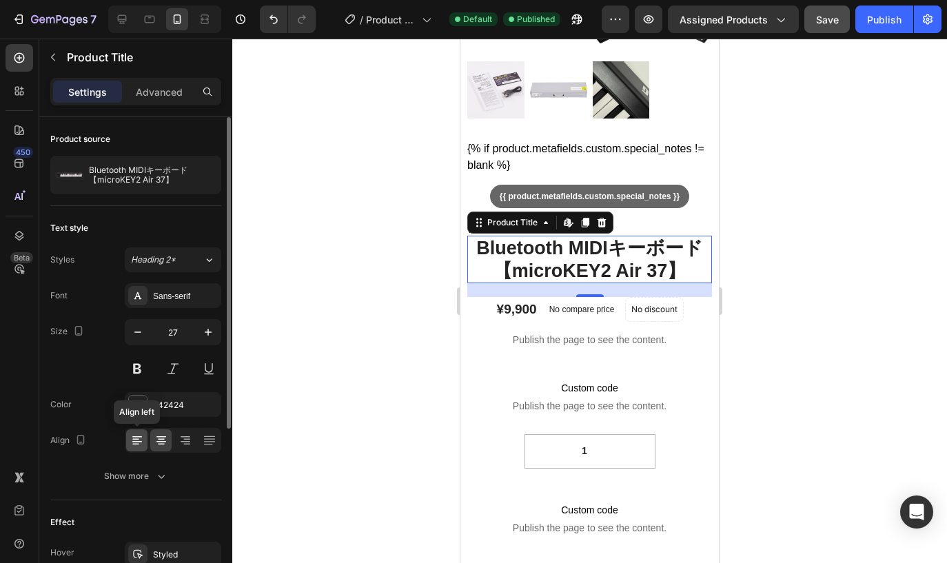
click at [131, 441] on icon at bounding box center [137, 441] width 14 height 14
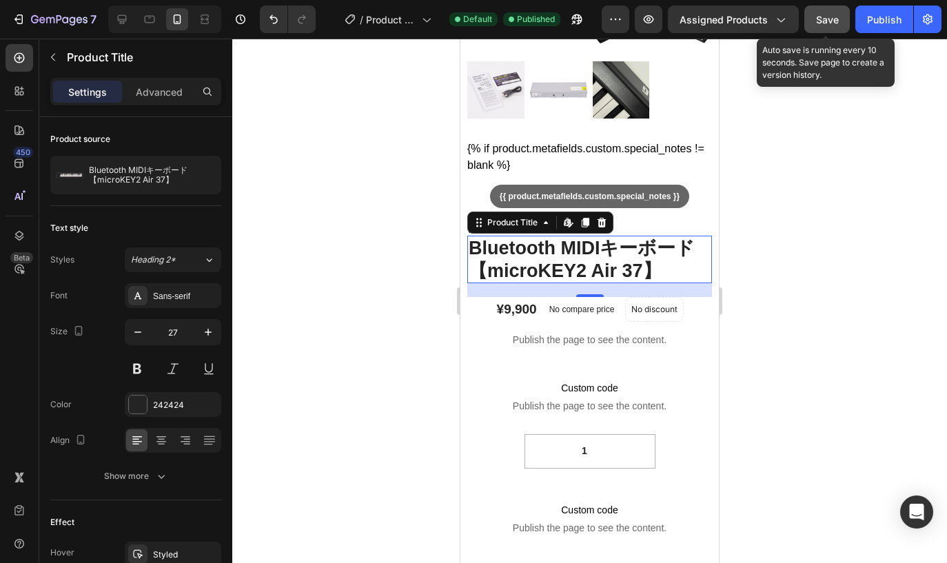
click at [827, 18] on span "Save" at bounding box center [827, 20] width 23 height 12
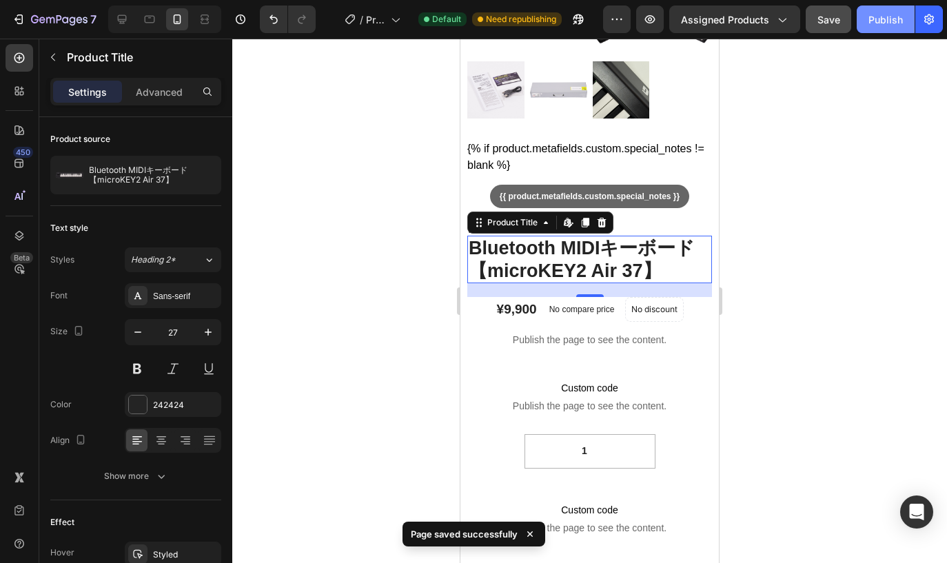
click at [878, 19] on div "Publish" at bounding box center [886, 19] width 34 height 14
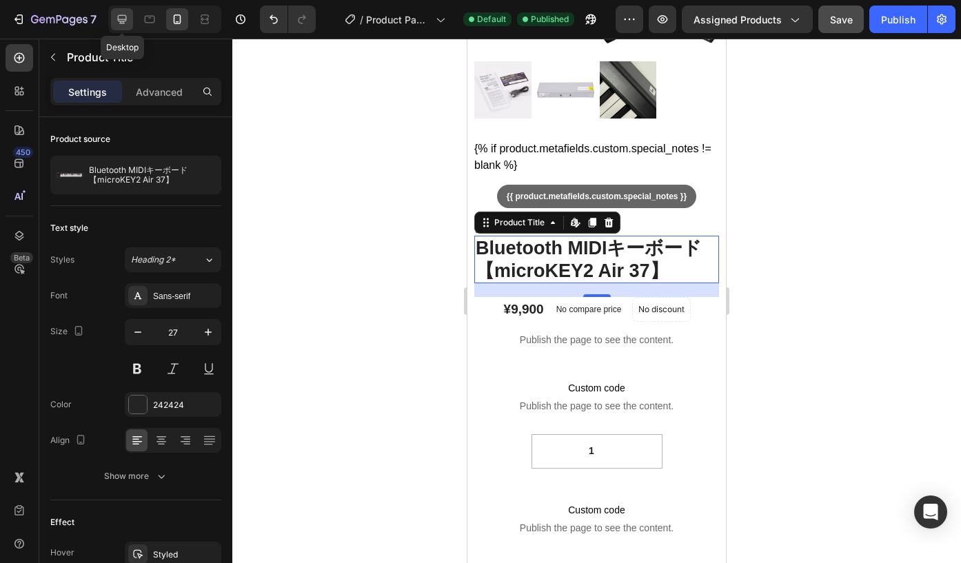
click at [119, 22] on icon at bounding box center [122, 19] width 14 height 14
type input "38"
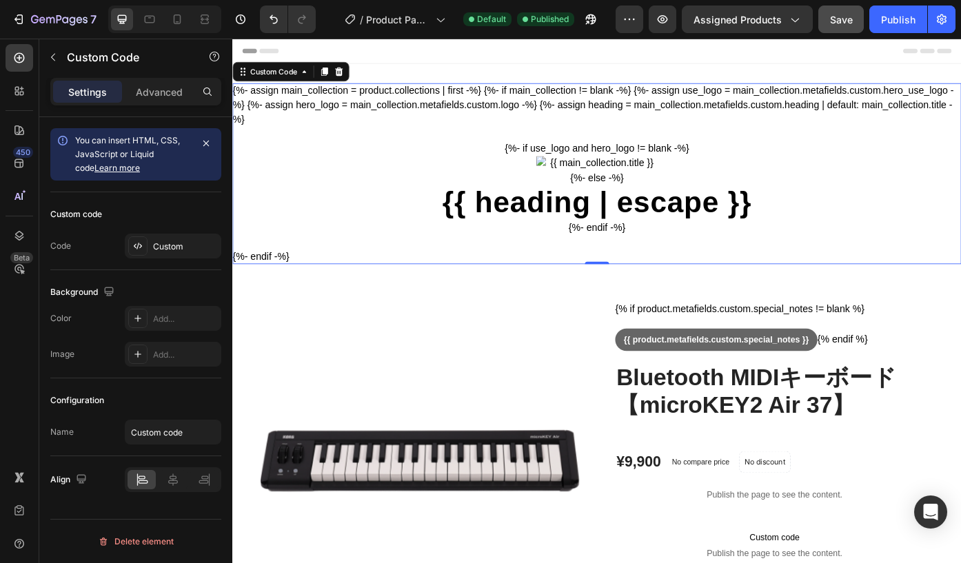
click at [505, 125] on div "{%- assign main_collection = product.collections | first -%} {%- if main_collec…" at bounding box center [645, 191] width 827 height 205
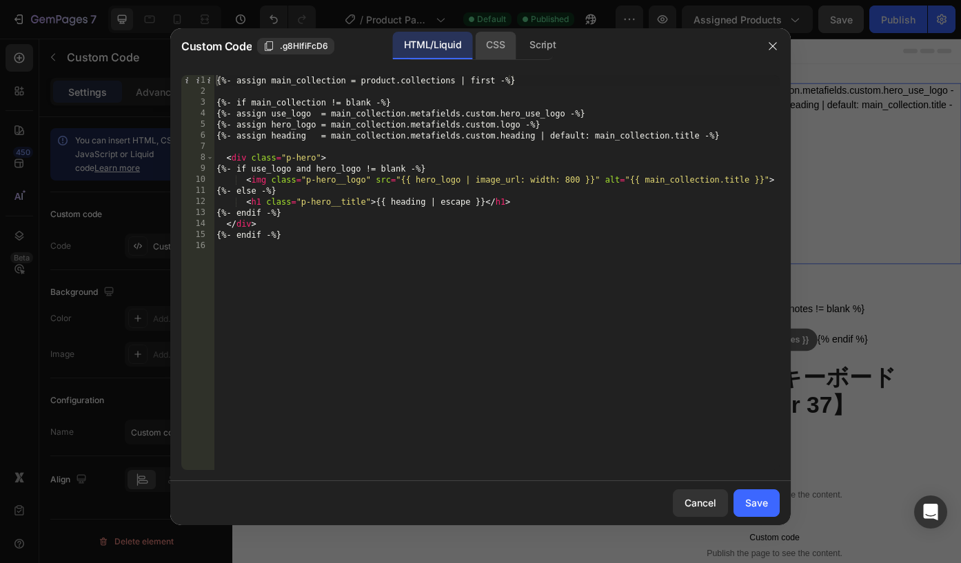
click at [494, 56] on div "CSS" at bounding box center [495, 46] width 41 height 28
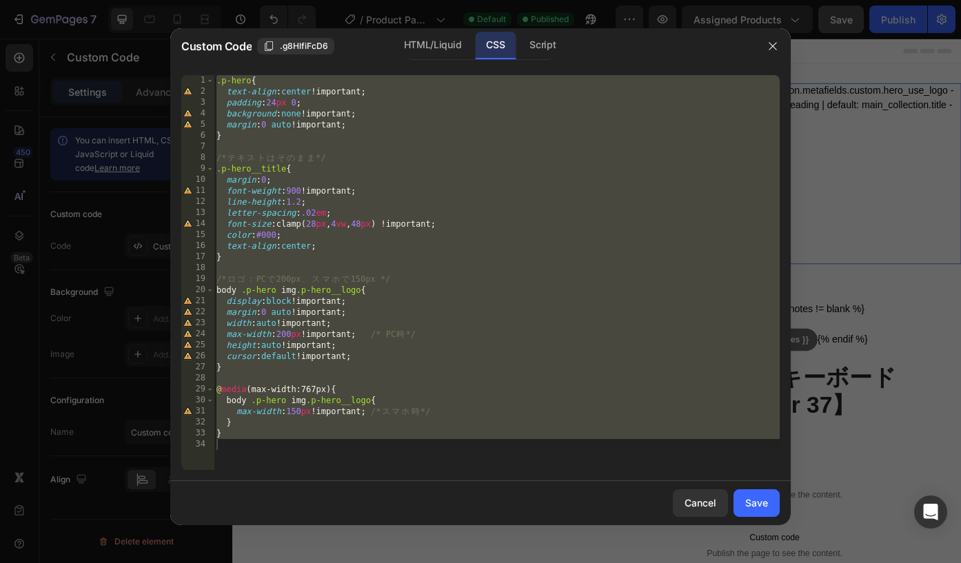
click at [425, 161] on div ".p-hero { text-align : center !important ; padding : 24 px 0 ; background : non…" at bounding box center [497, 283] width 566 height 417
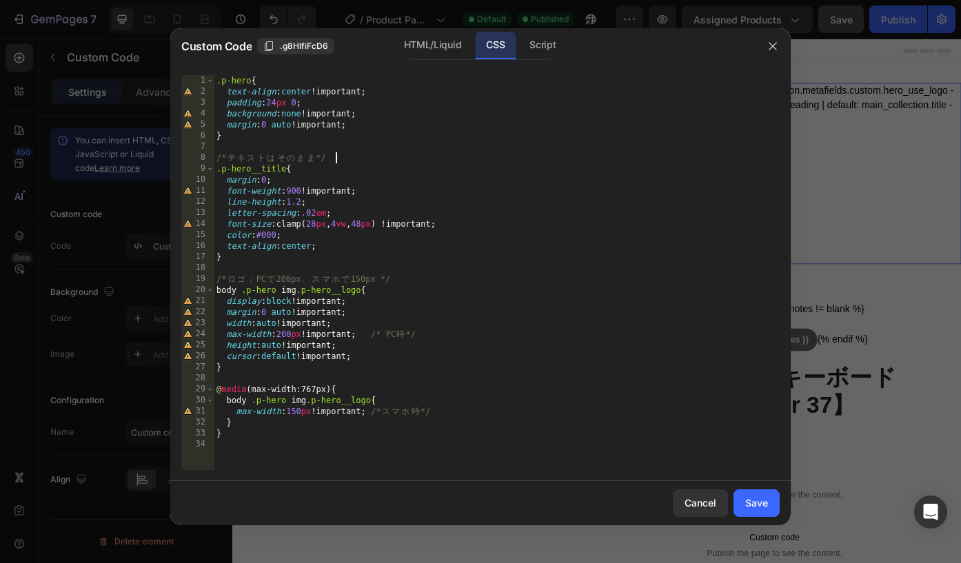
type textarea "}"
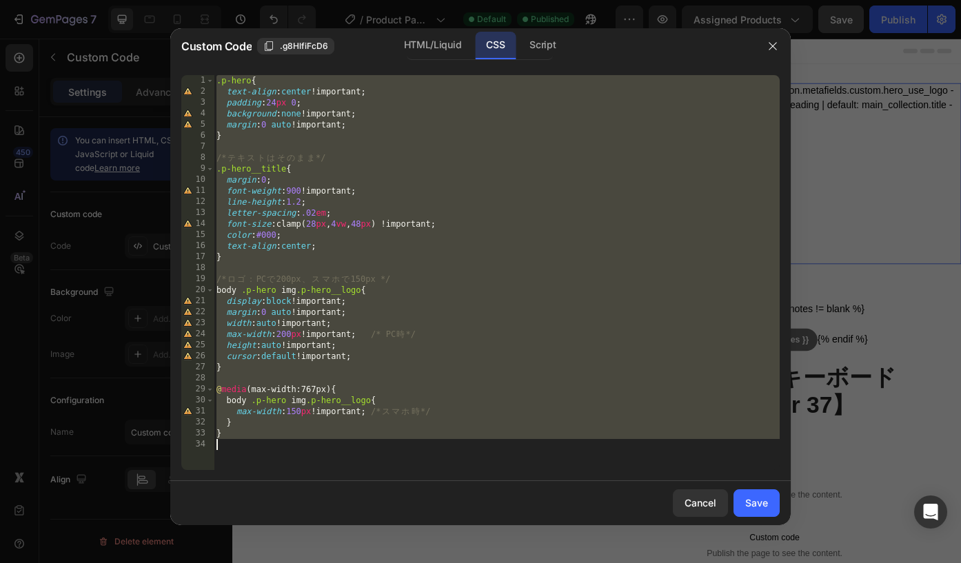
paste textarea
click at [526, 336] on div ".p-hero { text-align : center !important ; padding : 24 px 0 ; background : non…" at bounding box center [497, 283] width 566 height 417
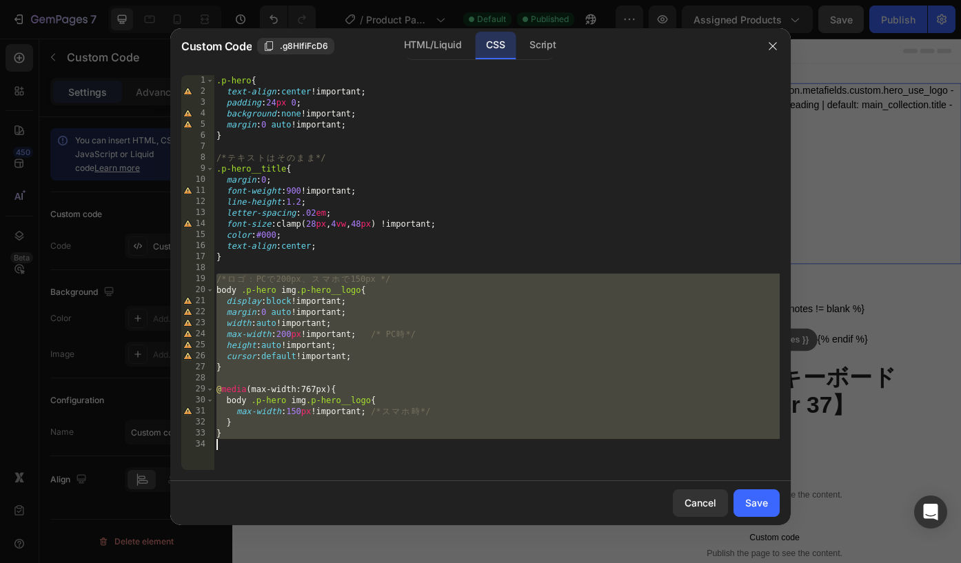
drag, startPoint x: 219, startPoint y: 281, endPoint x: 422, endPoint y: 476, distance: 282.3
click at [422, 476] on div "max-width:200px !important; /* PC時 */ 1 2 3 4 5 6 7 8 9 10 11 12 13 14 15 16 17…" at bounding box center [480, 272] width 620 height 417
type textarea "}"
paste textarea
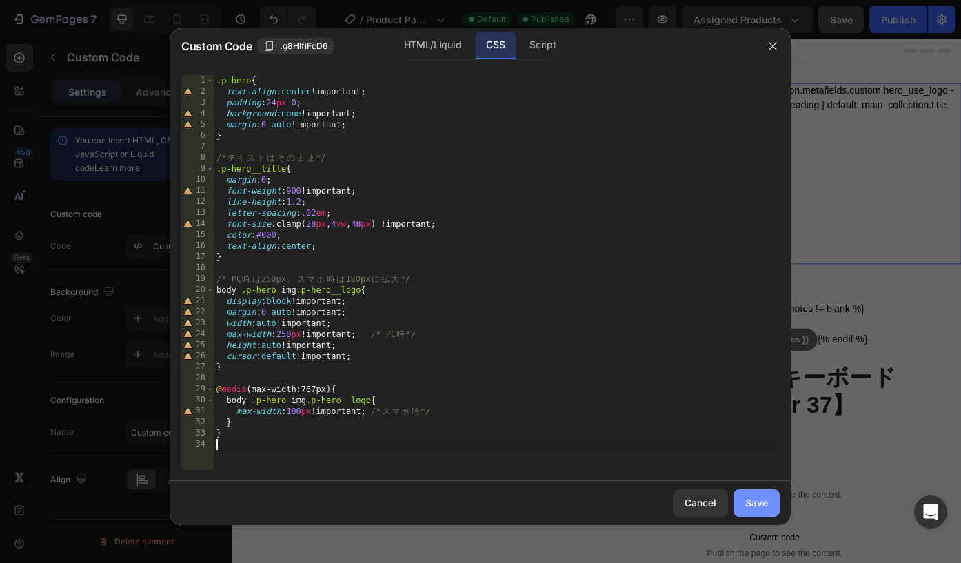
click at [748, 504] on div "Save" at bounding box center [756, 503] width 23 height 14
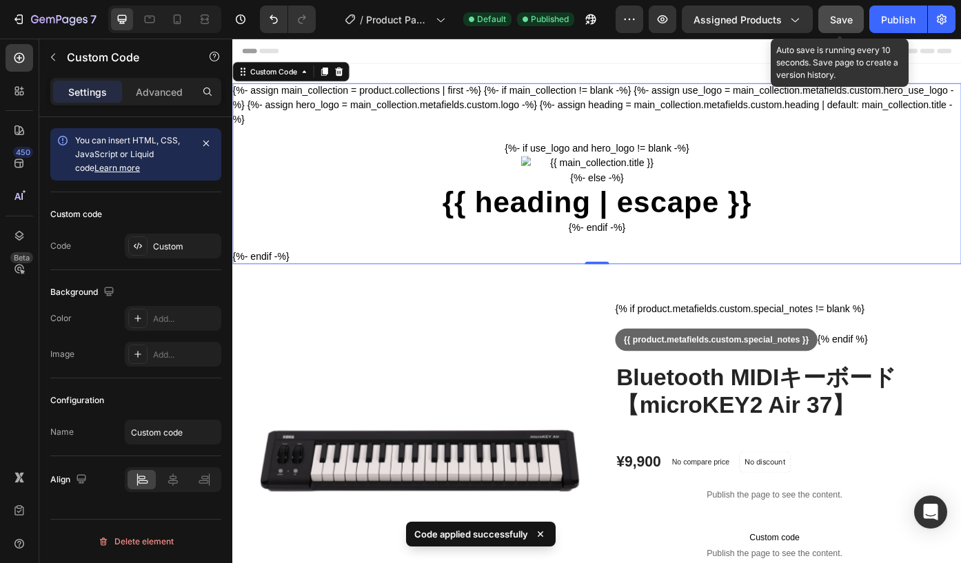
click at [847, 24] on span "Save" at bounding box center [841, 20] width 23 height 12
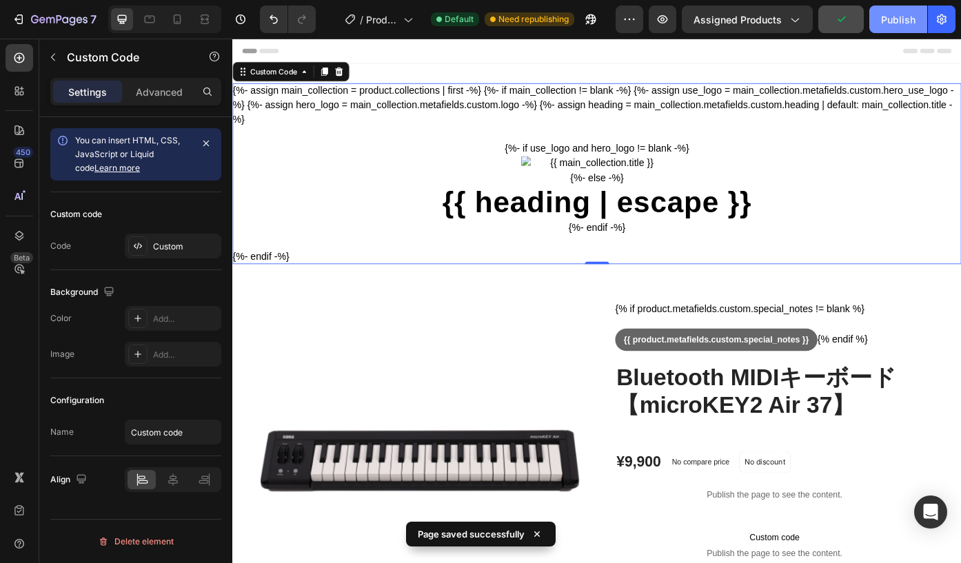
click at [890, 21] on div "Publish" at bounding box center [898, 19] width 34 height 14
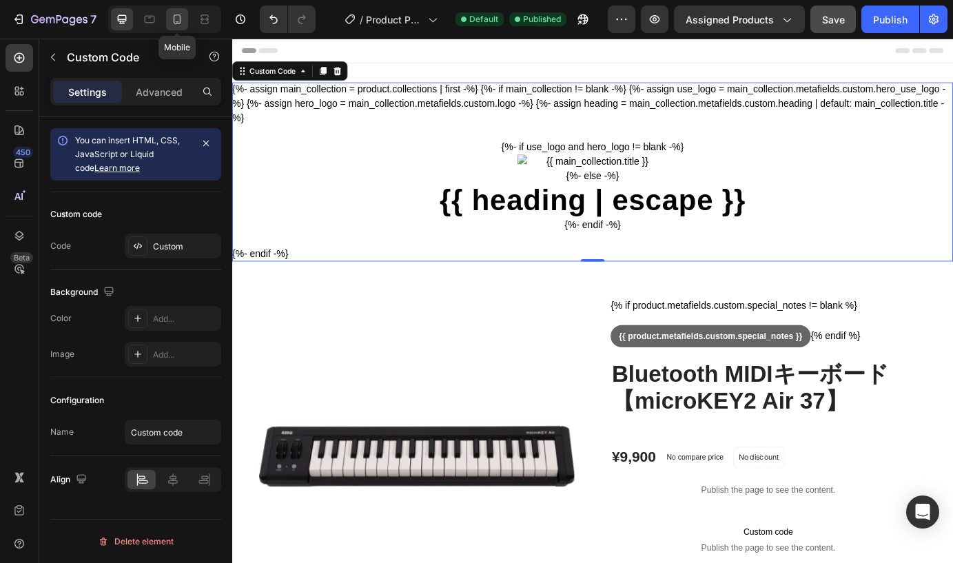
click at [176, 21] on icon at bounding box center [177, 19] width 14 height 14
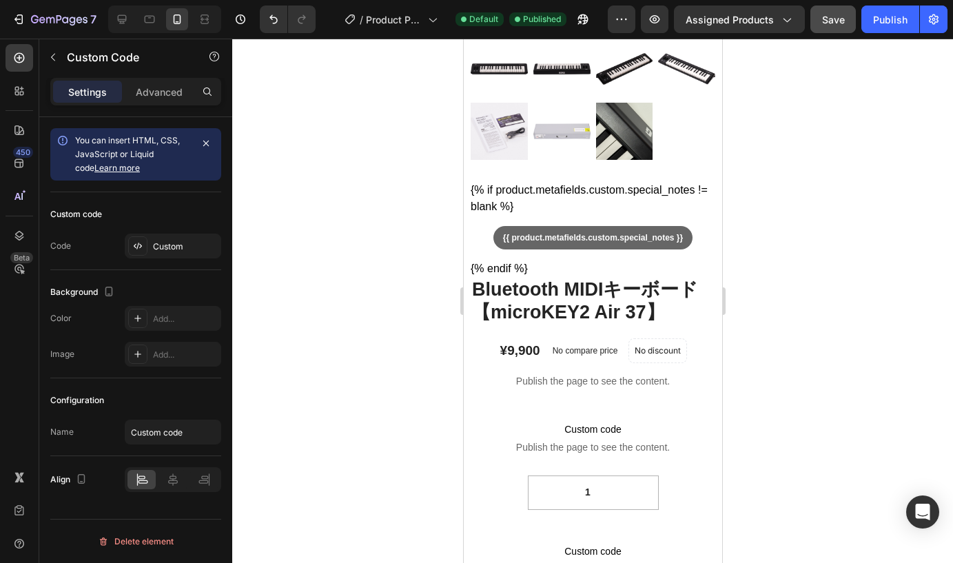
scroll to position [856, 0]
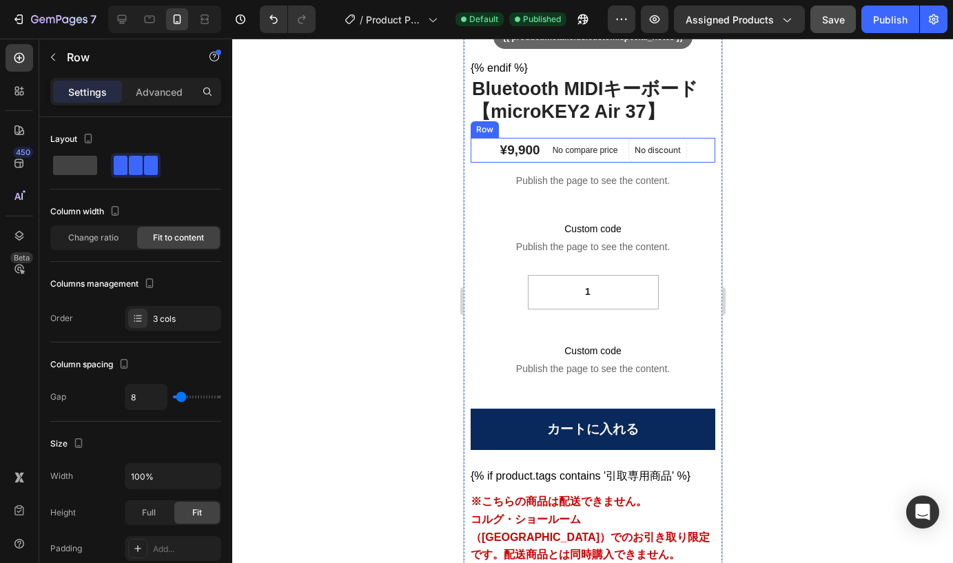
click at [483, 159] on div "¥9,900 Product Price Product Price No compare price Compare Price No discount N…" at bounding box center [592, 150] width 245 height 25
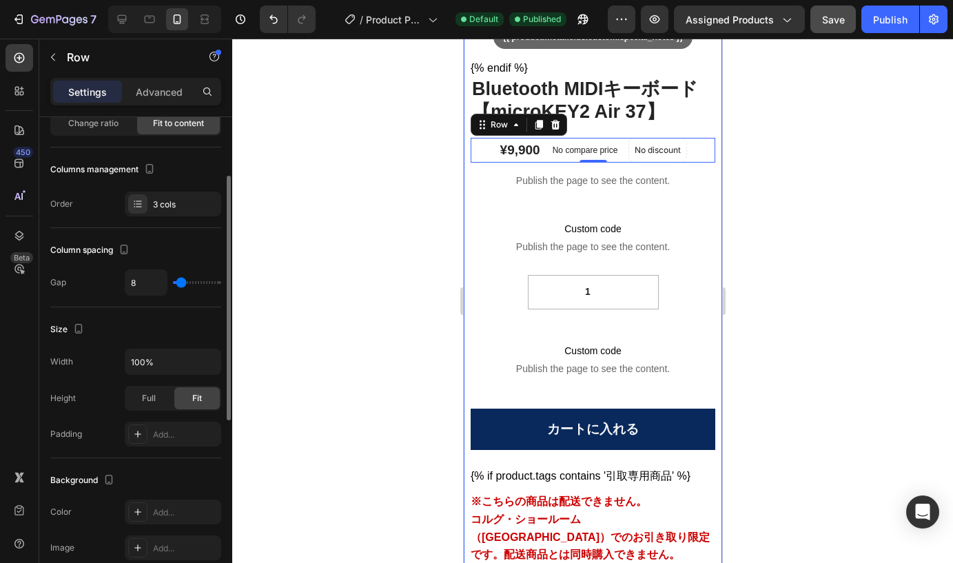
scroll to position [113, 0]
click at [154, 88] on p "Advanced" at bounding box center [159, 92] width 47 height 14
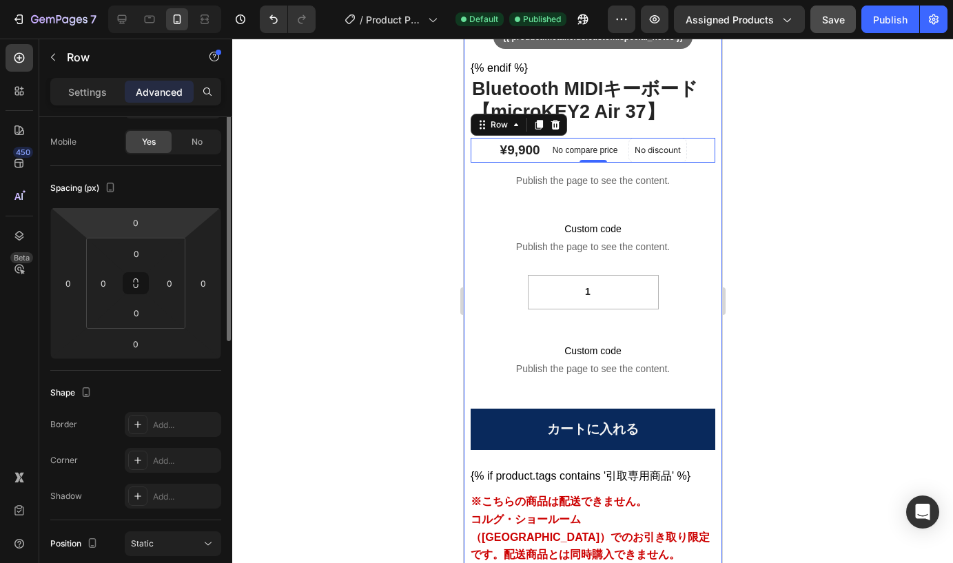
scroll to position [0, 0]
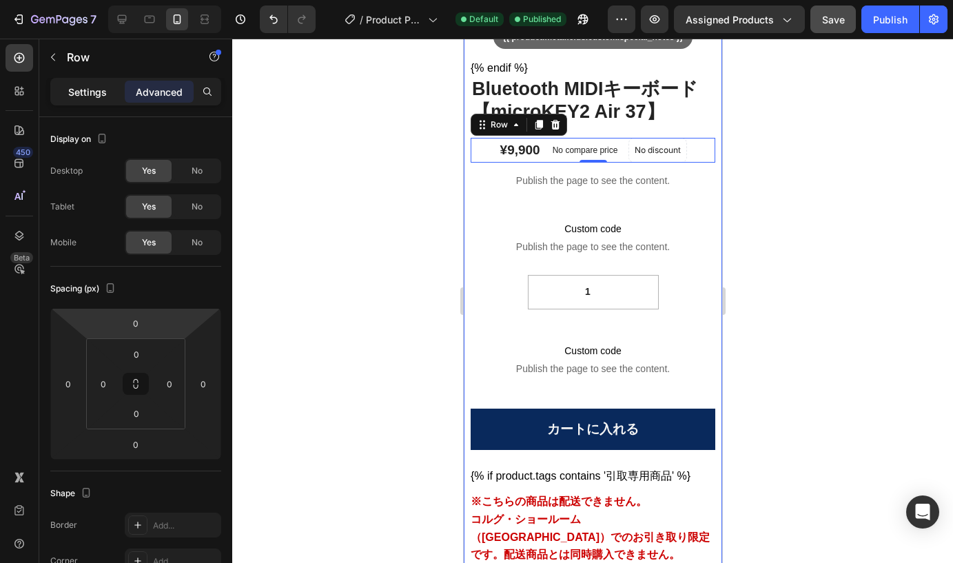
click at [74, 85] on p "Settings" at bounding box center [87, 92] width 39 height 14
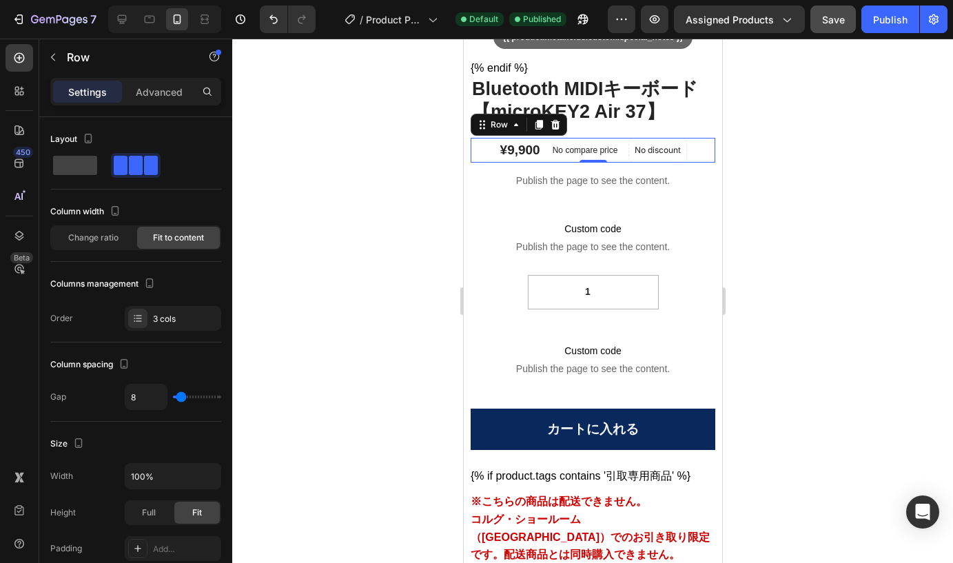
click at [429, 271] on div at bounding box center [592, 301] width 721 height 525
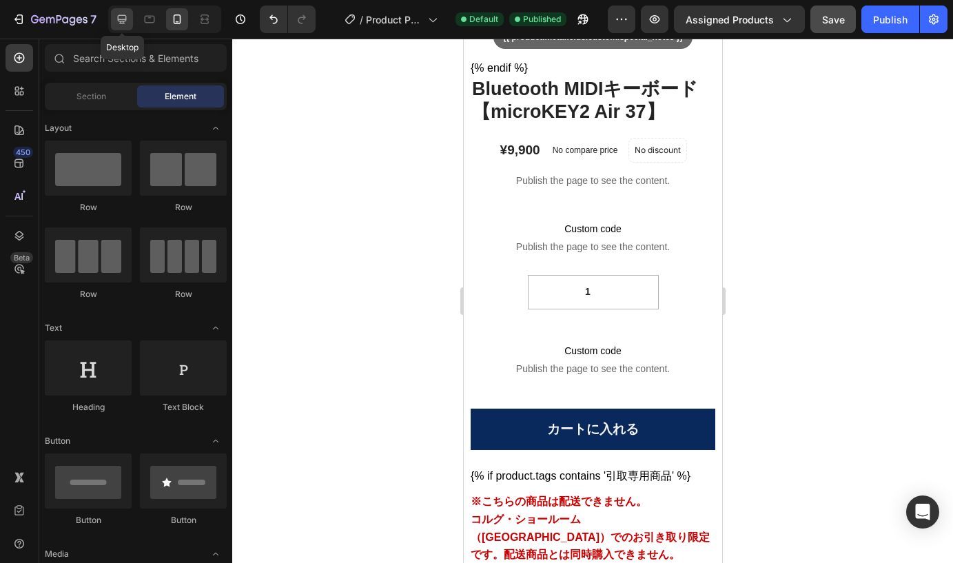
click at [121, 14] on icon at bounding box center [122, 19] width 14 height 14
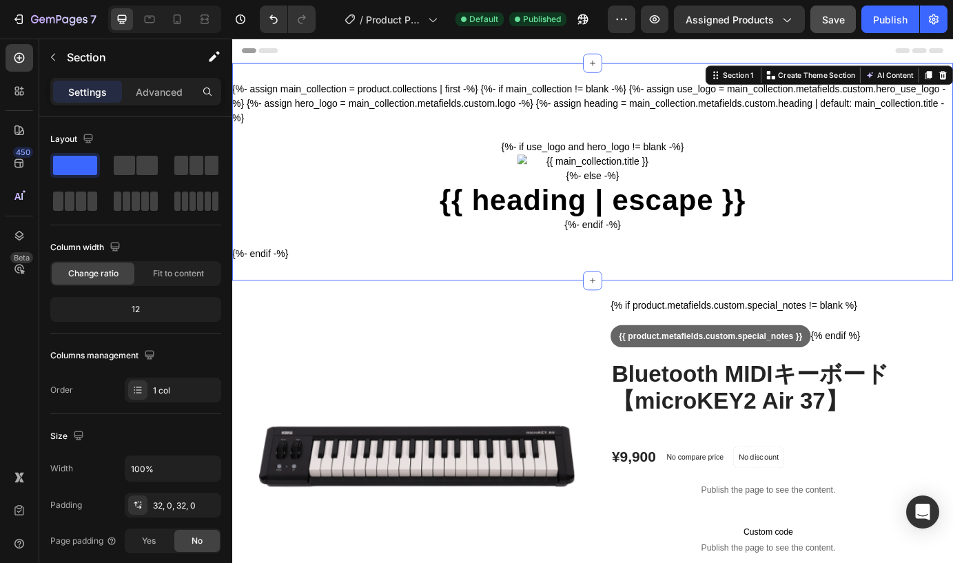
click at [590, 83] on div "{%- assign main_collection = product.collections | first -%} {%- if main_collec…" at bounding box center [645, 192] width 827 height 250
click at [158, 94] on p "Advanced" at bounding box center [159, 92] width 47 height 14
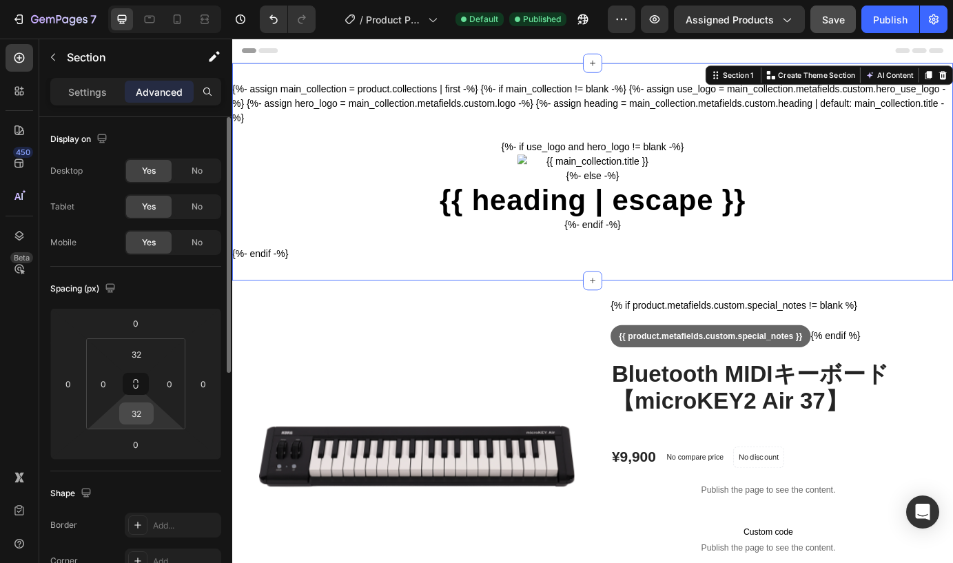
click at [139, 424] on div "32" at bounding box center [136, 414] width 34 height 22
click at [140, 413] on input "32" at bounding box center [137, 413] width 28 height 21
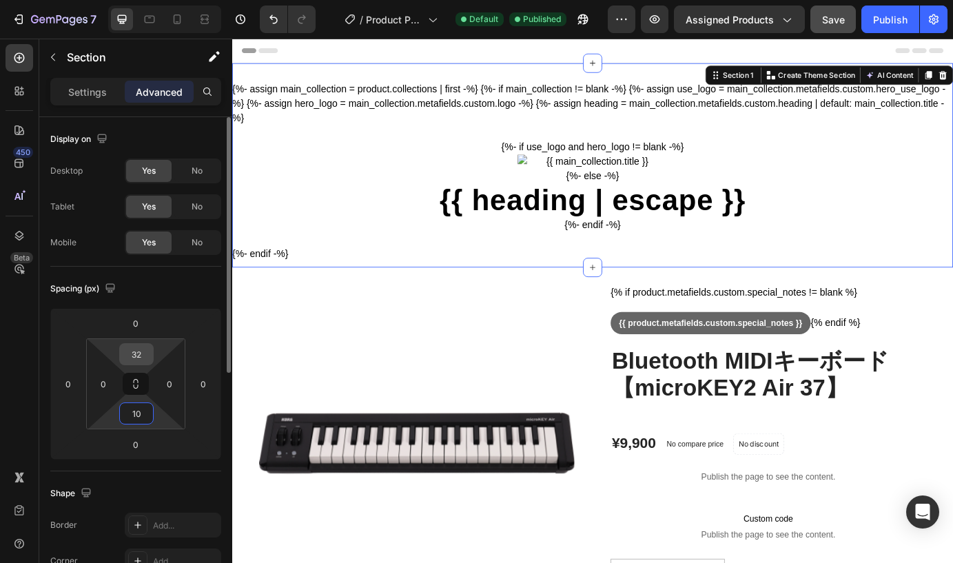
type input "10"
click at [143, 358] on input "32" at bounding box center [137, 354] width 28 height 21
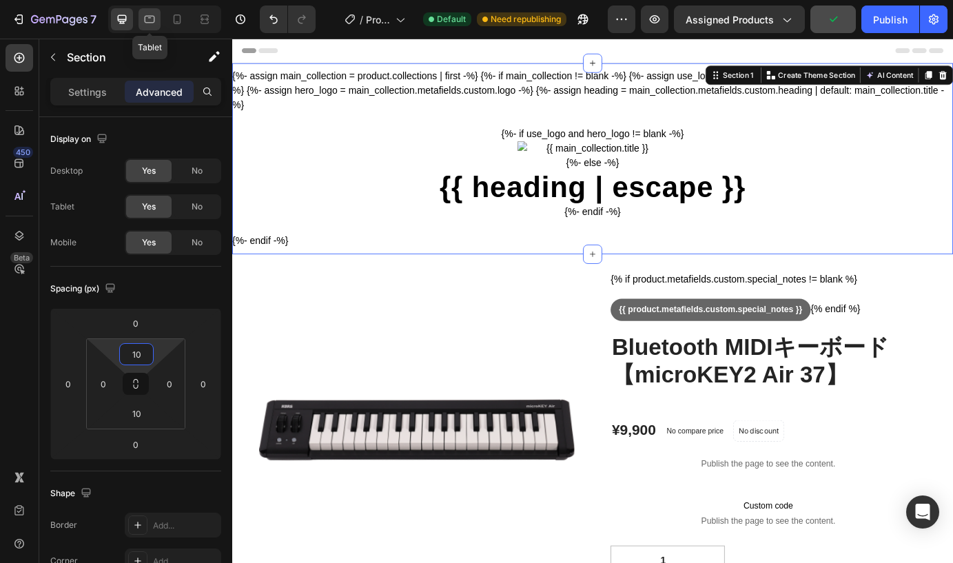
type input "10"
click at [152, 18] on icon at bounding box center [150, 19] width 14 height 14
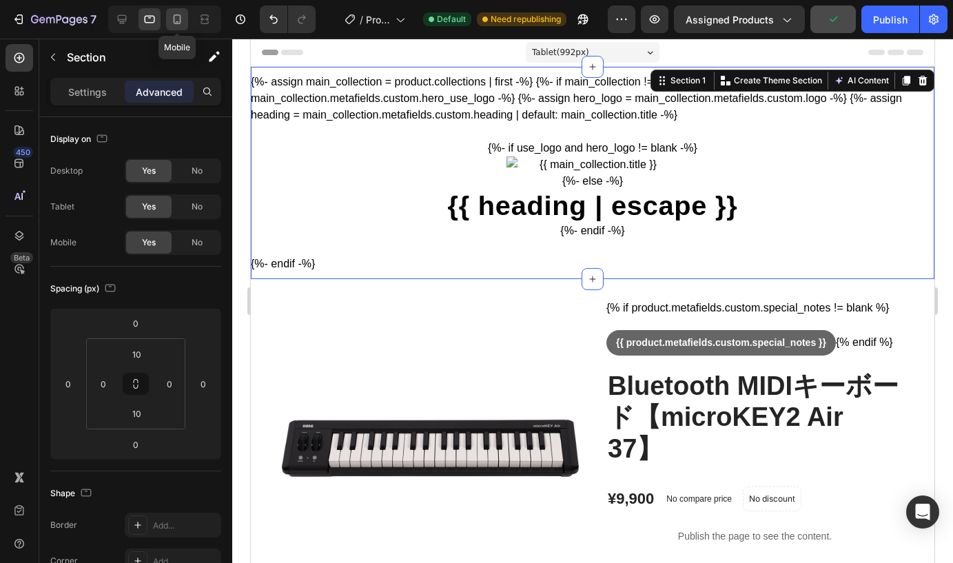
click at [175, 21] on icon at bounding box center [177, 19] width 14 height 14
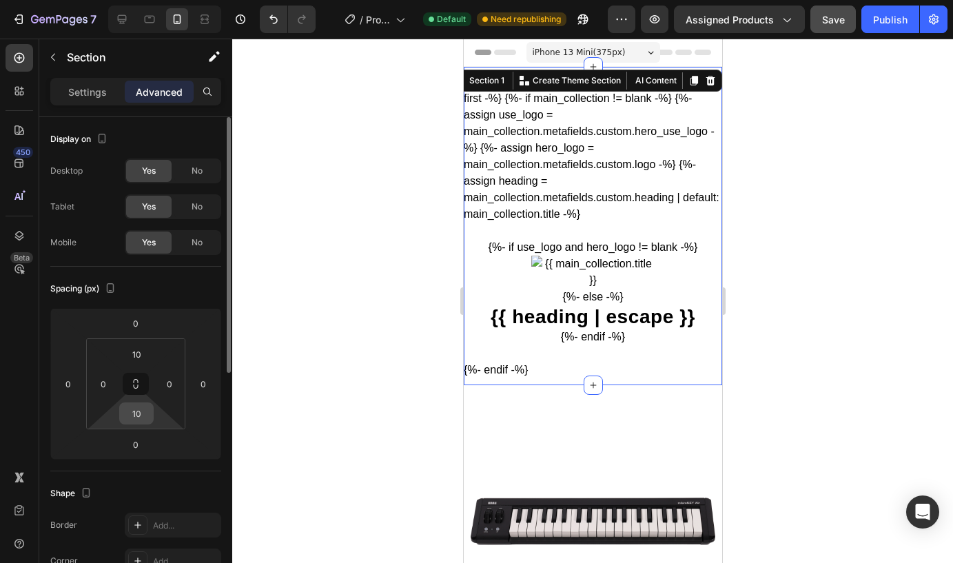
click at [141, 418] on input "10" at bounding box center [137, 413] width 28 height 21
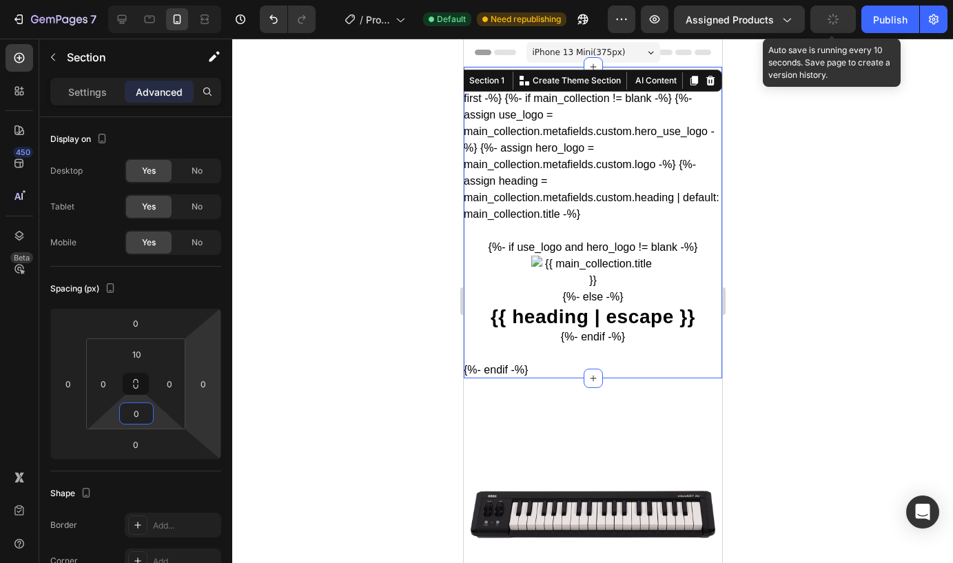
type input "0"
click at [836, 23] on icon "button" at bounding box center [834, 19] width 14 height 14
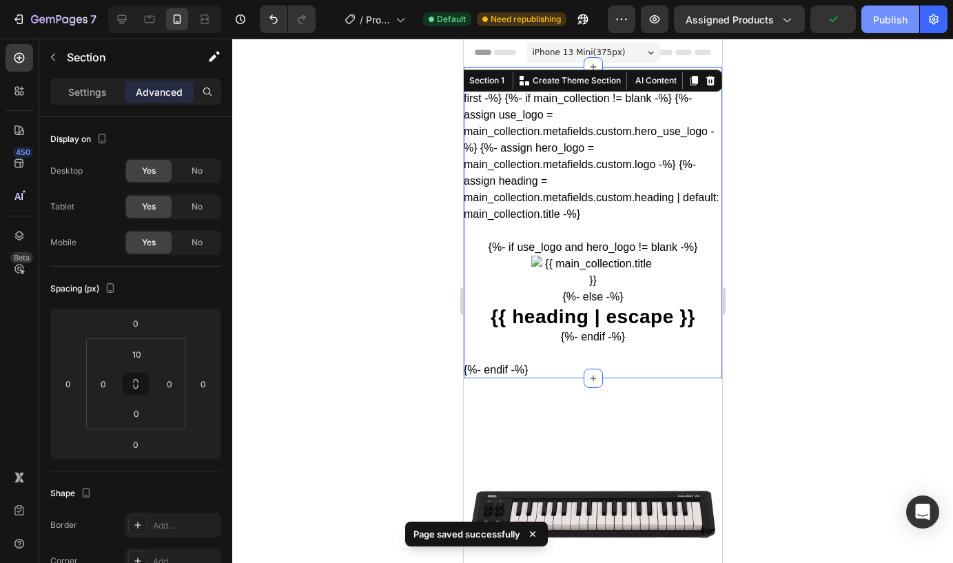
click at [886, 19] on div "Publish" at bounding box center [890, 19] width 34 height 14
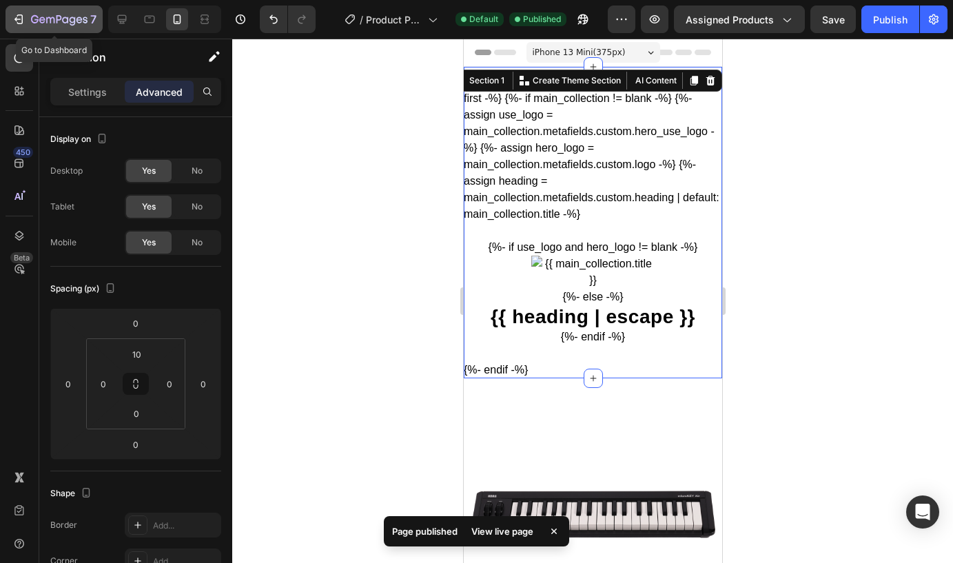
click at [24, 17] on icon "button" at bounding box center [19, 19] width 14 height 14
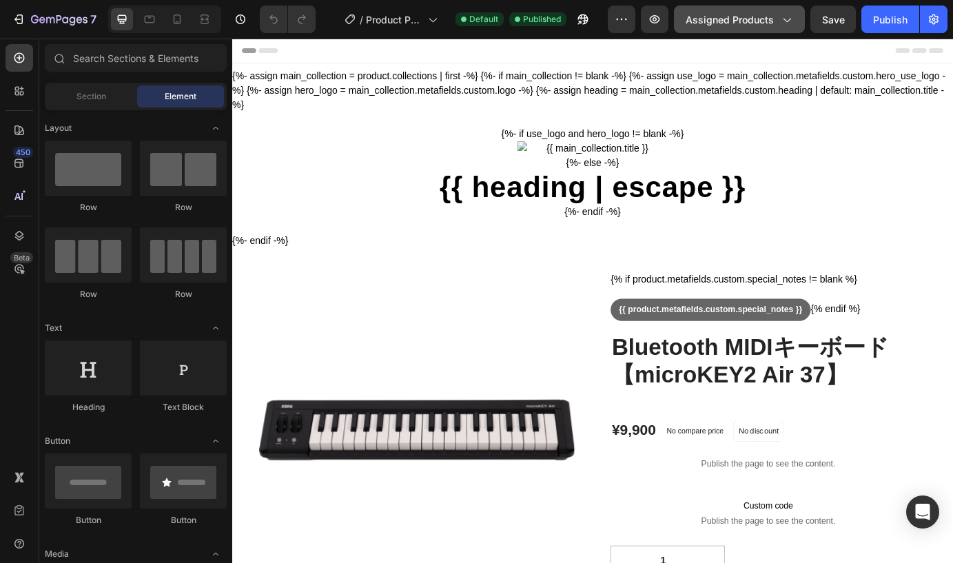
click at [794, 23] on button "Assigned Products" at bounding box center [739, 20] width 131 height 28
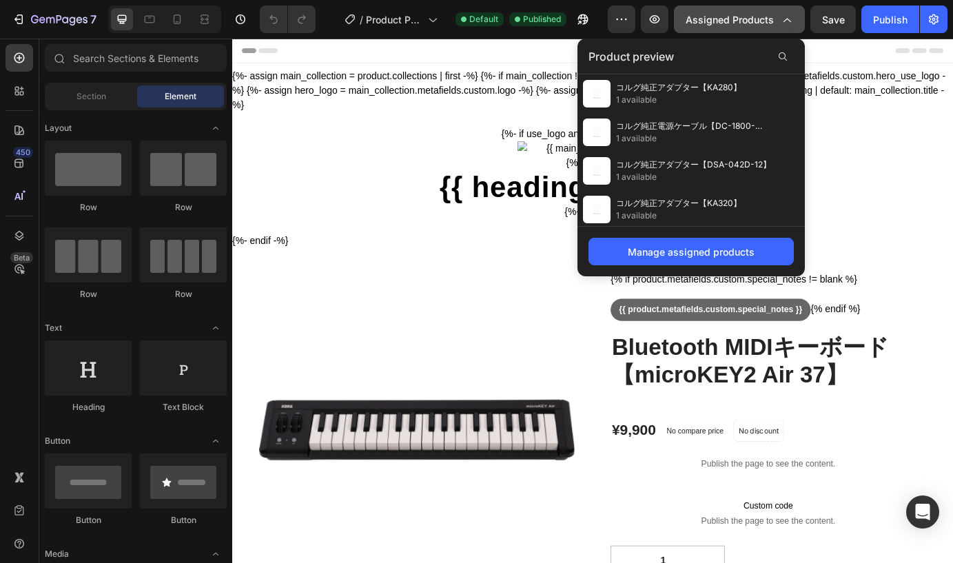
click at [794, 23] on button "Assigned Products" at bounding box center [739, 20] width 131 height 28
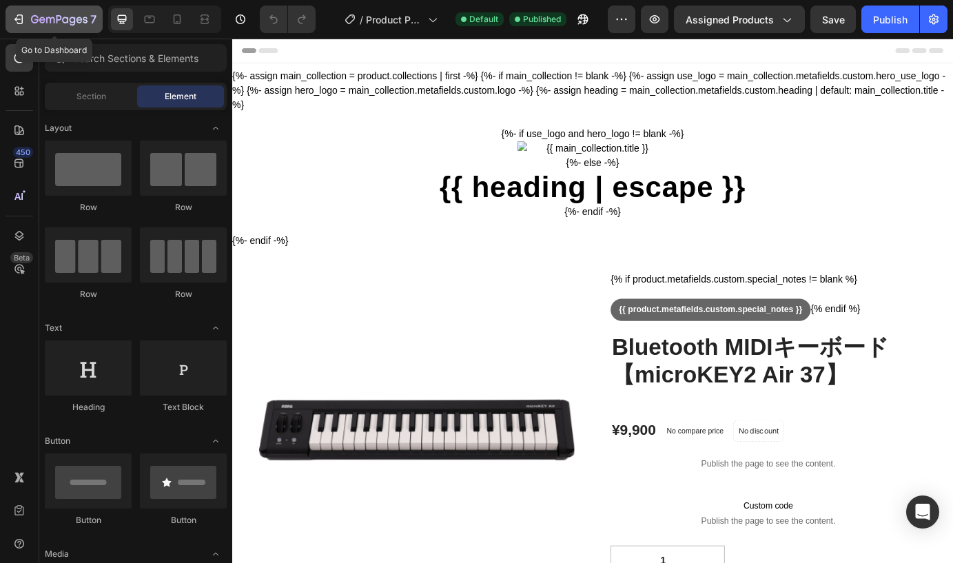
click at [19, 18] on icon "button" at bounding box center [19, 19] width 14 height 14
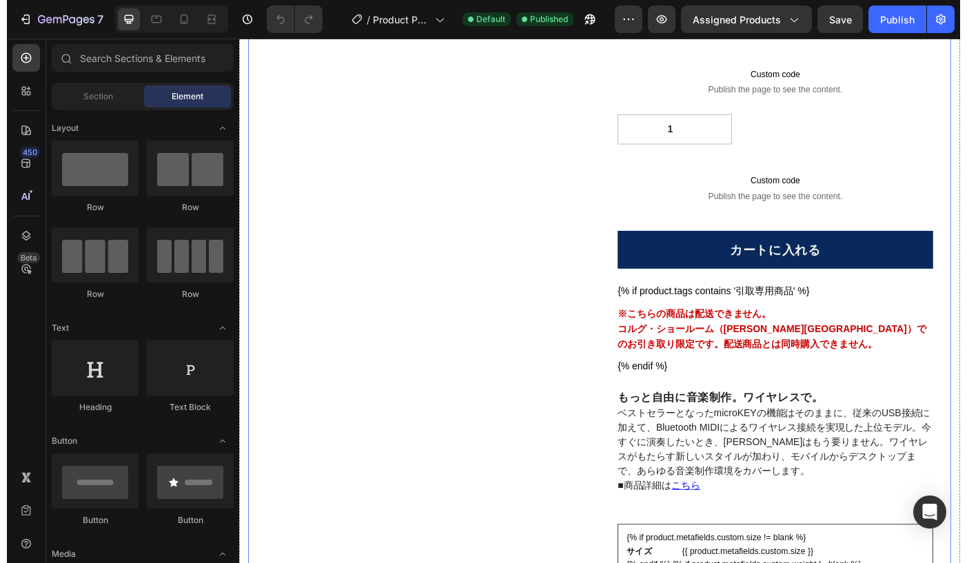
scroll to position [516, 0]
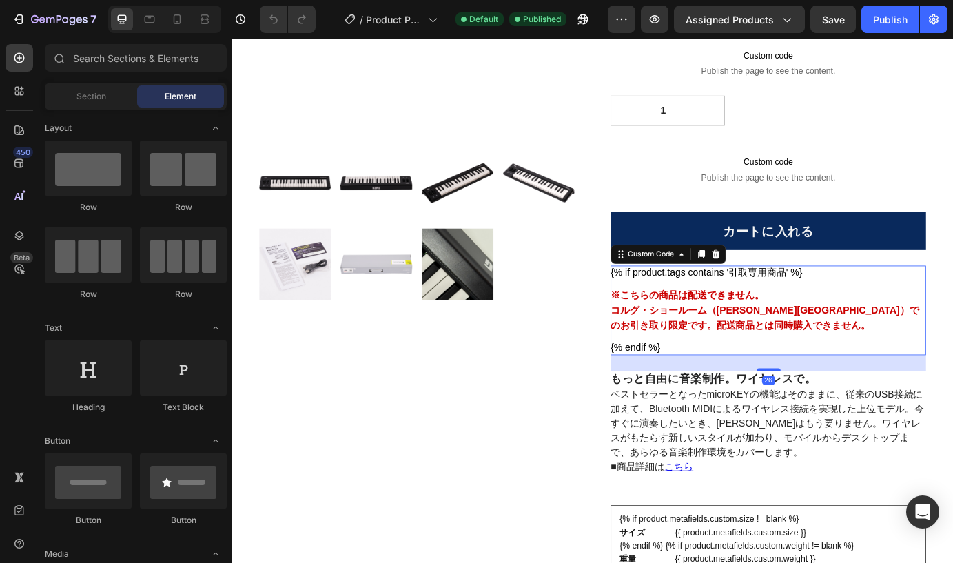
click at [768, 345] on strong "コルグ・ショールーム（[PERSON_NAME][GEOGRAPHIC_DATA]）でのお引き取り限定" at bounding box center [844, 360] width 354 height 30
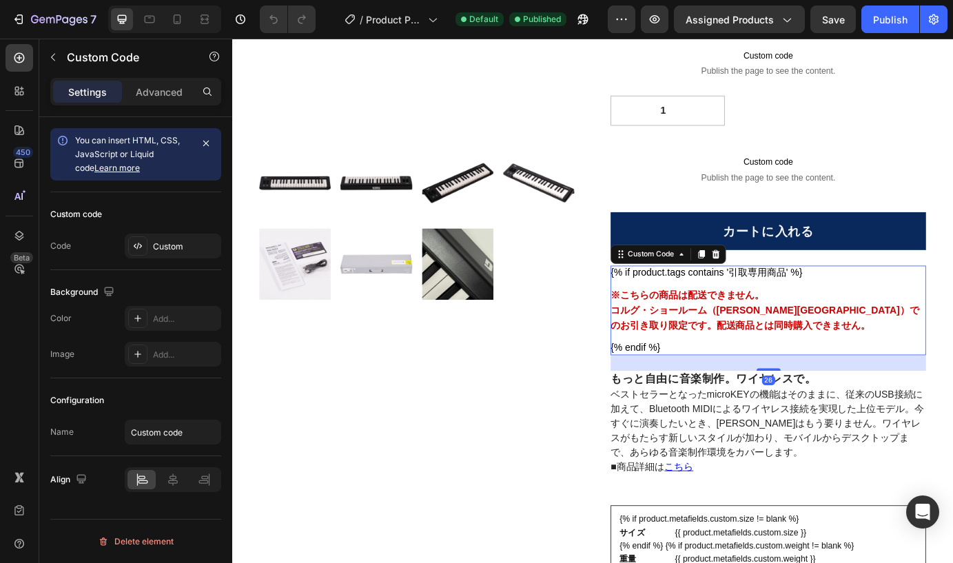
click at [768, 345] on strong "コルグ・ショールーム（[PERSON_NAME][GEOGRAPHIC_DATA]）でのお引き取り限定" at bounding box center [844, 360] width 354 height 30
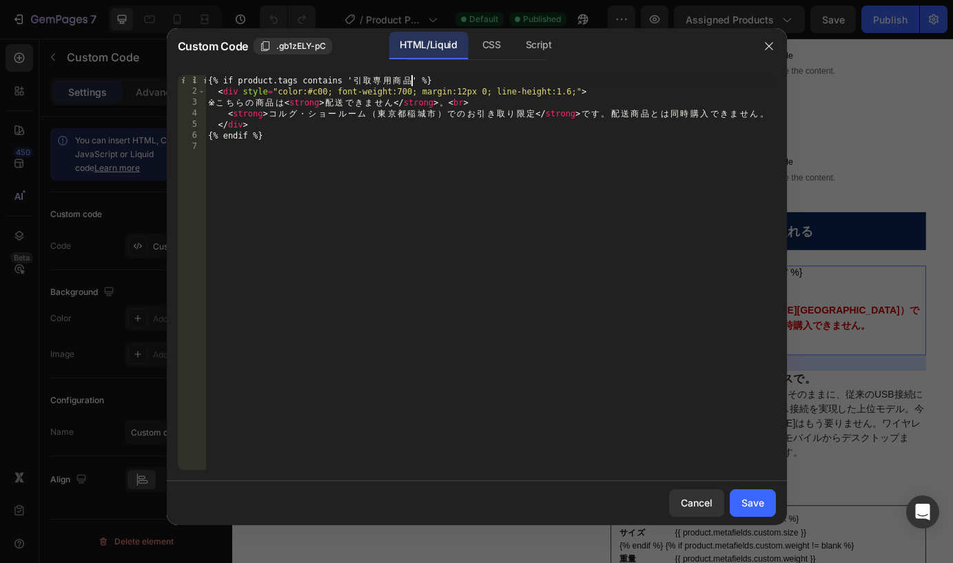
click at [412, 81] on div "{% if product.tags contains ' 引 取 専 用 商 品 ' %} < div style = "color:#c00; font-…" at bounding box center [490, 283] width 571 height 417
click at [392, 85] on div "{% if product.tags contains ' 引 取 専 用 商 品 ' %} < div style = "color:#c00; font-…" at bounding box center [490, 283] width 571 height 417
type textarea "{% if product.tags contains '引取商品' %}"
click at [750, 502] on div "Save" at bounding box center [753, 503] width 23 height 14
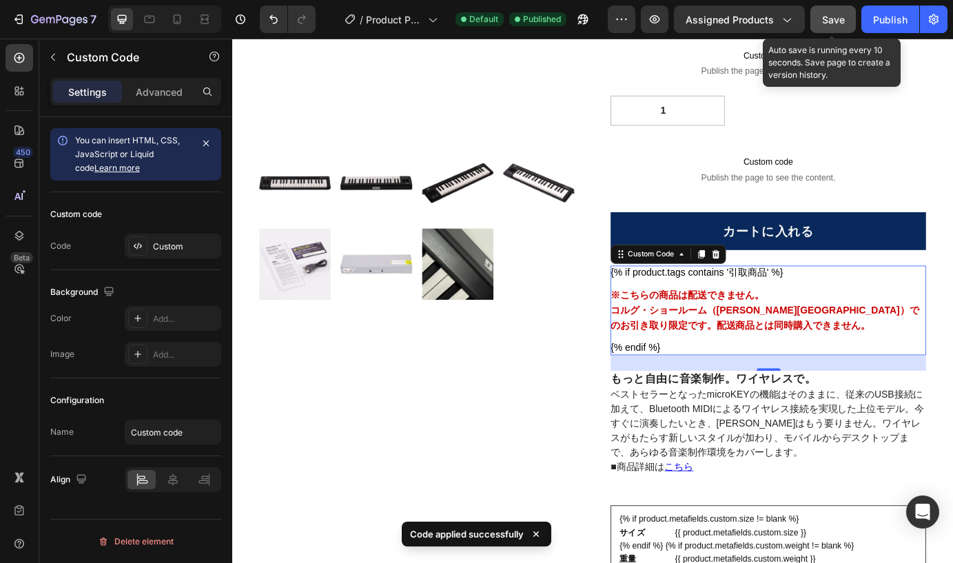
click at [834, 23] on span "Save" at bounding box center [833, 20] width 23 height 12
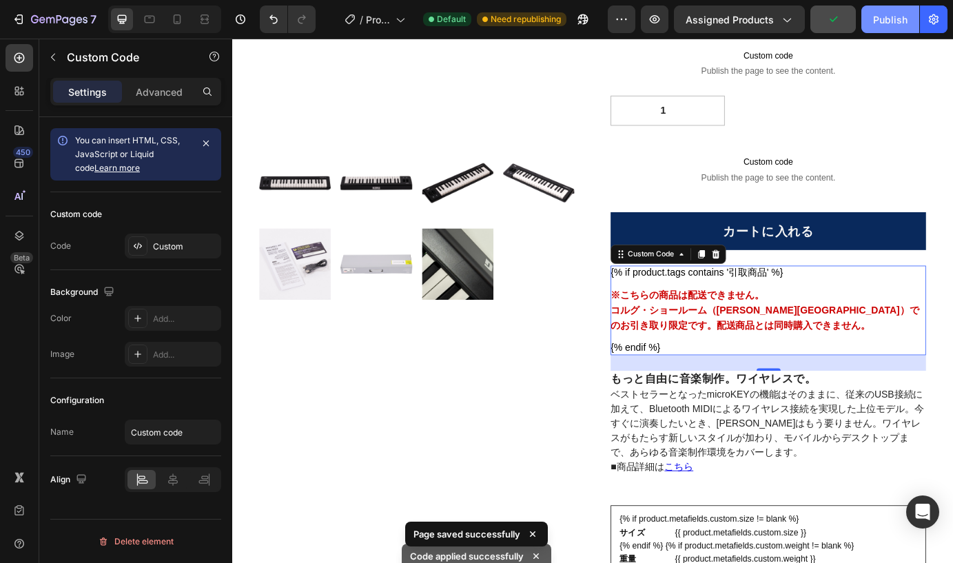
click at [885, 25] on div "Publish" at bounding box center [890, 19] width 34 height 14
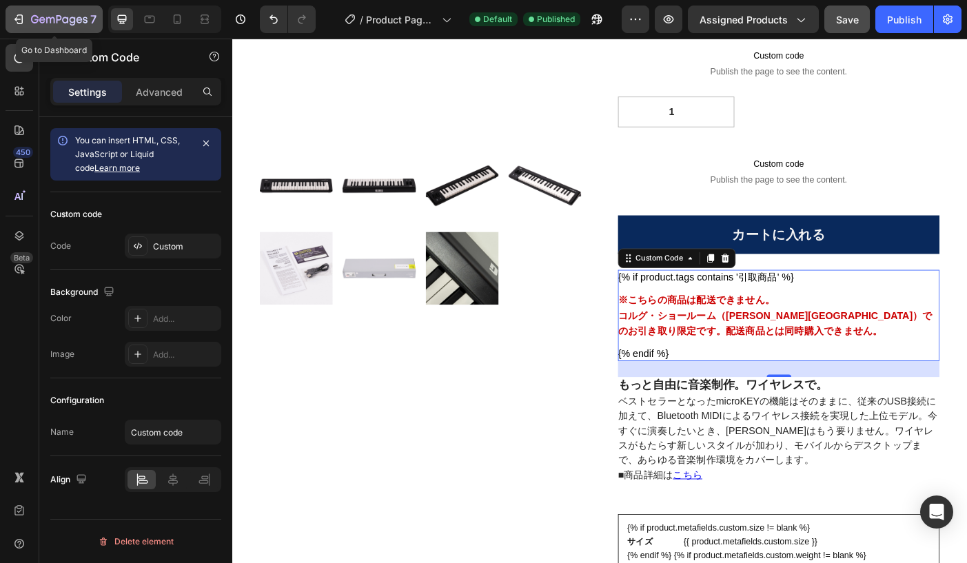
click at [12, 19] on icon "button" at bounding box center [19, 19] width 14 height 14
